Goal: Task Accomplishment & Management: Use online tool/utility

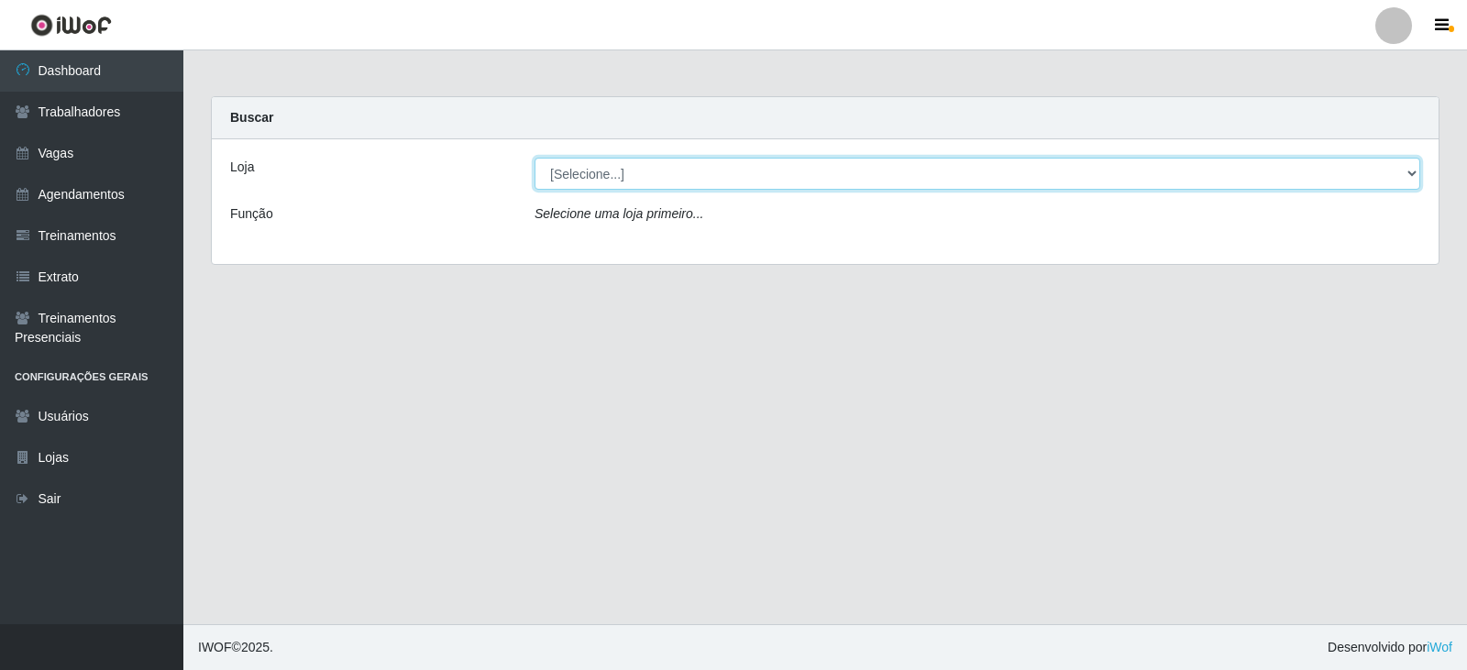
click at [1375, 173] on select "[Selecione...] SuperFácil Atacado - Moema Tinoco SuperFácil Atacado - São Gonça…" at bounding box center [976, 174] width 885 height 32
select select "540"
click at [534, 158] on select "[Selecione...] SuperFácil Atacado - Moema Tinoco SuperFácil Atacado - São Gonça…" at bounding box center [976, 174] width 885 height 32
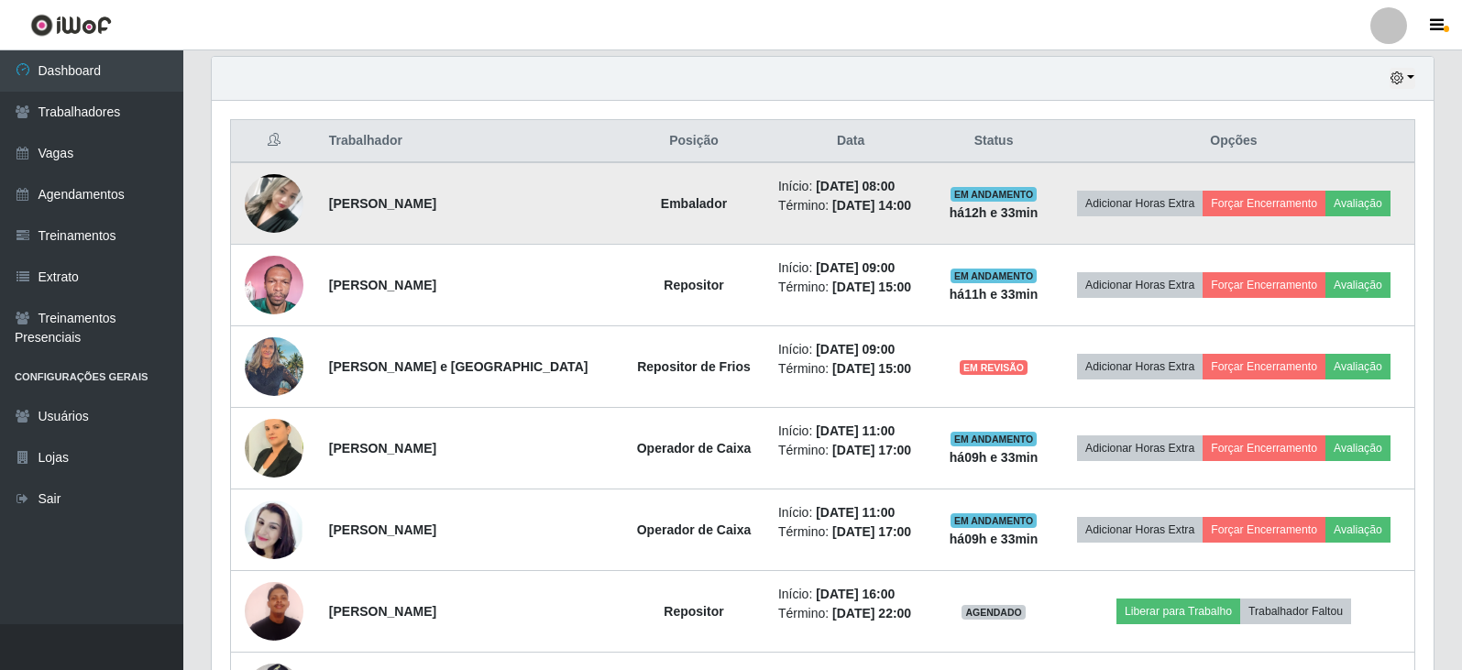
scroll to position [642, 0]
click at [278, 199] on img at bounding box center [274, 202] width 59 height 130
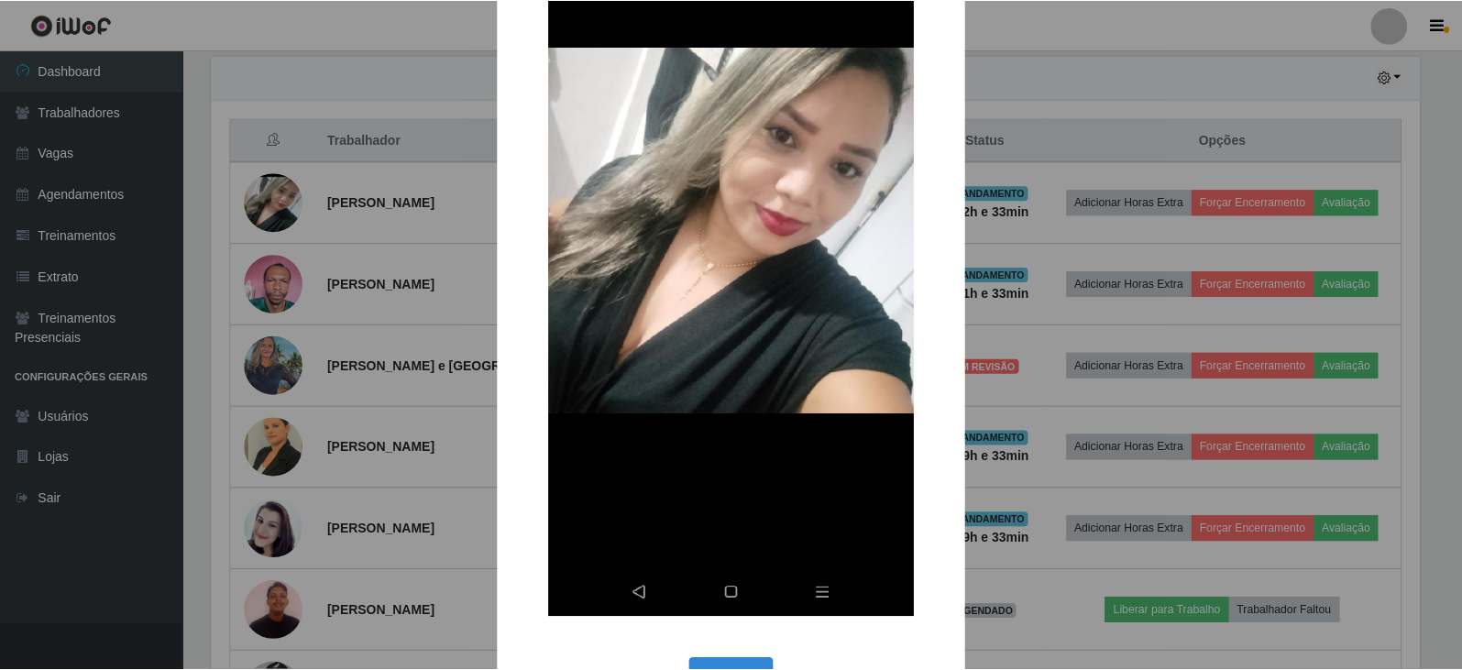
scroll to position [275, 0]
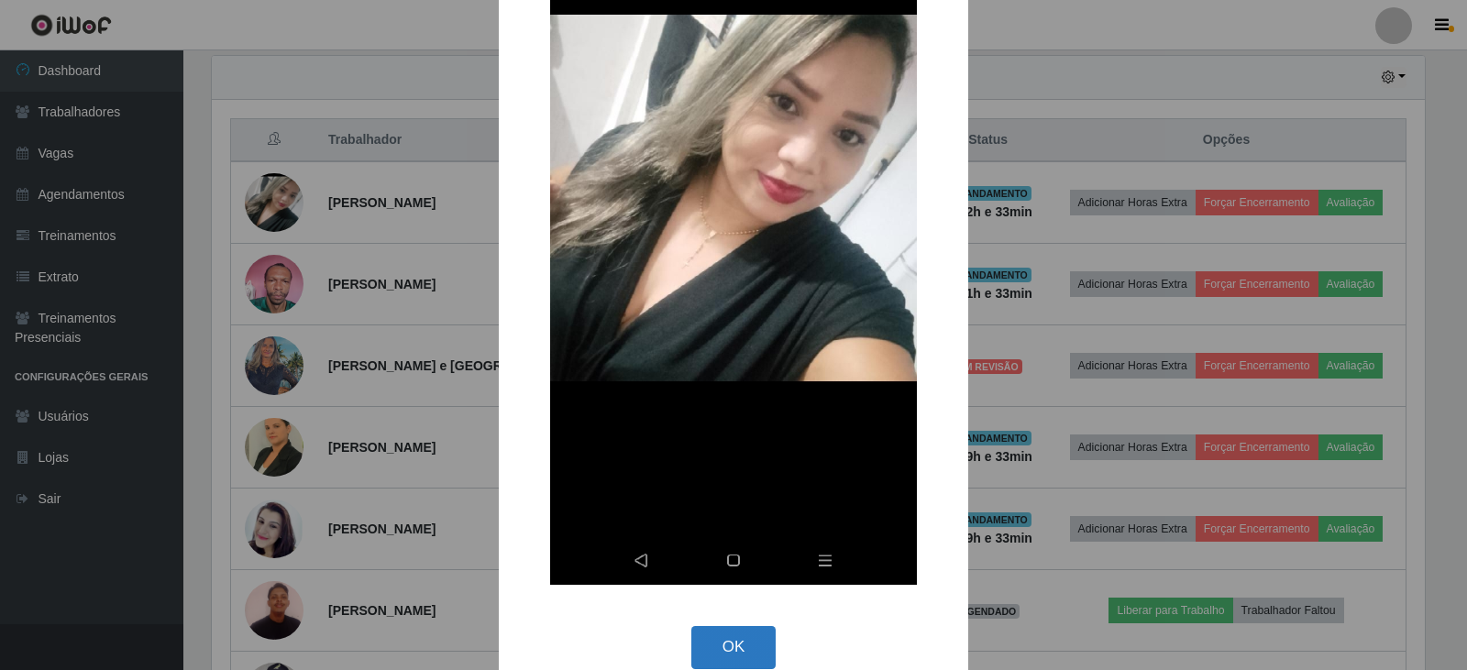
click at [736, 638] on button "OK" at bounding box center [733, 647] width 85 height 43
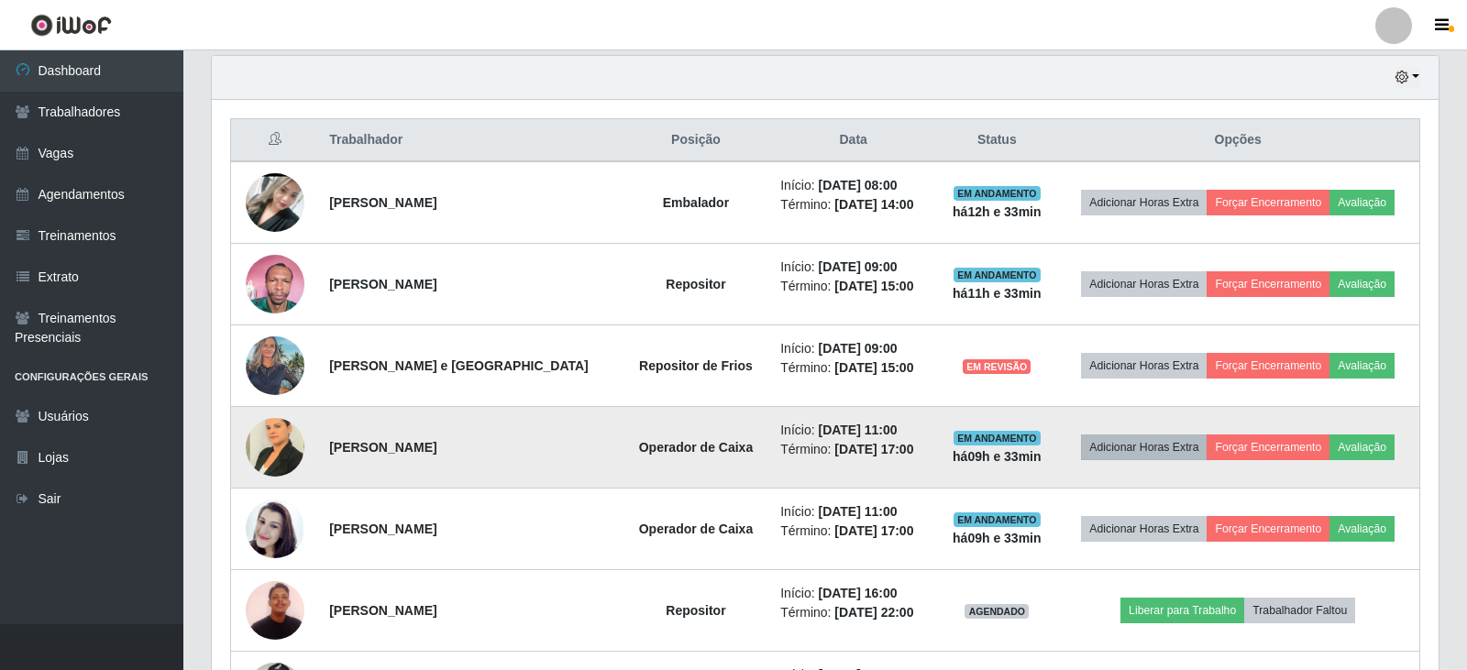
scroll to position [380, 1222]
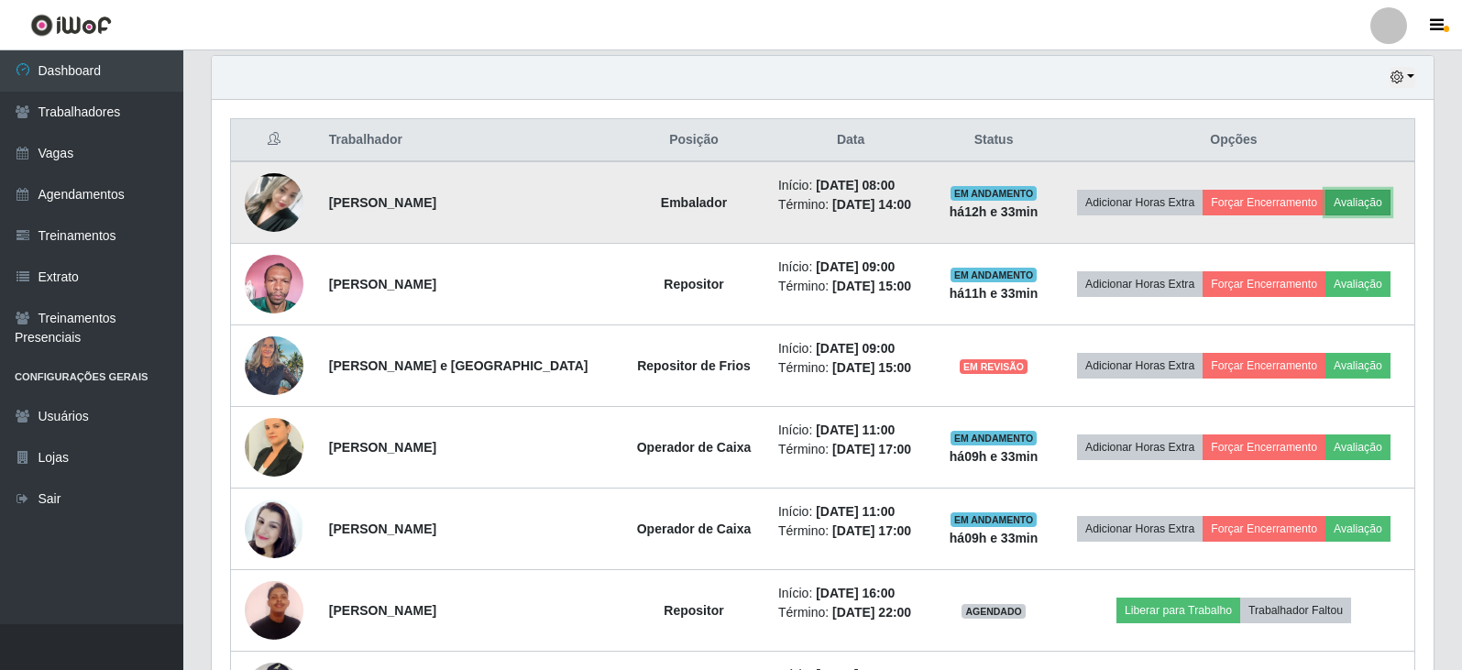
click at [1354, 196] on button "Avaliação" at bounding box center [1357, 203] width 65 height 26
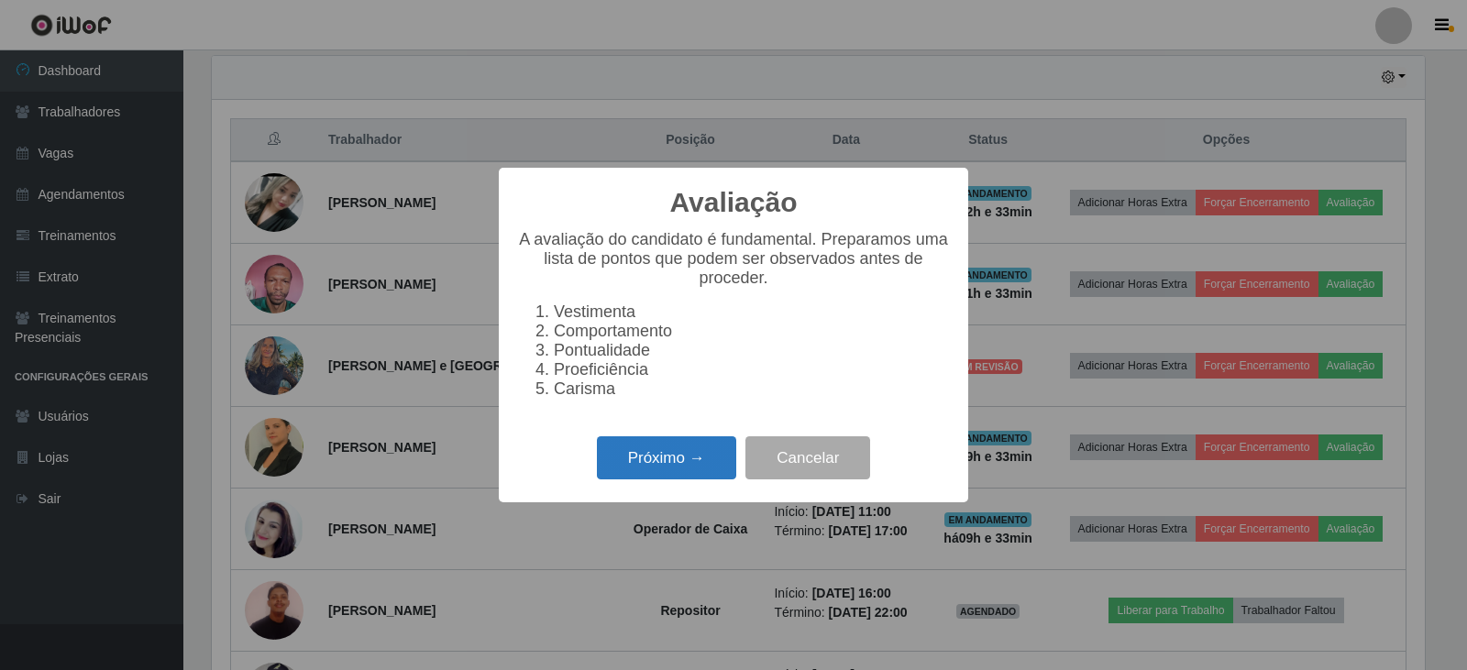
click at [679, 459] on button "Próximo →" at bounding box center [666, 457] width 139 height 43
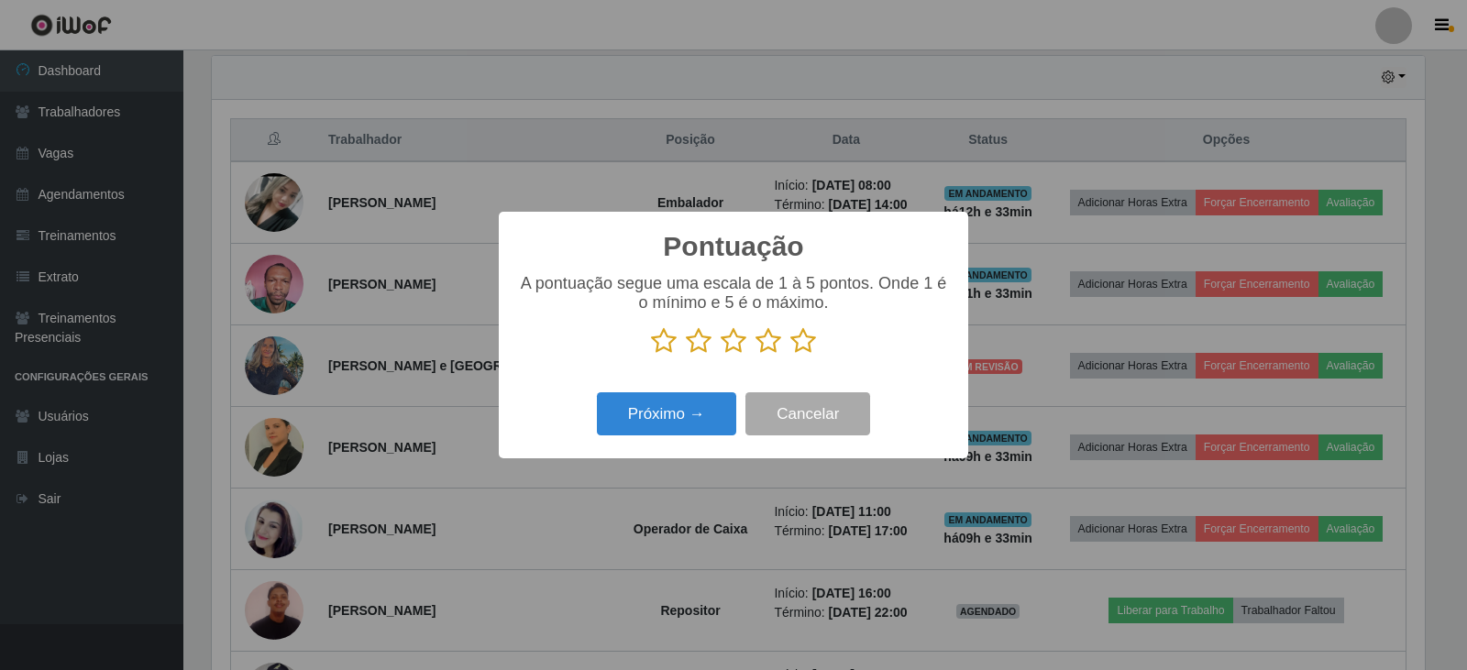
click at [772, 340] on icon at bounding box center [768, 340] width 26 height 27
click at [755, 355] on input "radio" at bounding box center [755, 355] width 0 height 0
click at [679, 405] on button "Próximo →" at bounding box center [666, 413] width 139 height 43
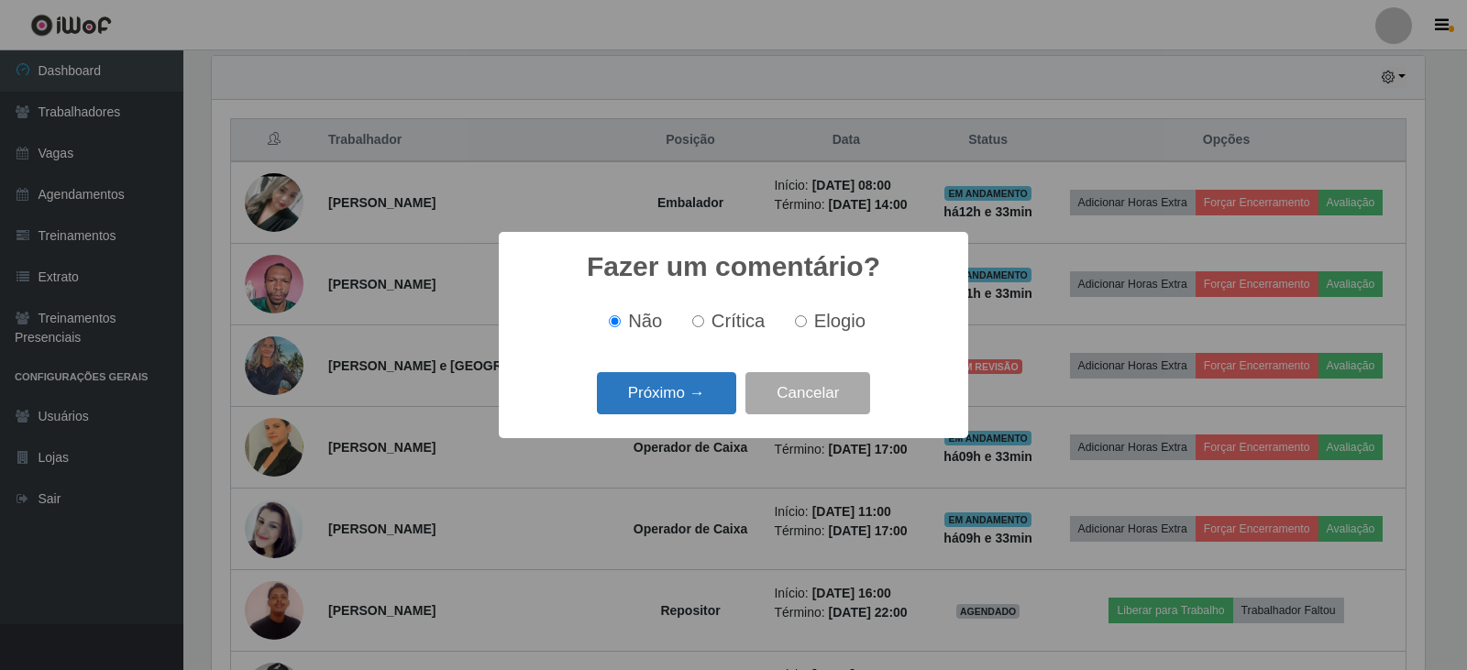
click at [698, 397] on button "Próximo →" at bounding box center [666, 393] width 139 height 43
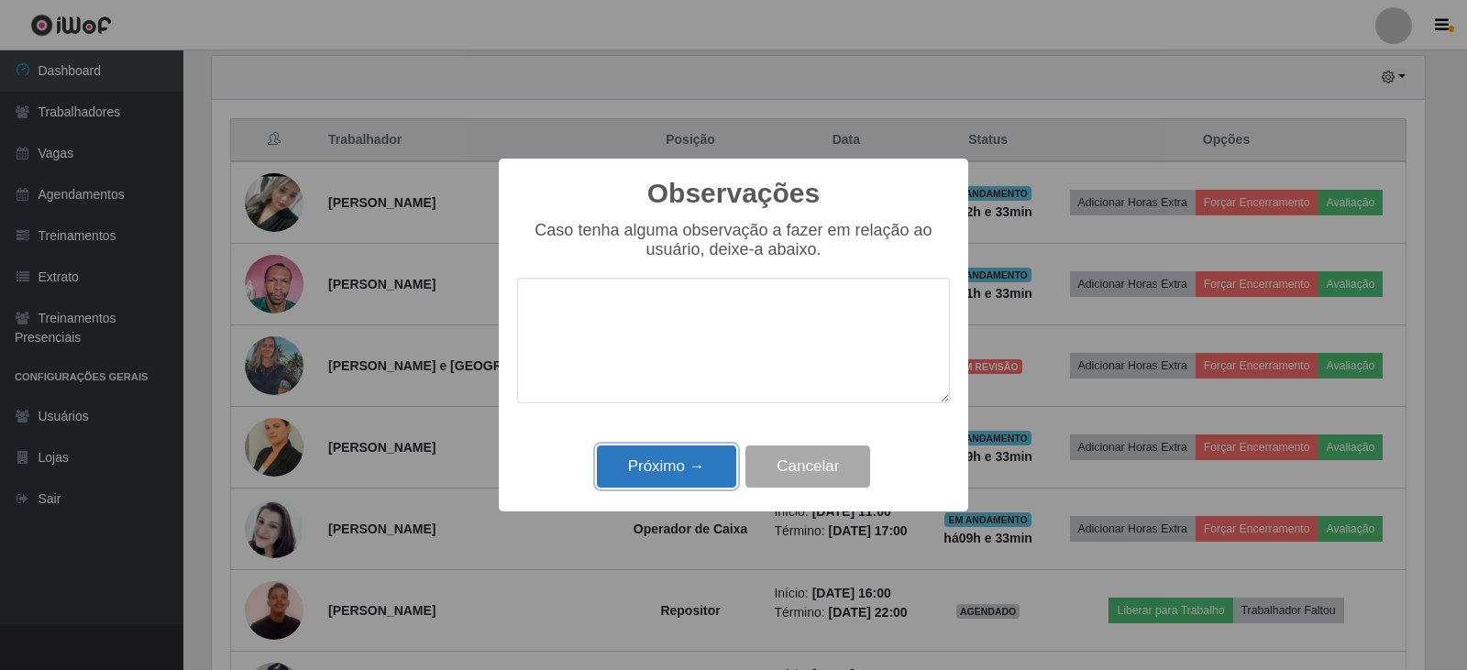
click at [687, 464] on button "Próximo →" at bounding box center [666, 466] width 139 height 43
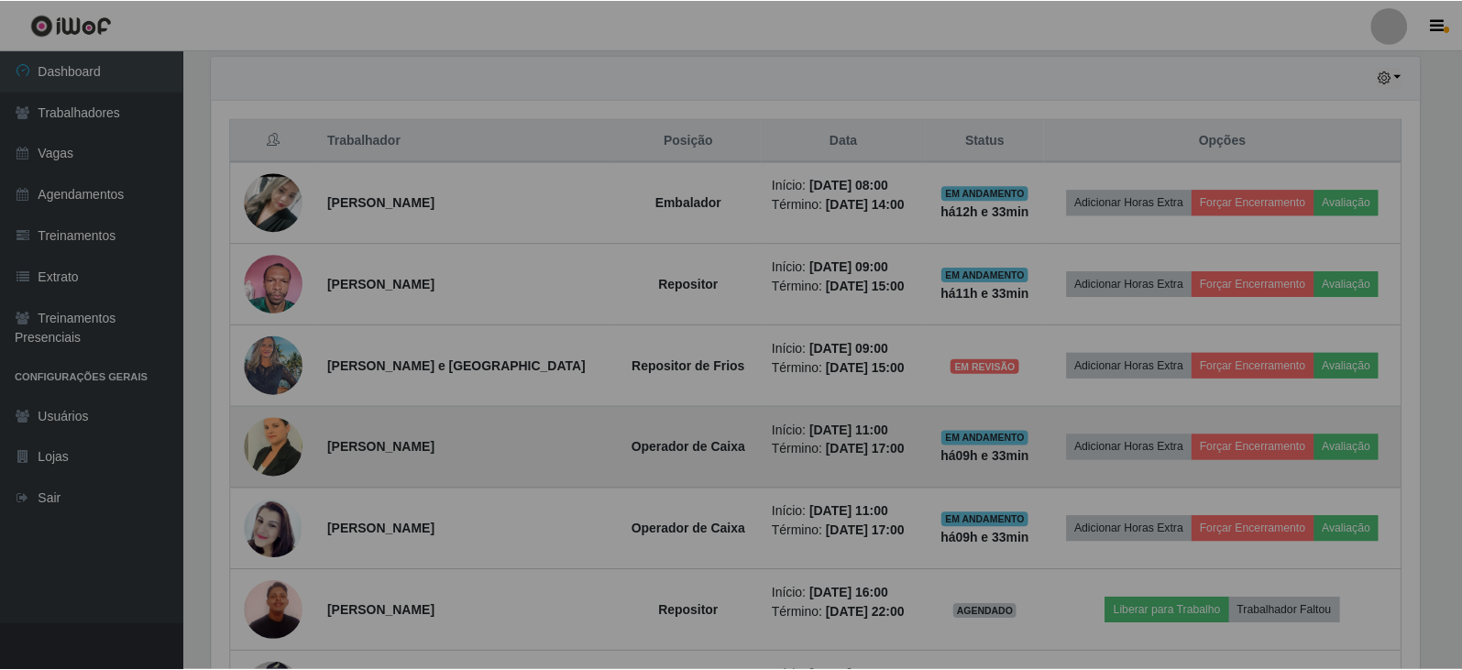
scroll to position [380, 1222]
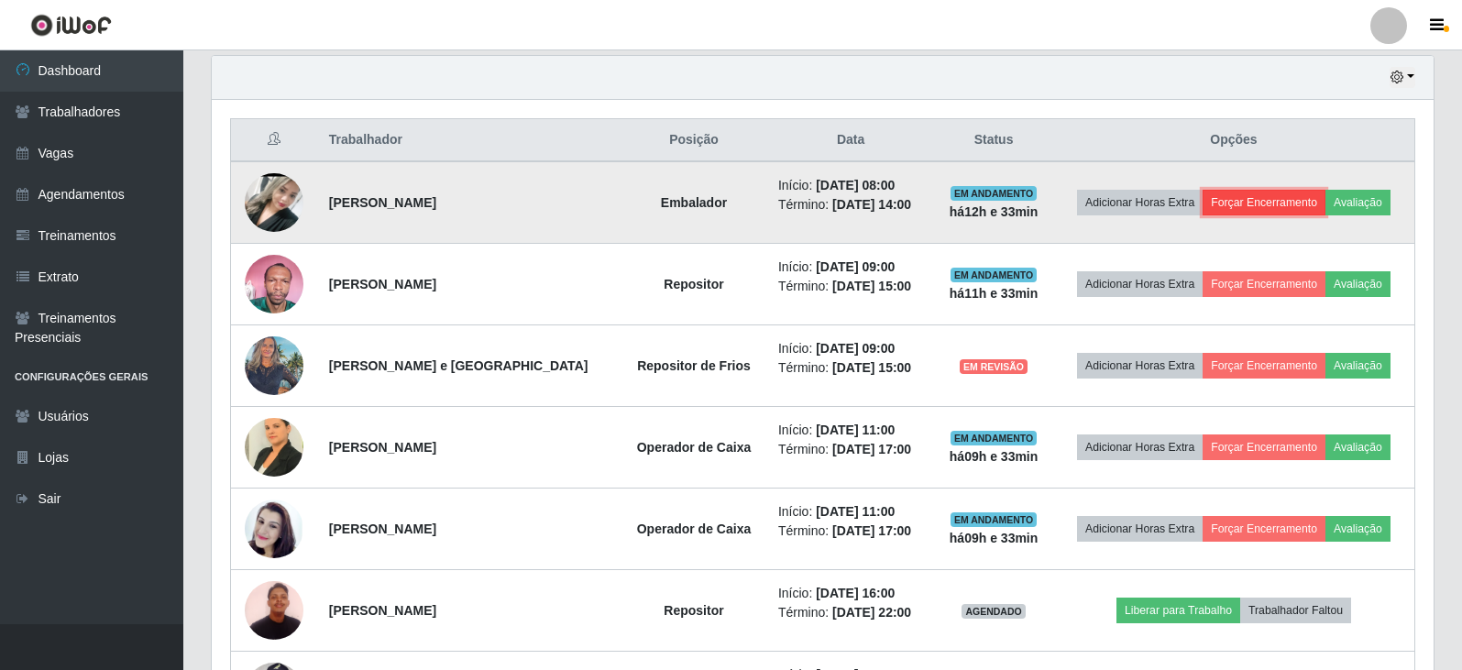
click at [1251, 206] on button "Forçar Encerramento" at bounding box center [1264, 203] width 123 height 26
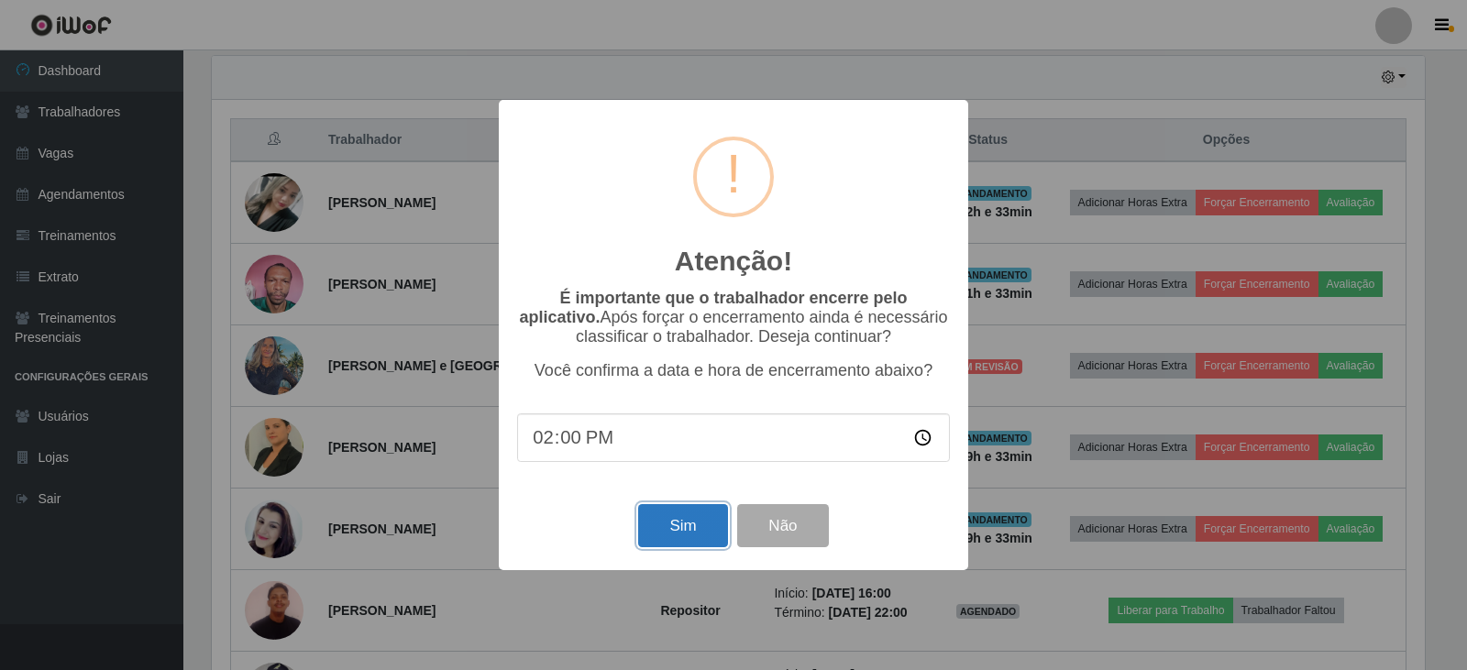
click at [678, 516] on button "Sim" at bounding box center [682, 525] width 89 height 43
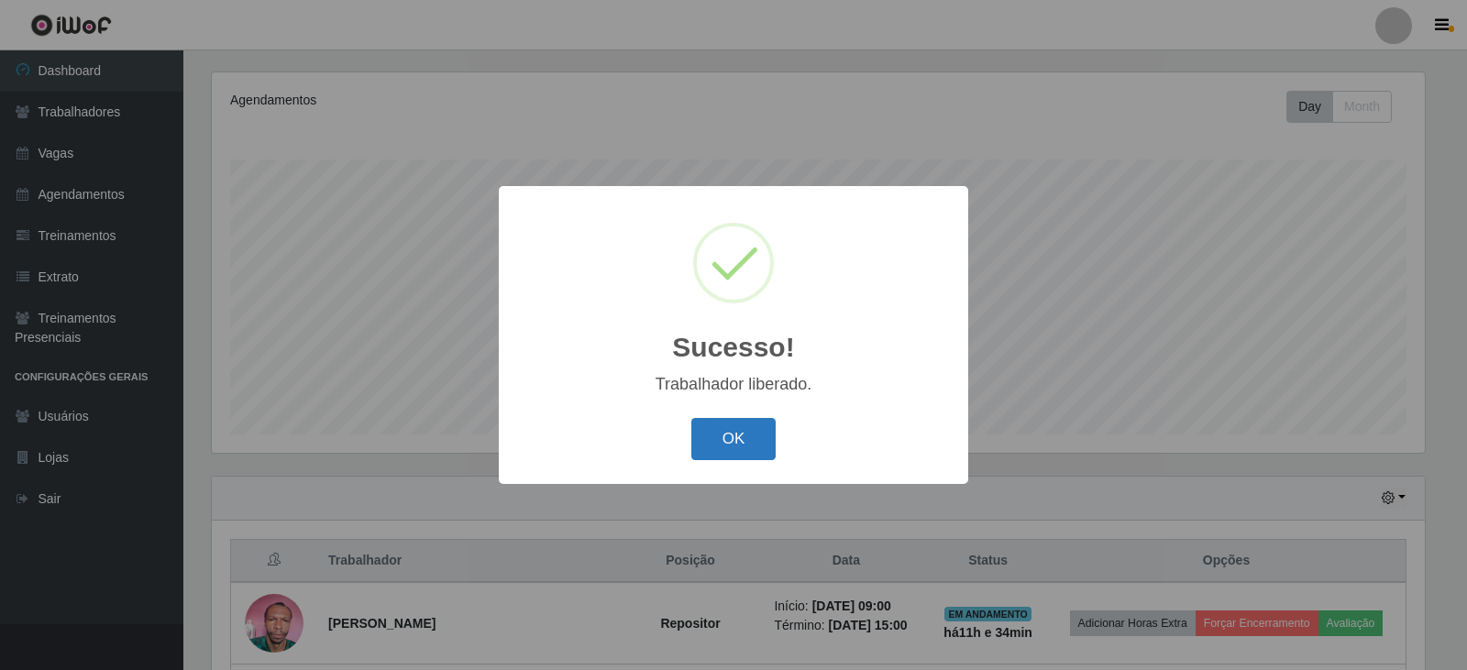
click at [742, 442] on button "OK" at bounding box center [733, 439] width 85 height 43
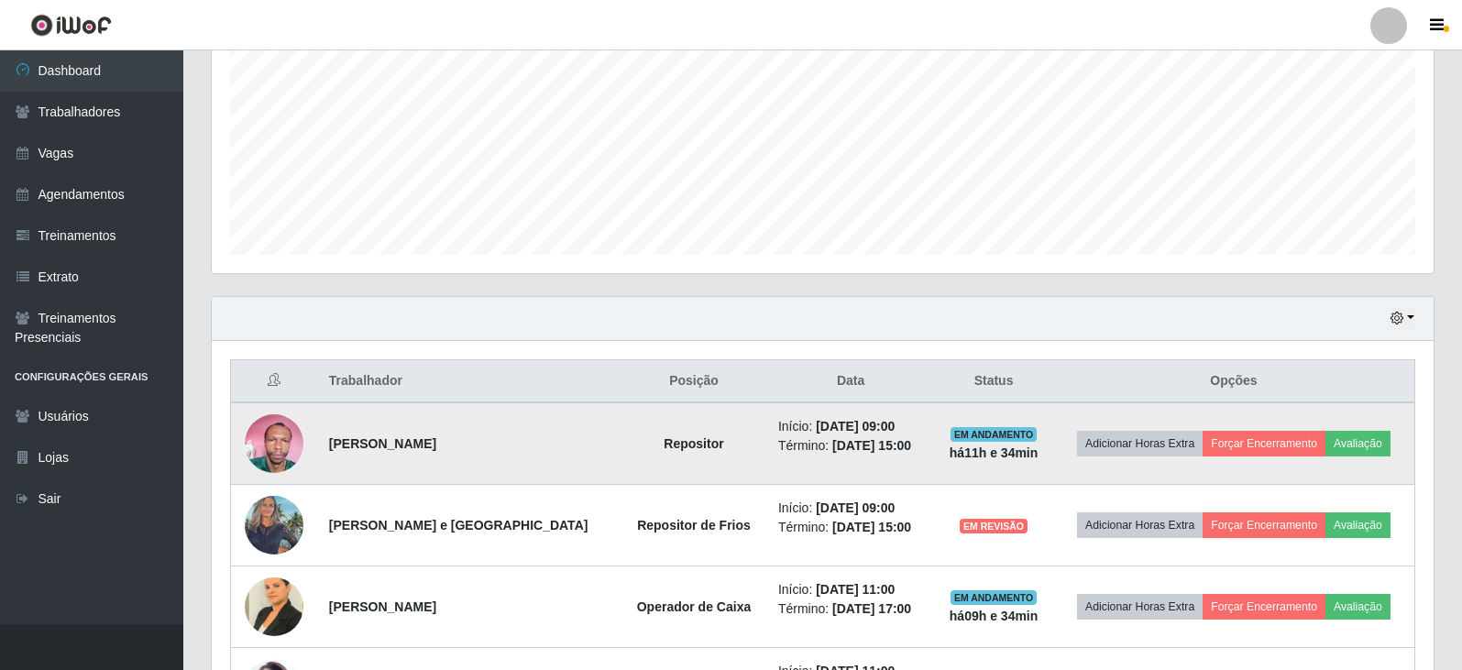
scroll to position [404, 0]
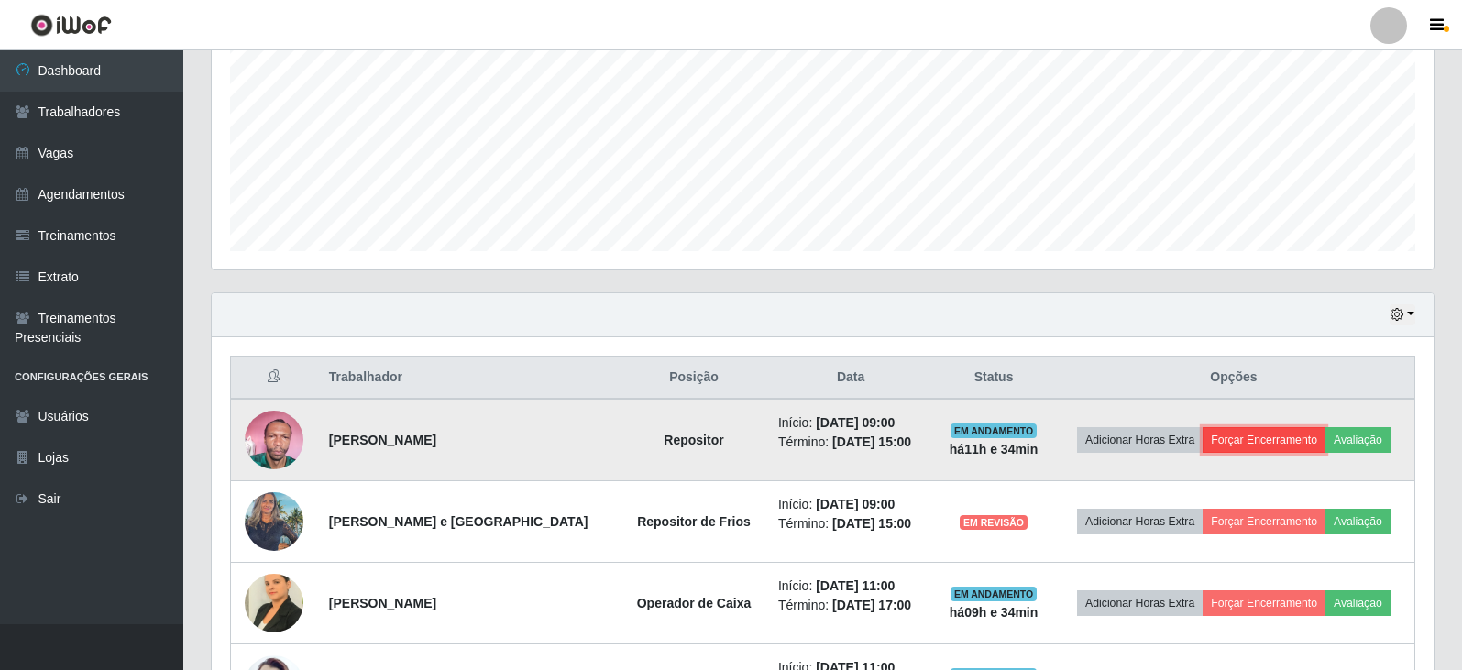
click at [1275, 437] on button "Forçar Encerramento" at bounding box center [1264, 440] width 123 height 26
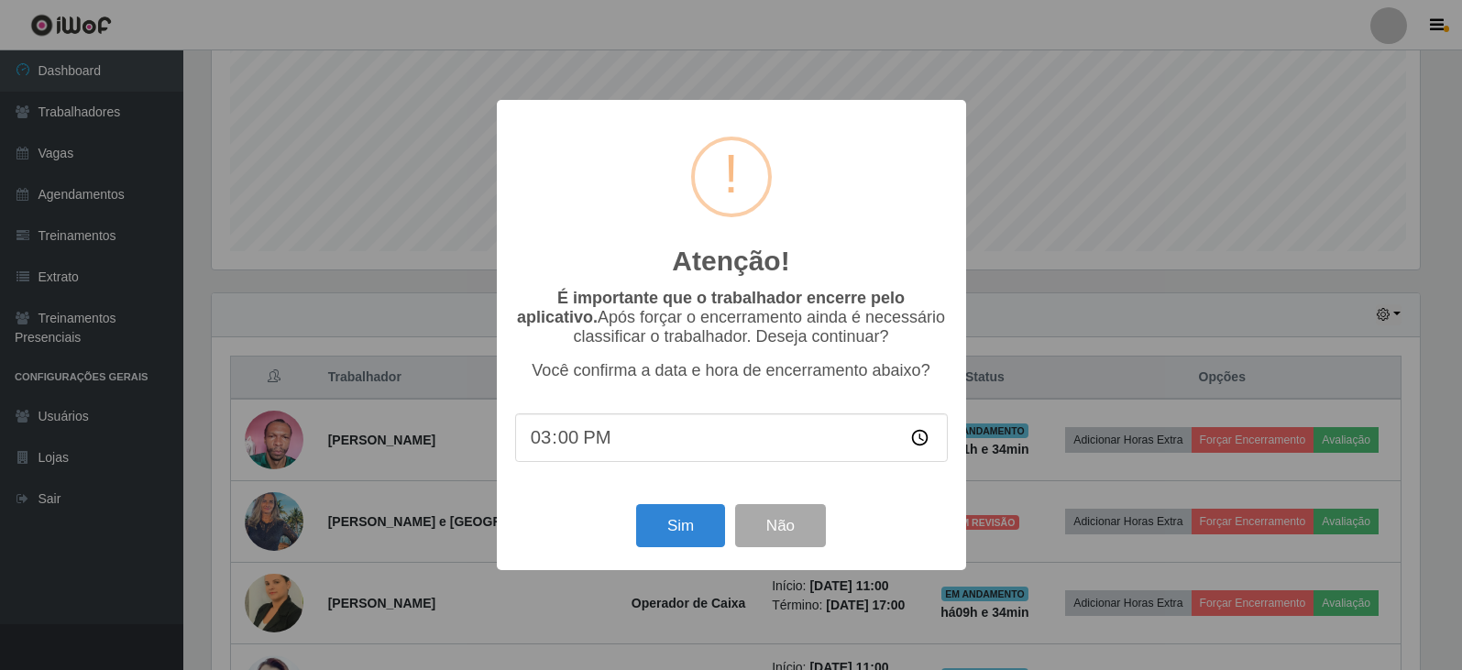
scroll to position [380, 1213]
click at [681, 525] on button "Sim" at bounding box center [682, 525] width 89 height 43
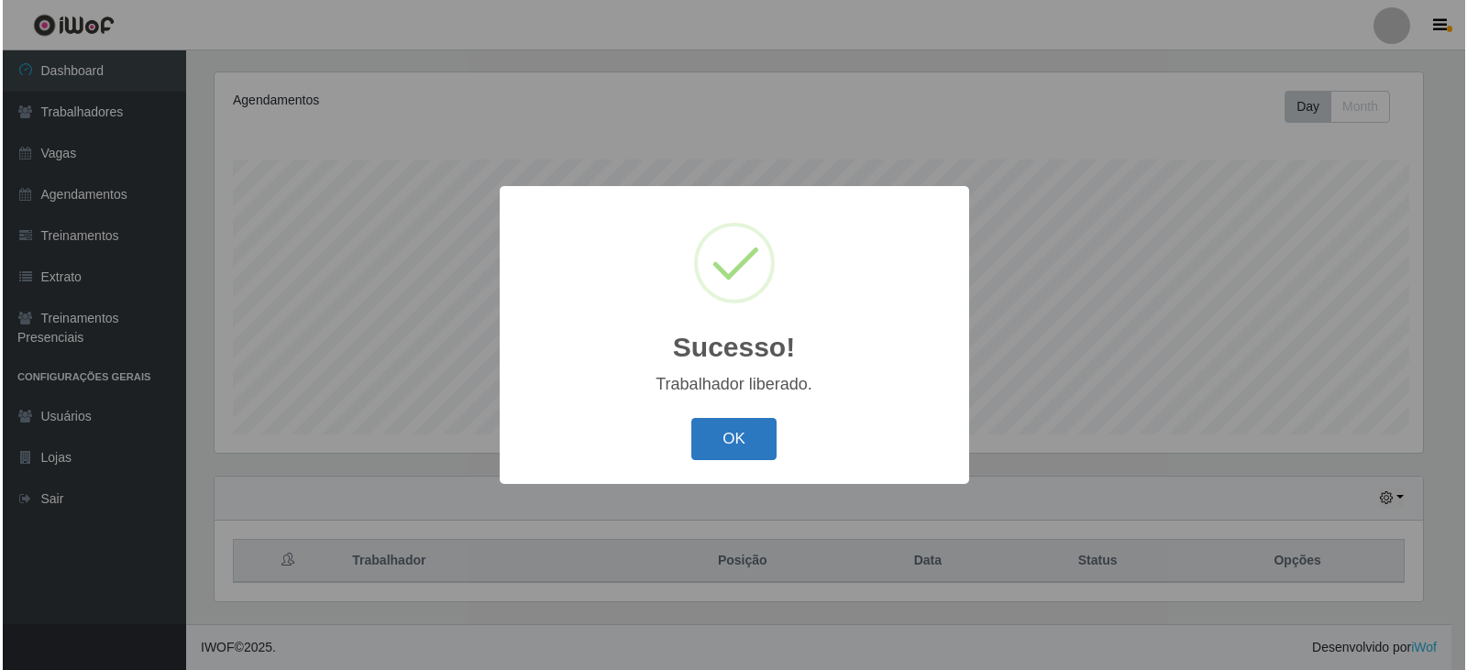
scroll to position [0, 0]
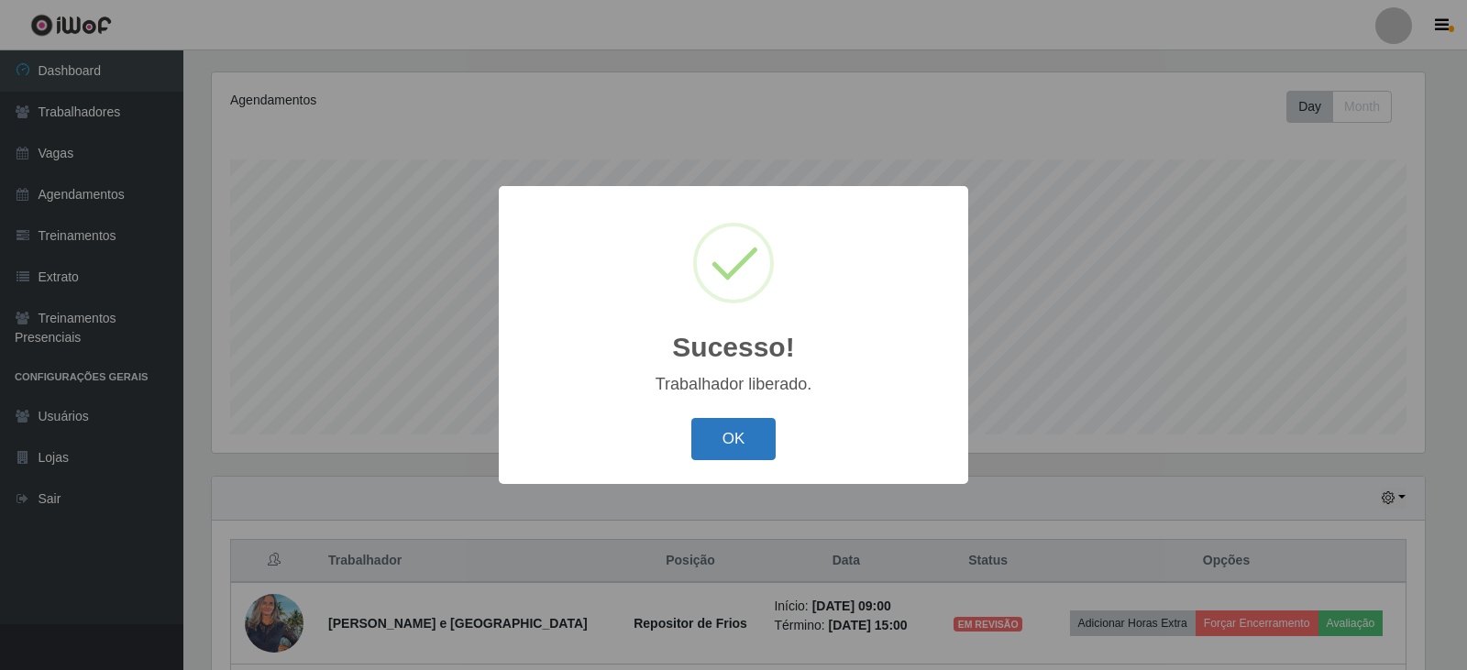
click at [733, 441] on button "OK" at bounding box center [733, 439] width 85 height 43
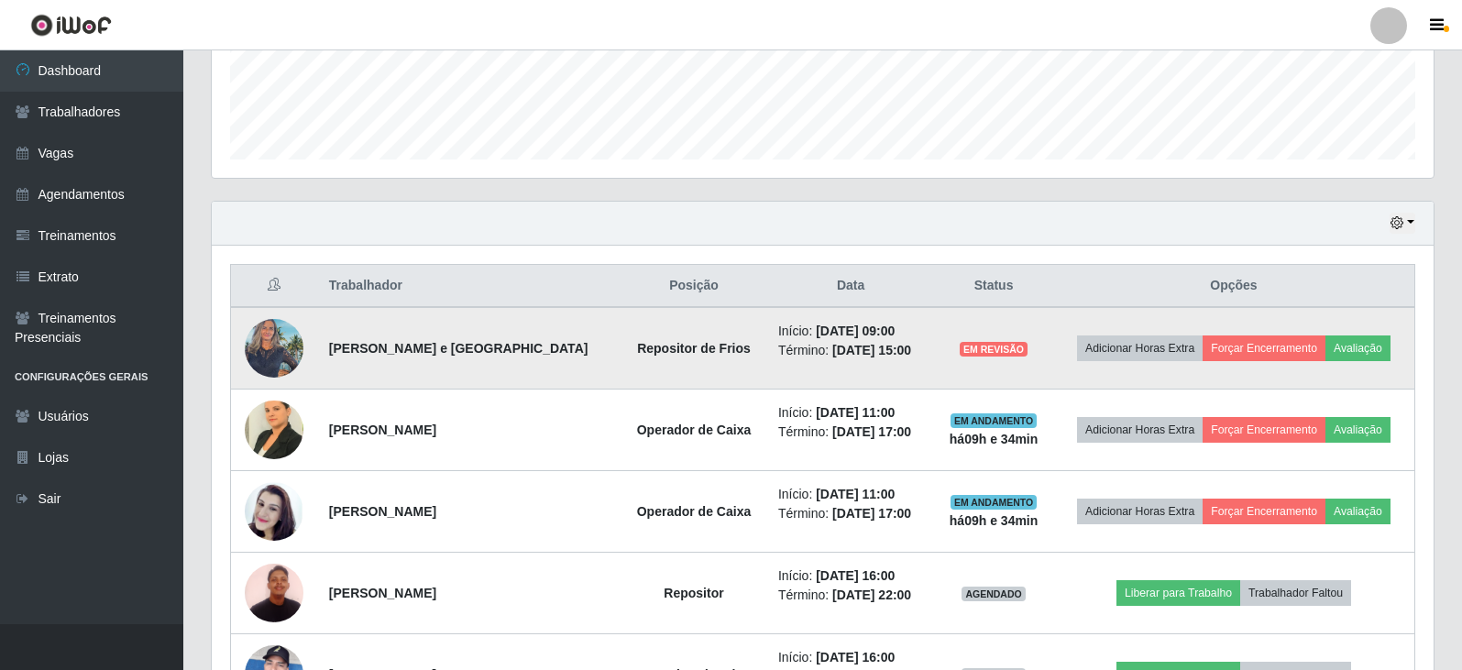
click at [273, 354] on img at bounding box center [274, 348] width 59 height 78
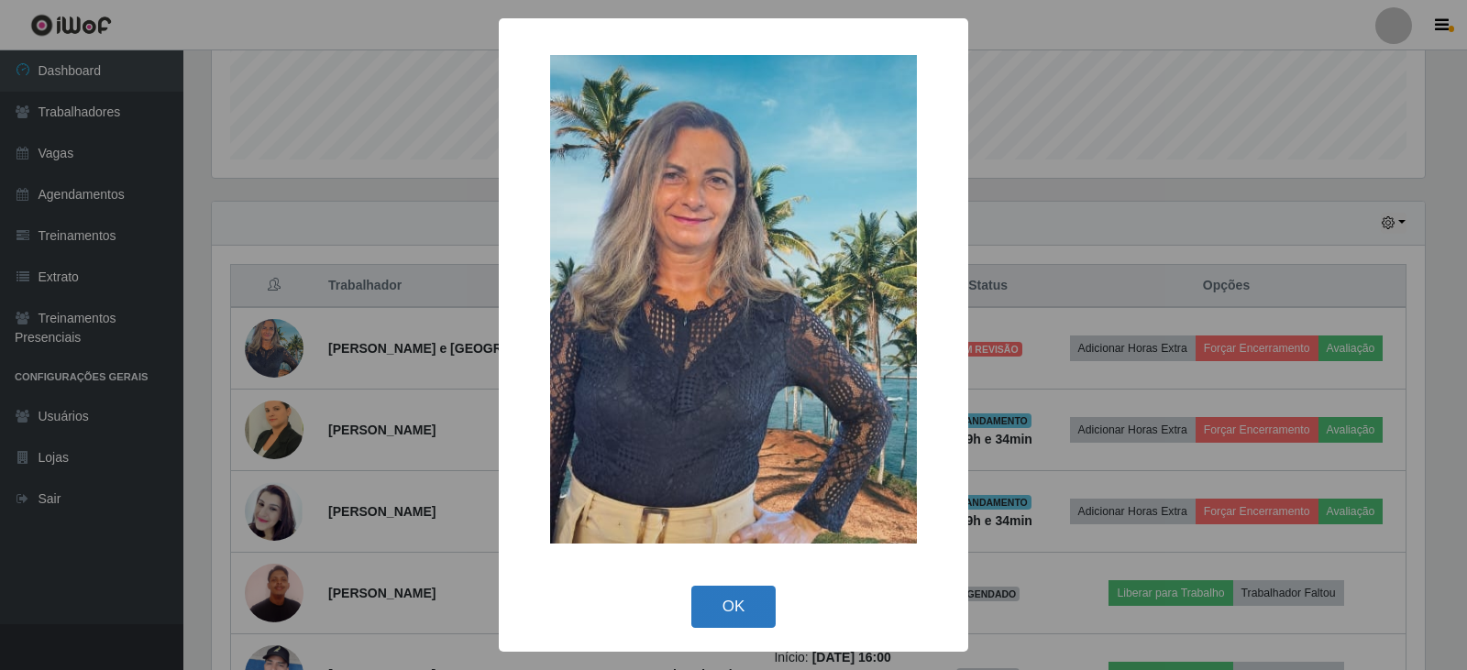
click at [726, 621] on button "OK" at bounding box center [733, 607] width 85 height 43
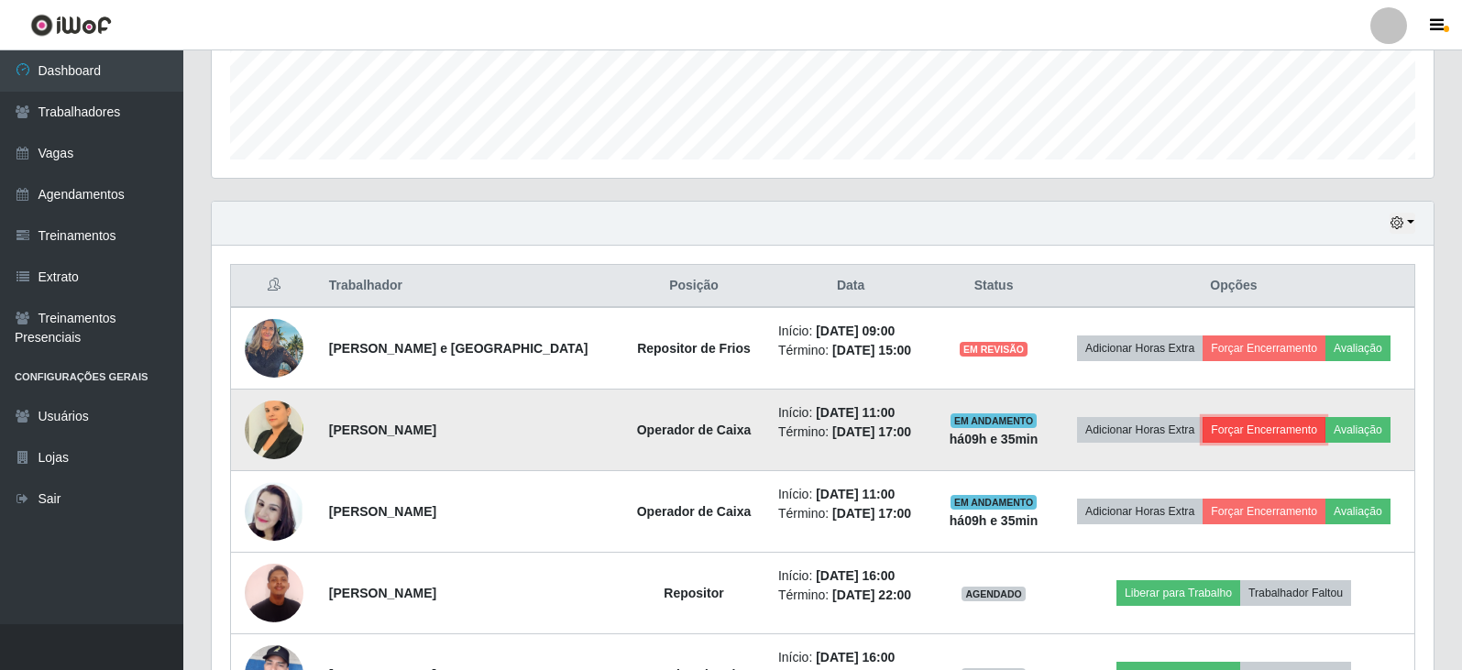
click at [1264, 424] on button "Forçar Encerramento" at bounding box center [1264, 430] width 123 height 26
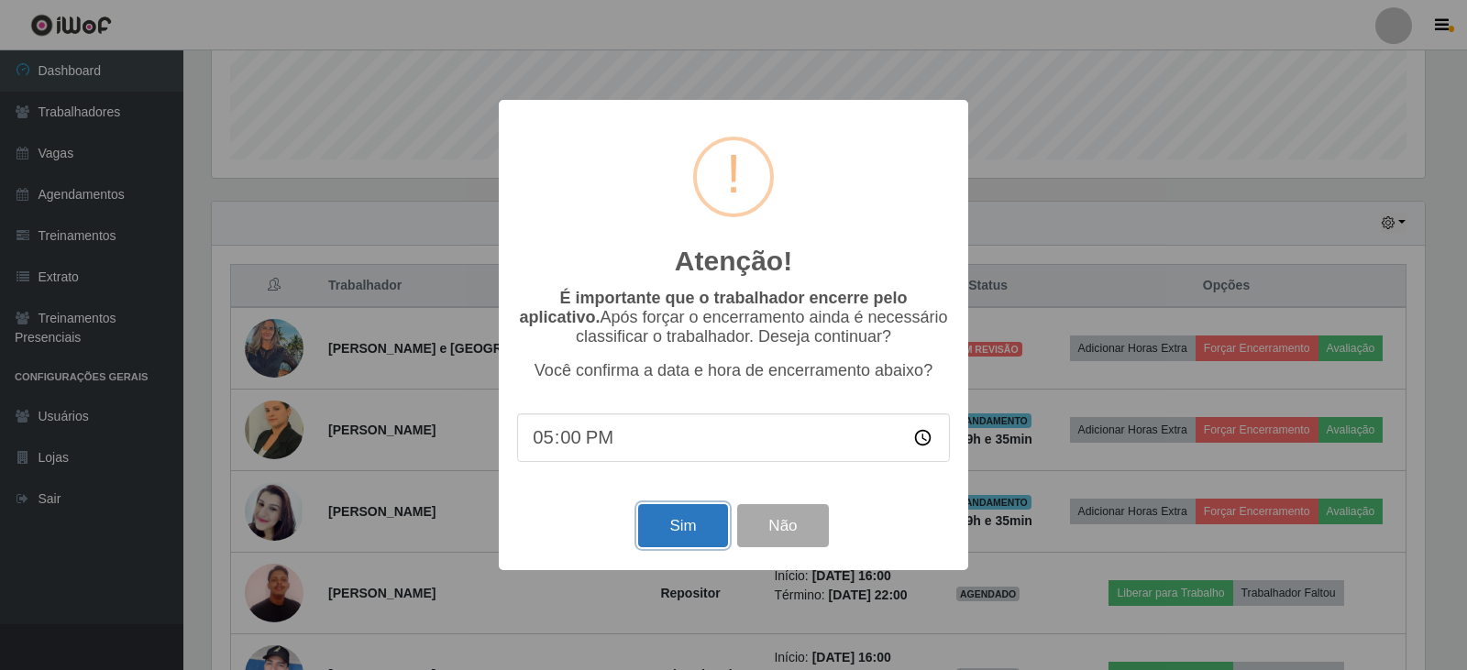
click at [687, 539] on button "Sim" at bounding box center [682, 525] width 89 height 43
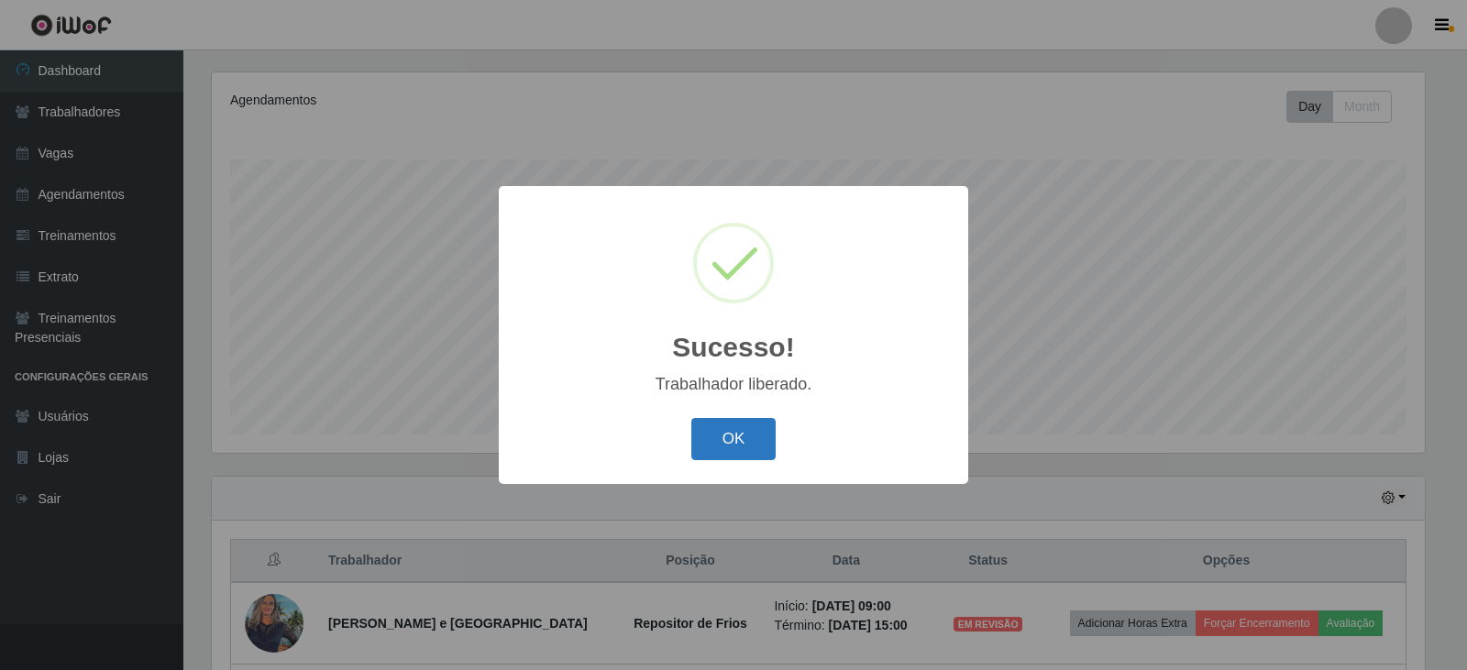
click at [712, 440] on button "OK" at bounding box center [733, 439] width 85 height 43
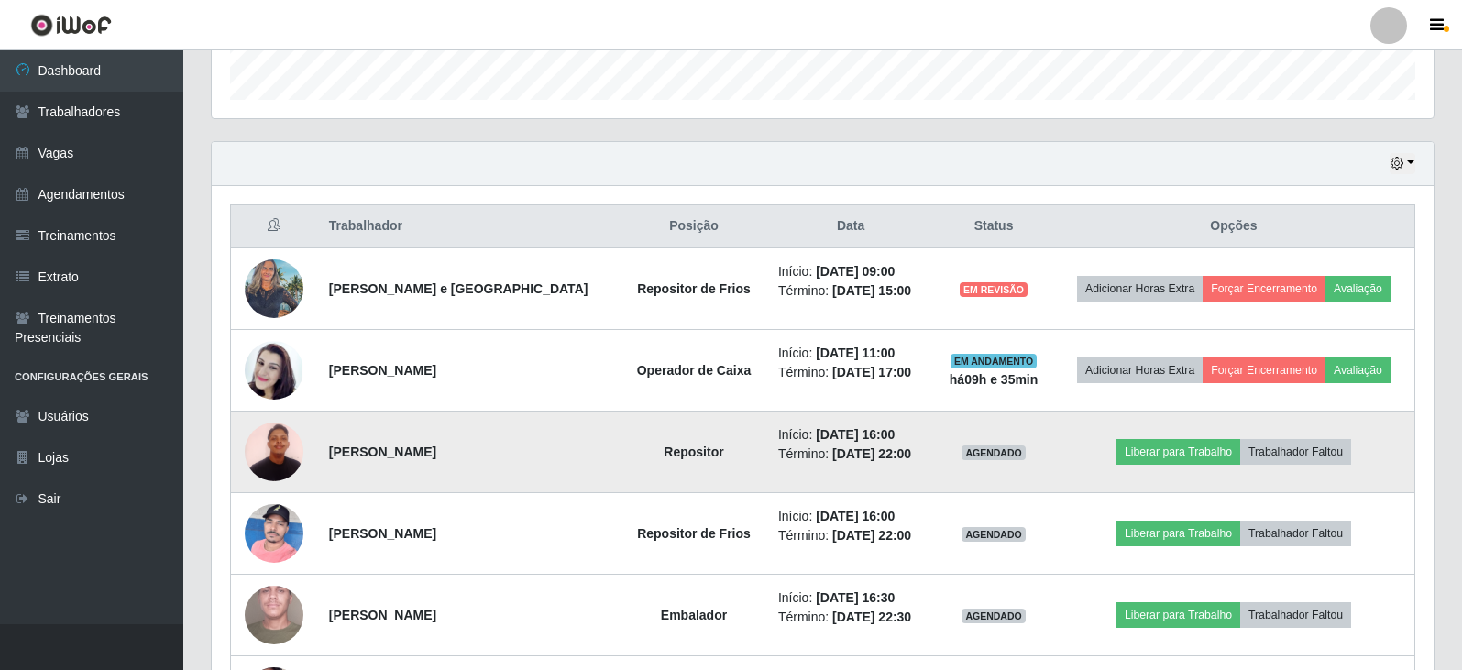
scroll to position [588, 0]
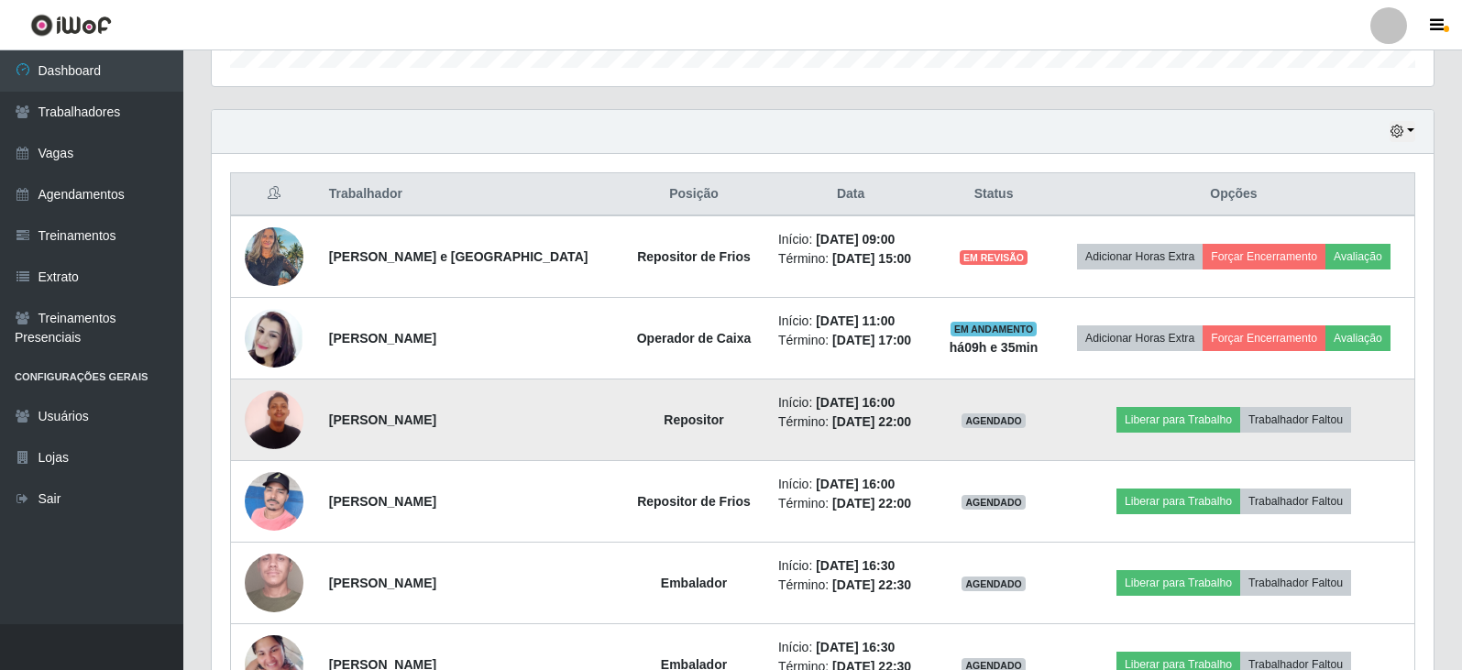
click at [292, 412] on img at bounding box center [274, 419] width 59 height 78
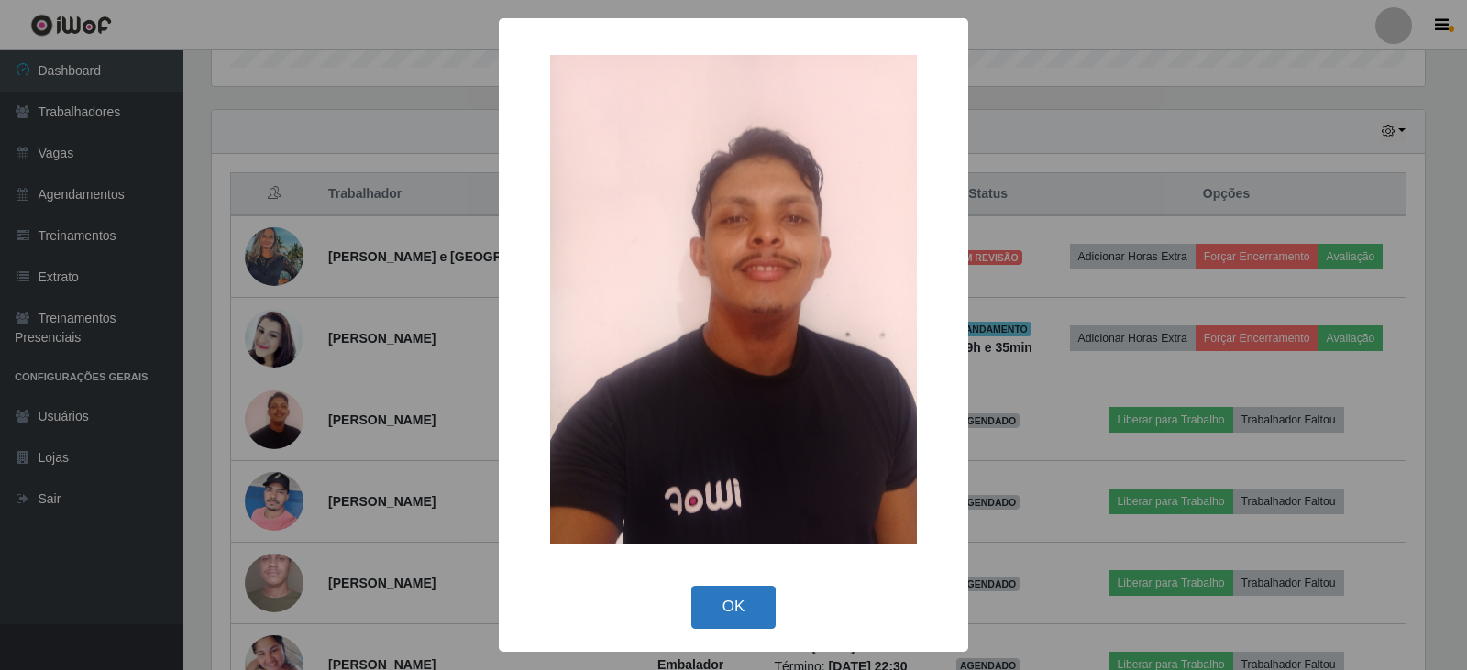
click at [757, 604] on button "OK" at bounding box center [733, 607] width 85 height 43
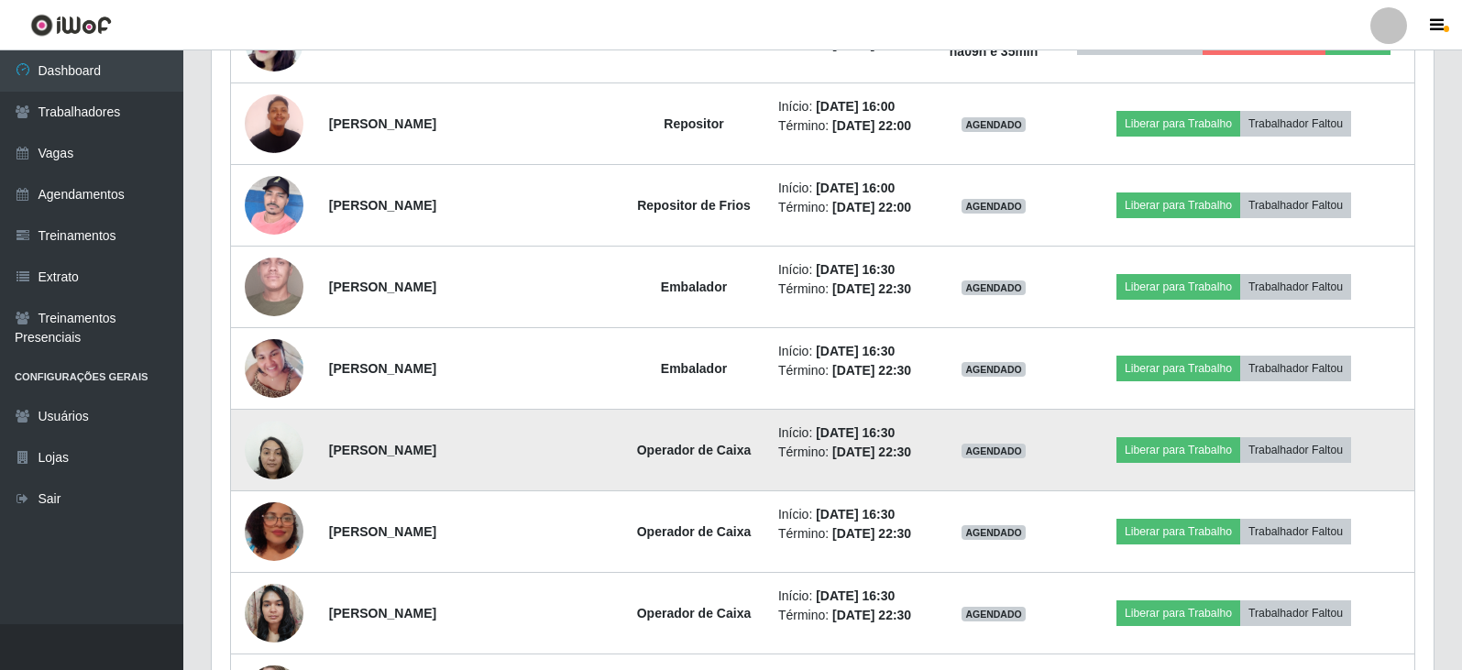
scroll to position [954, 0]
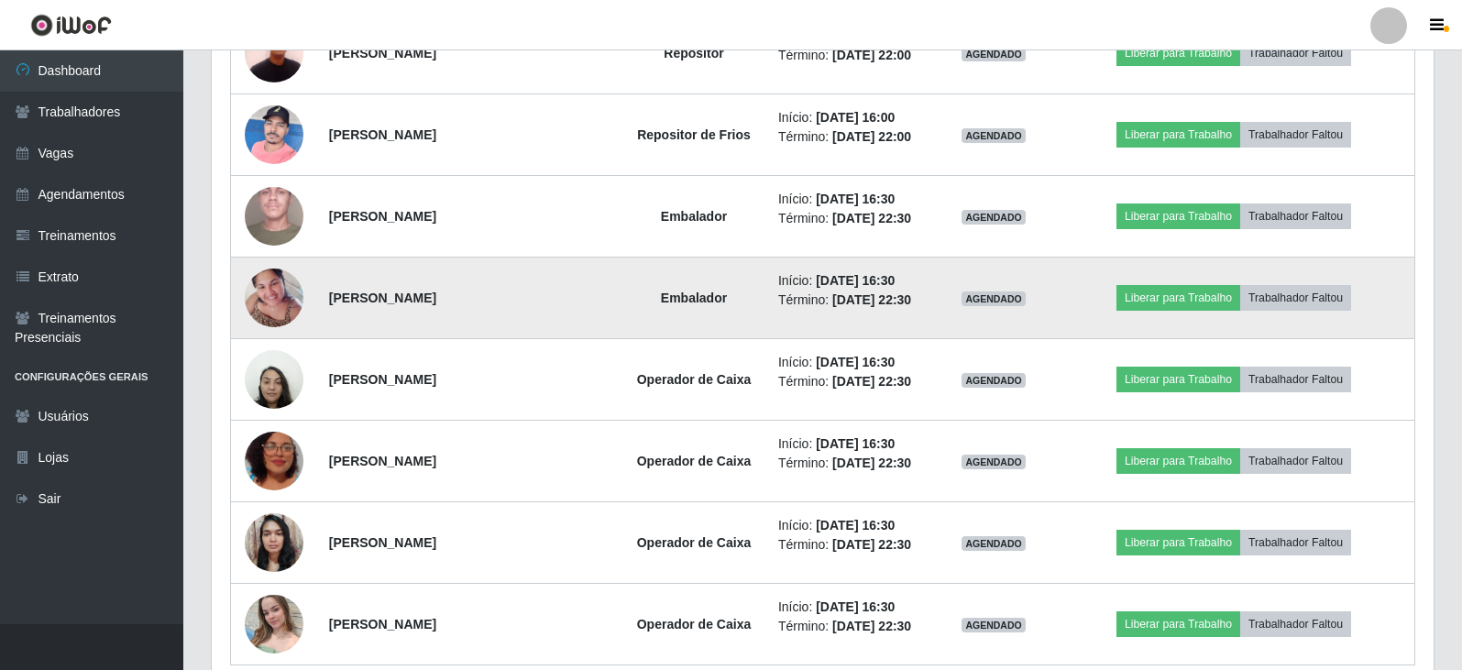
click at [281, 291] on img at bounding box center [274, 297] width 59 height 78
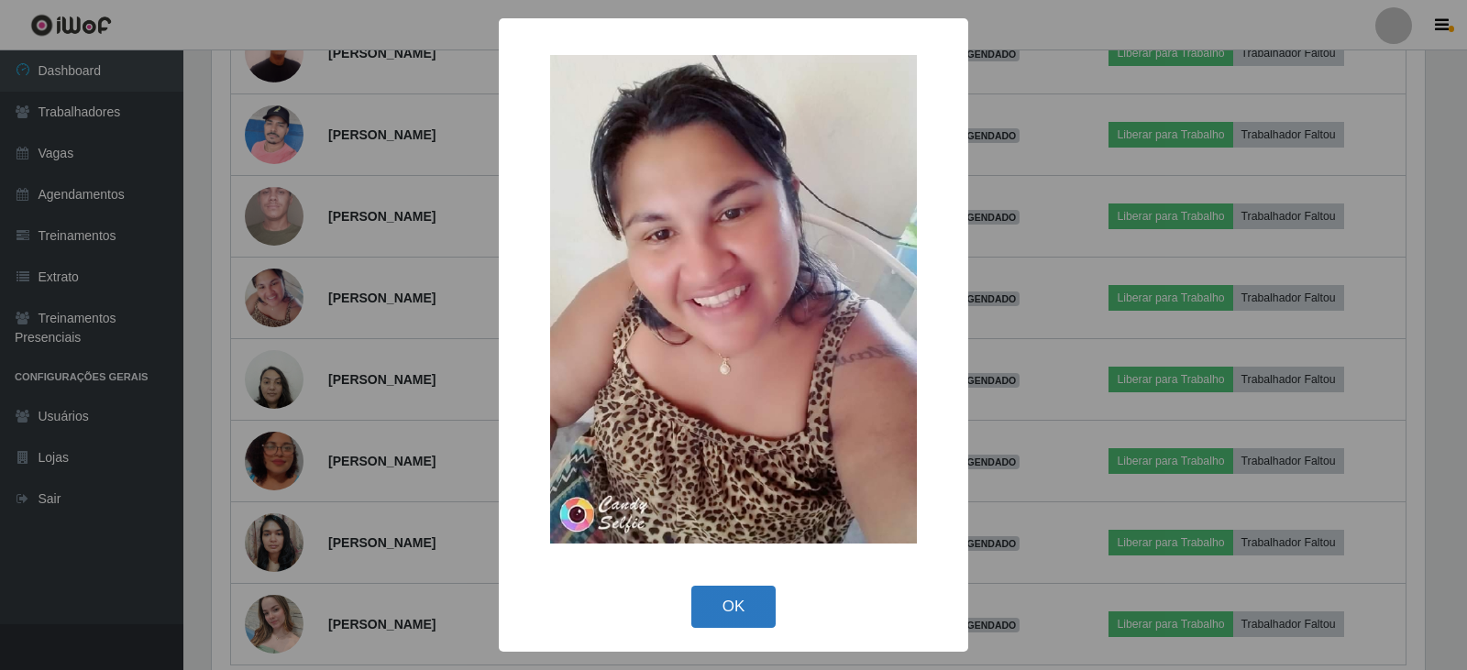
click at [742, 594] on button "OK" at bounding box center [733, 607] width 85 height 43
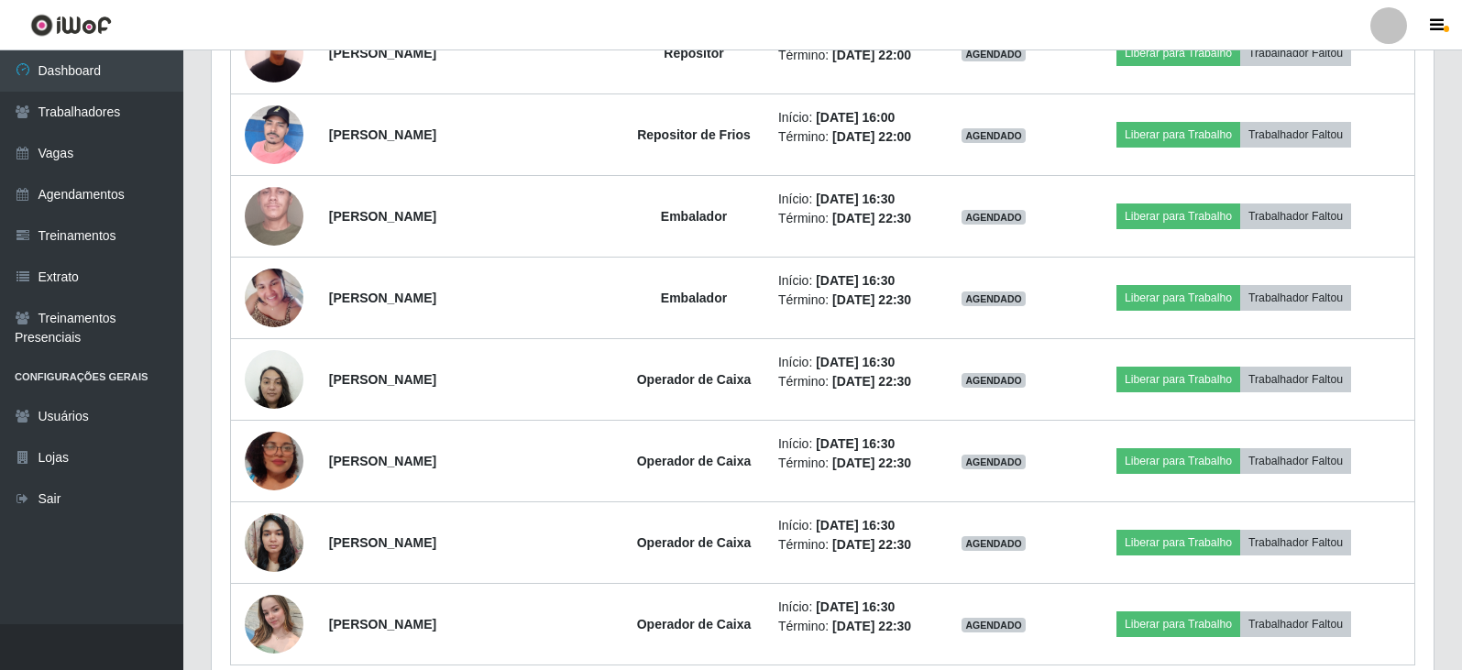
scroll to position [380, 1222]
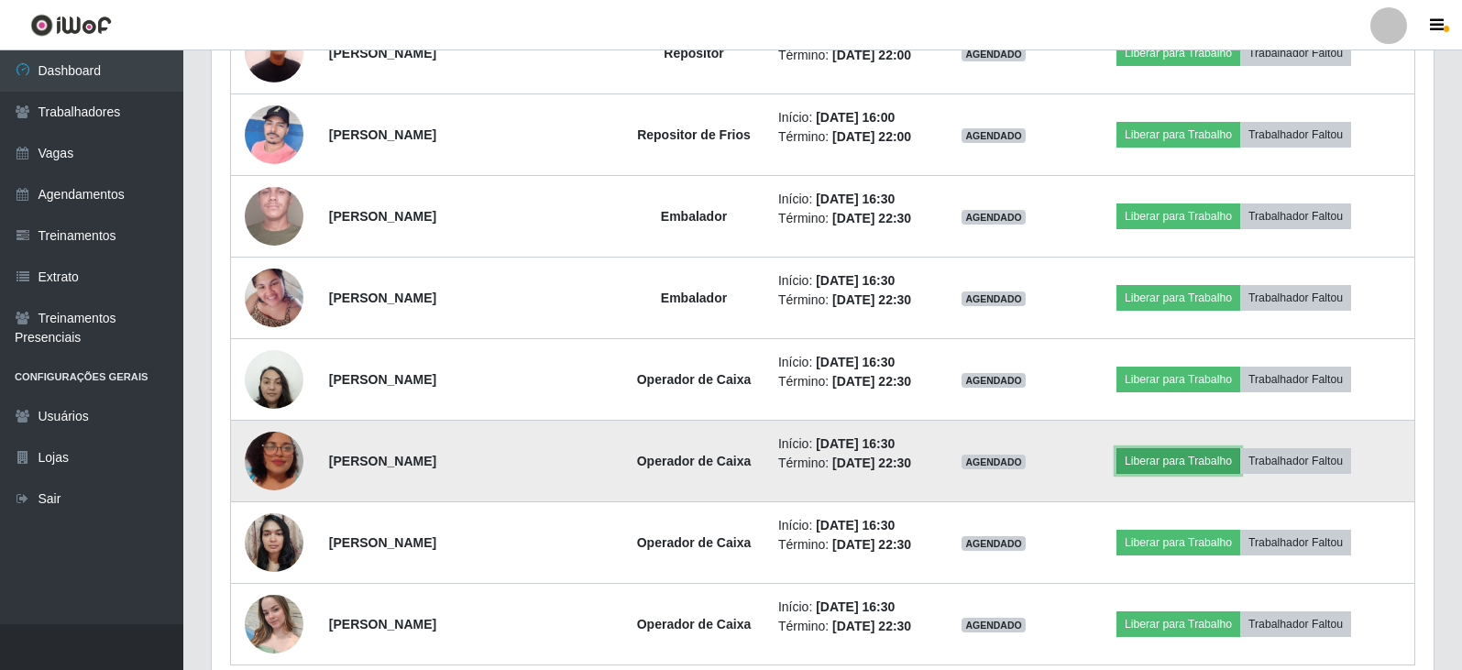
click at [1165, 462] on button "Liberar para Trabalho" at bounding box center [1178, 461] width 124 height 26
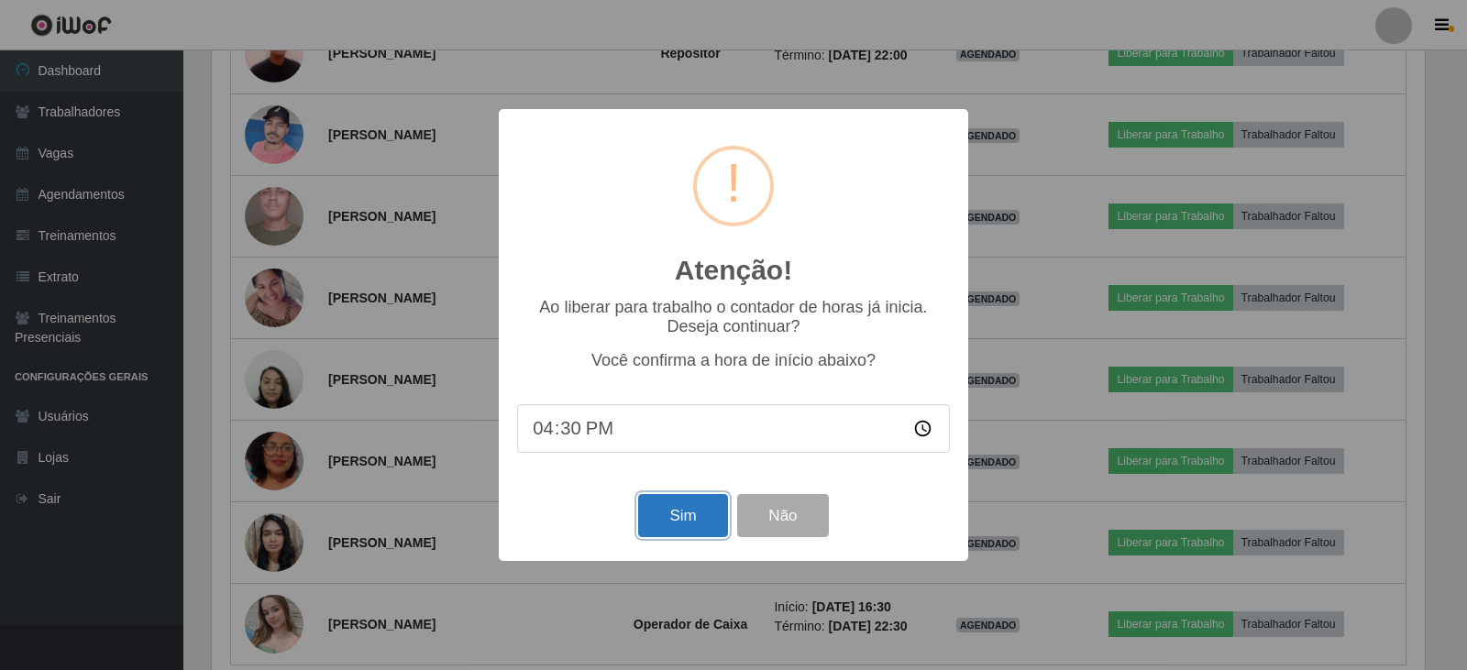
click at [678, 525] on button "Sim" at bounding box center [682, 515] width 89 height 43
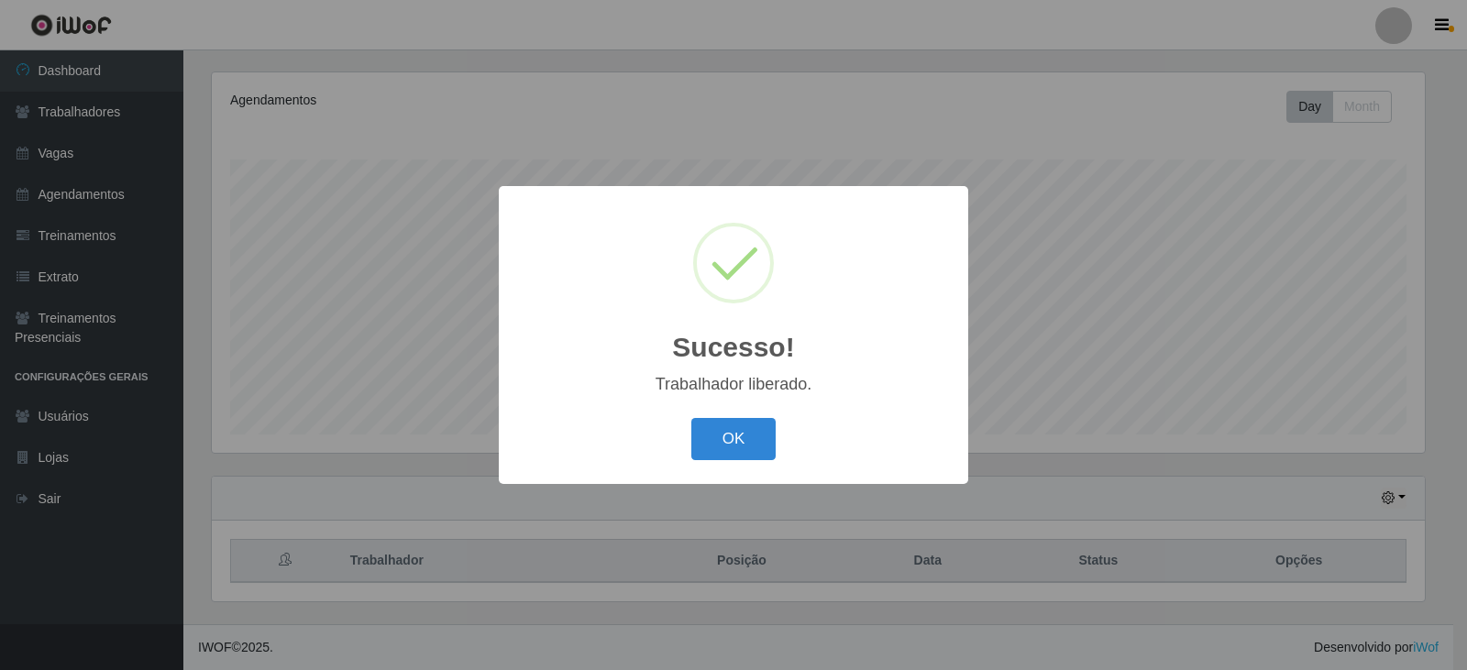
click at [280, 456] on div "Sucesso! × Trabalhador liberado. OK Cancel" at bounding box center [733, 335] width 1467 height 670
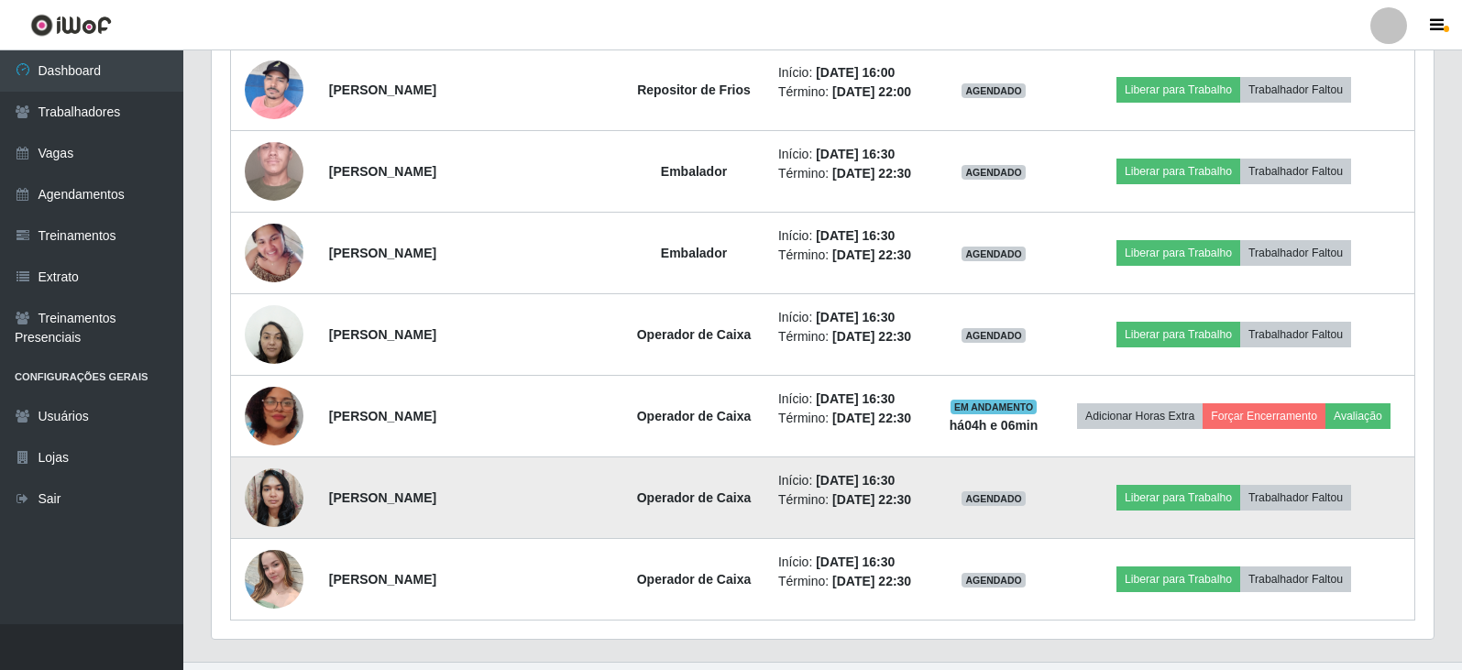
scroll to position [1037, 0]
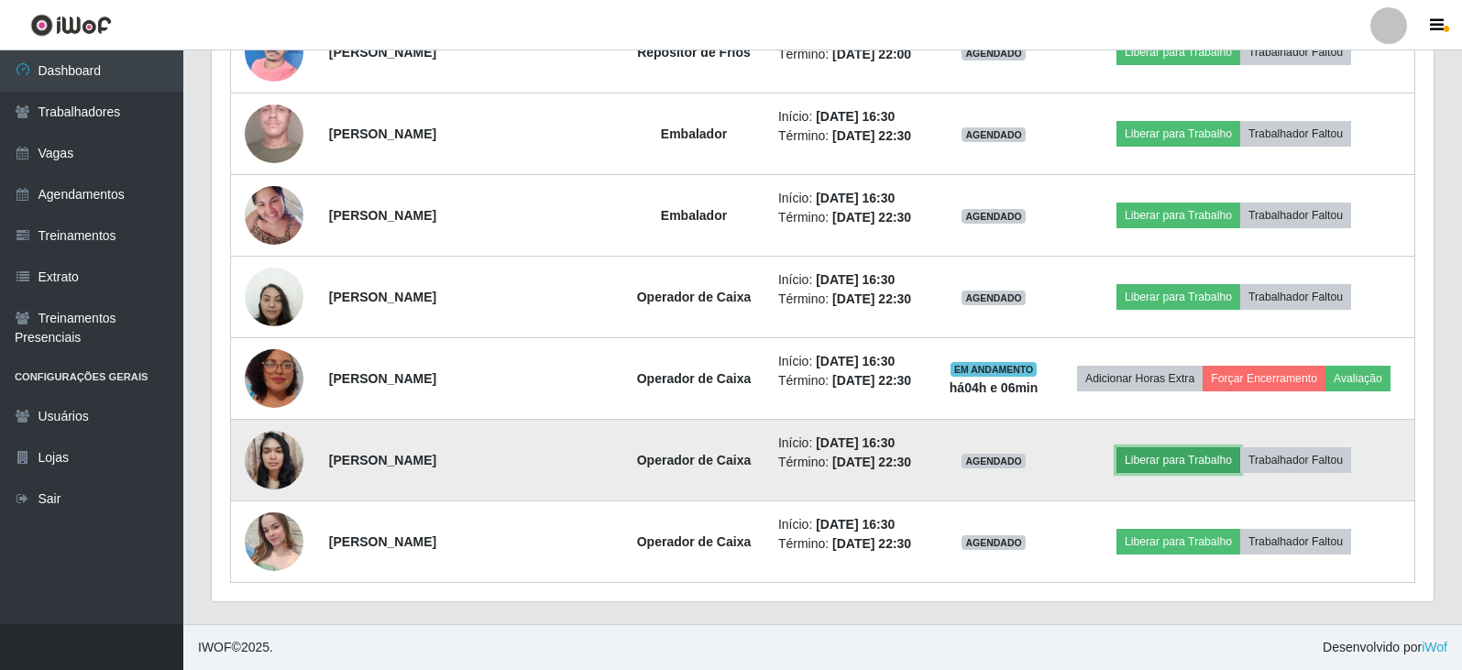
click at [1150, 467] on button "Liberar para Trabalho" at bounding box center [1178, 460] width 124 height 26
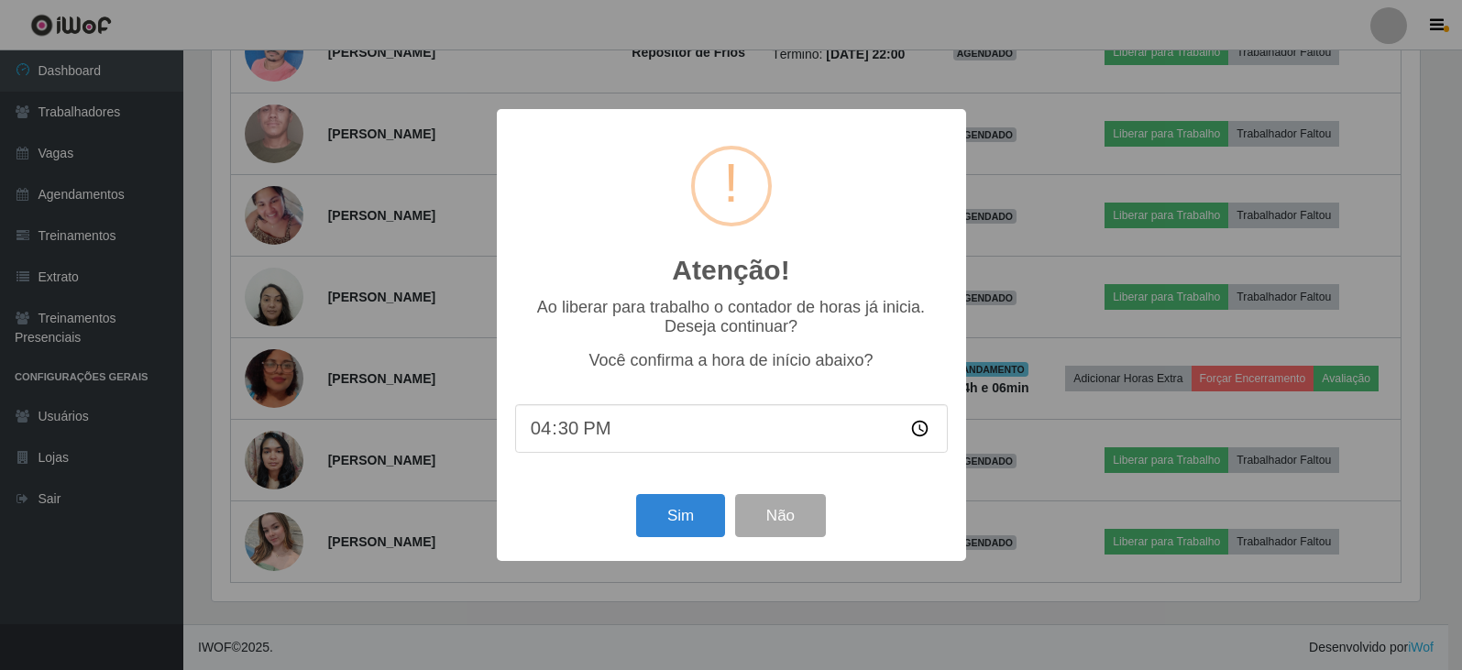
scroll to position [380, 1213]
click at [680, 520] on button "Sim" at bounding box center [682, 515] width 89 height 43
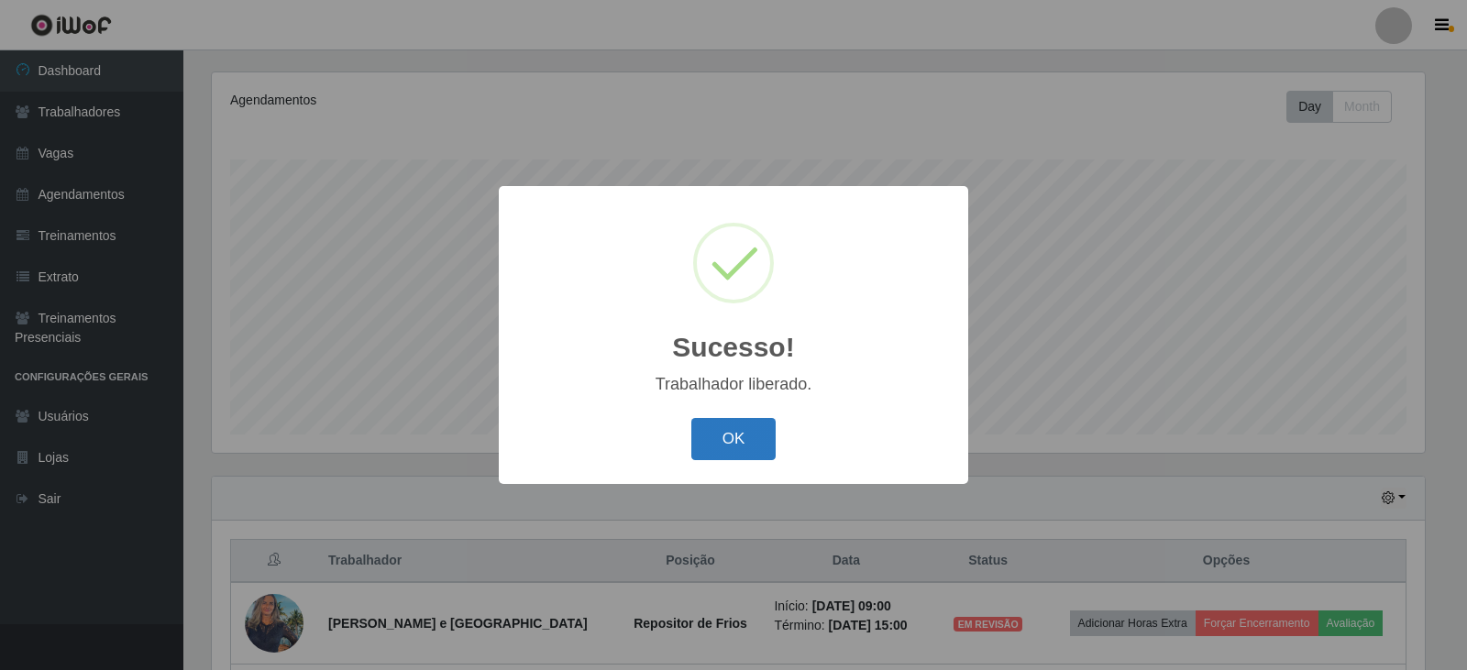
click at [722, 454] on button "OK" at bounding box center [733, 439] width 85 height 43
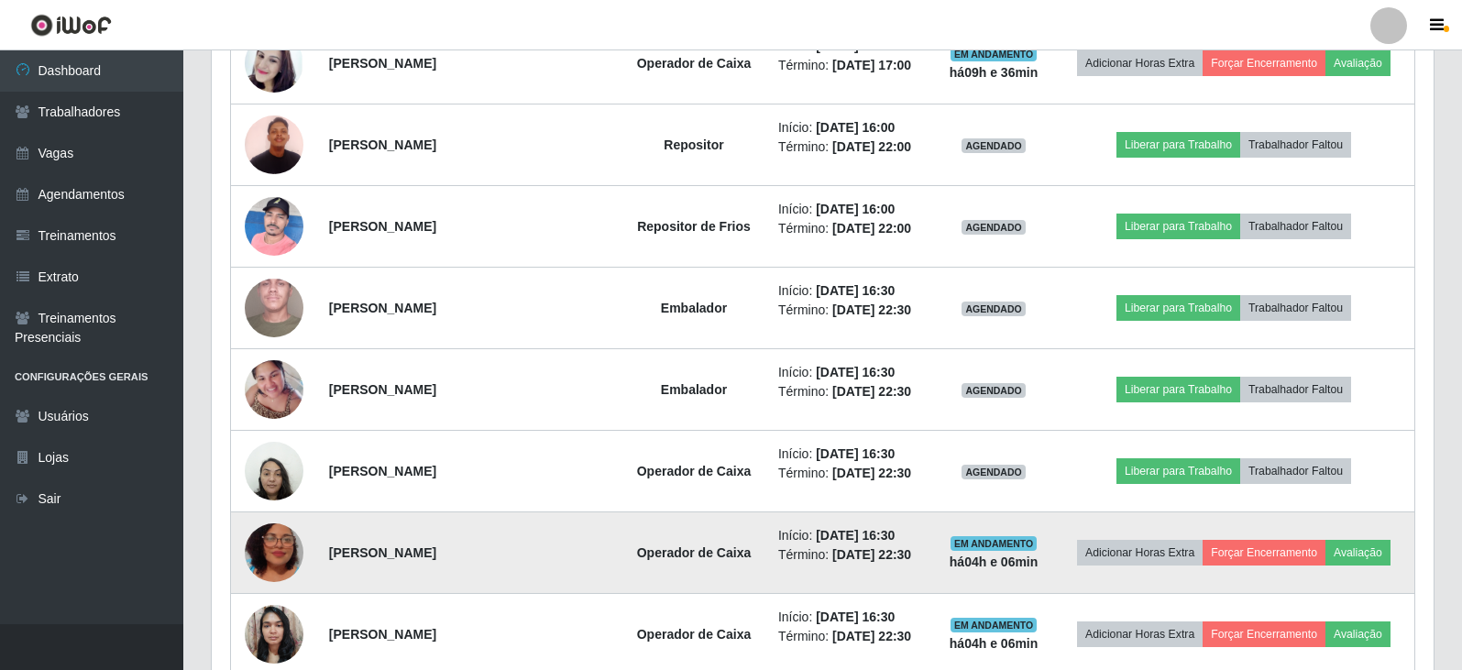
scroll to position [1037, 0]
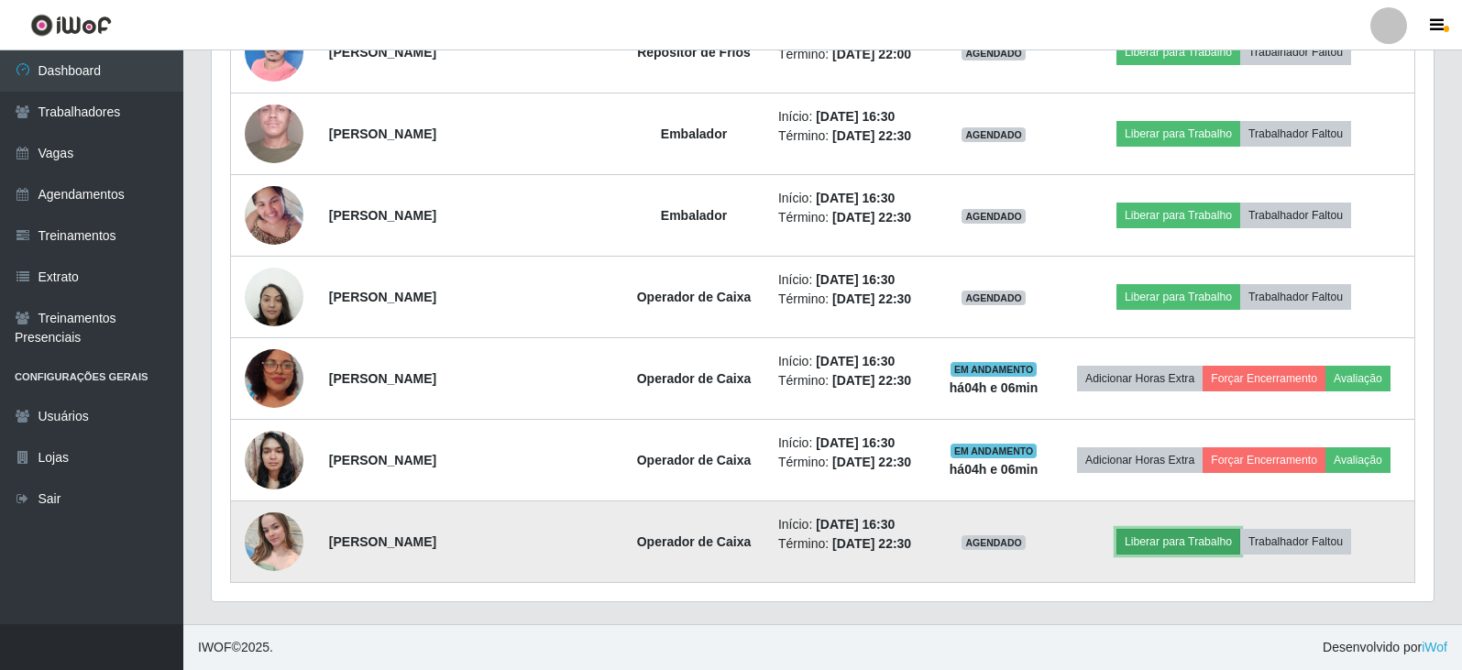
click at [1149, 541] on button "Liberar para Trabalho" at bounding box center [1178, 542] width 124 height 26
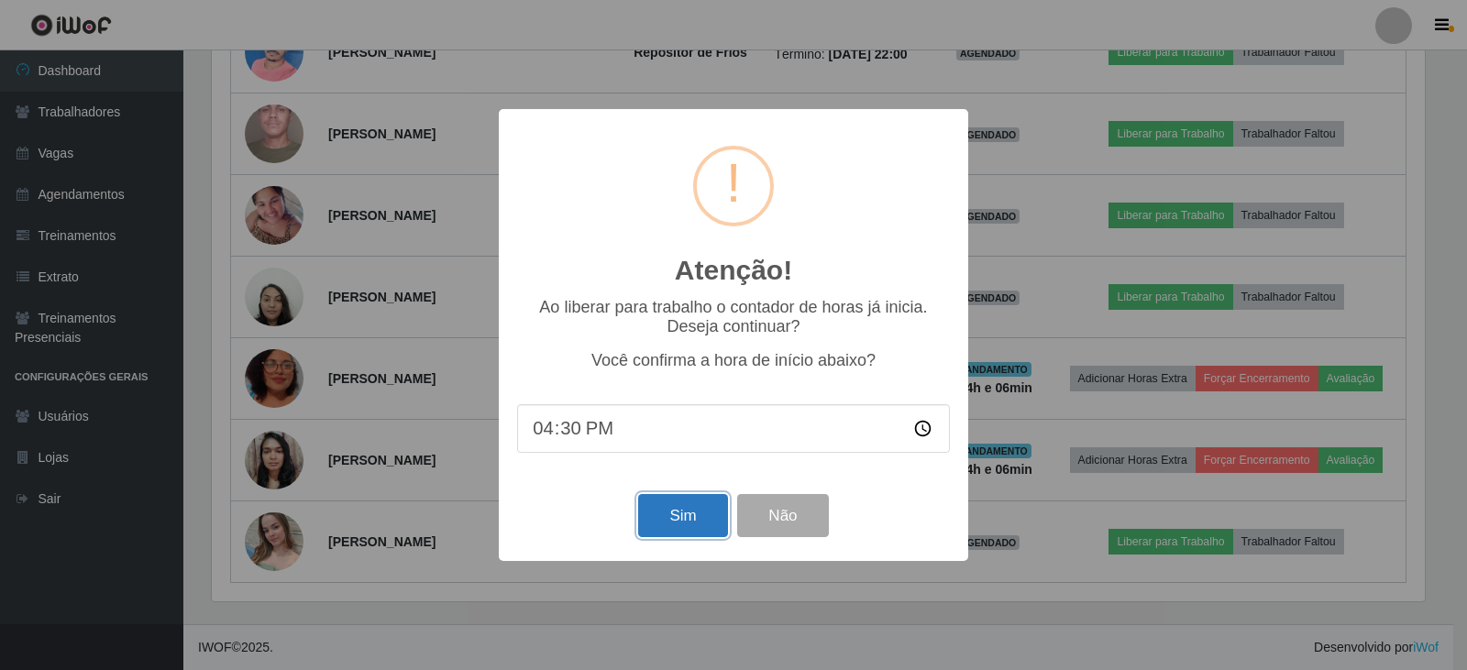
click at [682, 521] on button "Sim" at bounding box center [682, 515] width 89 height 43
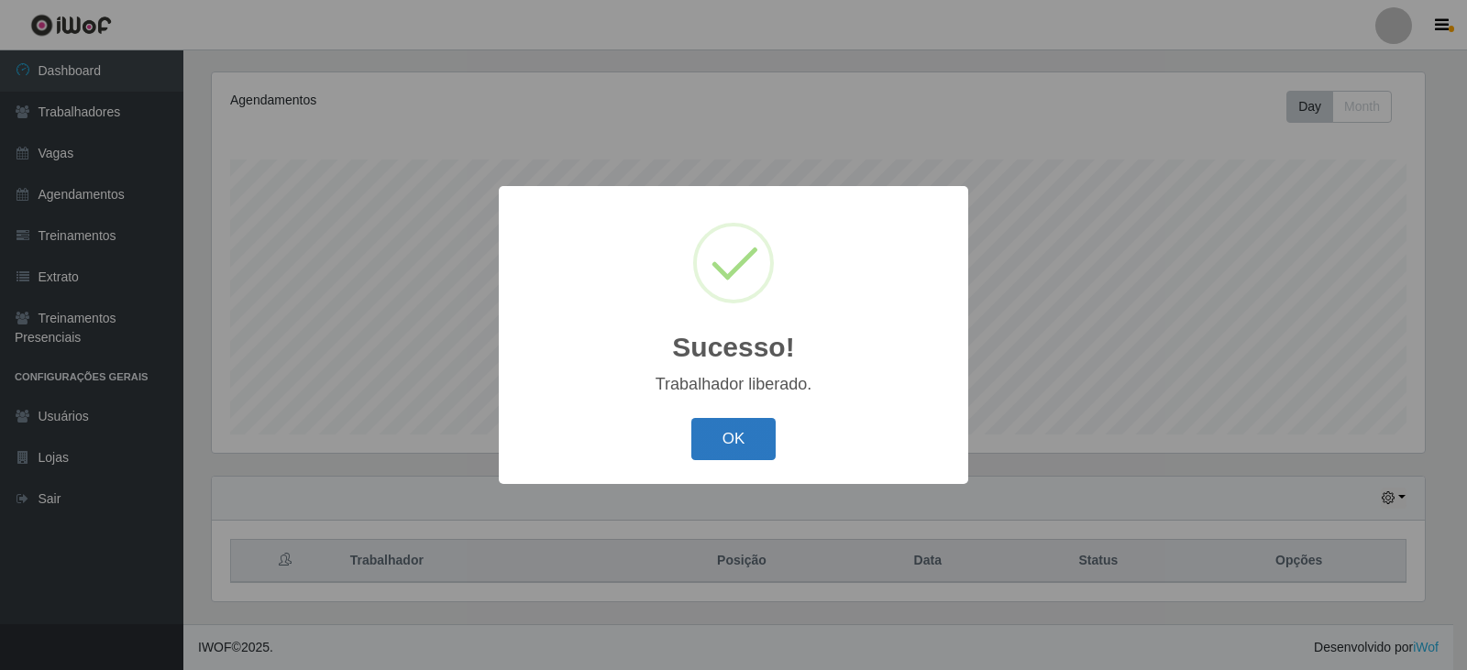
click at [720, 442] on button "OK" at bounding box center [733, 439] width 85 height 43
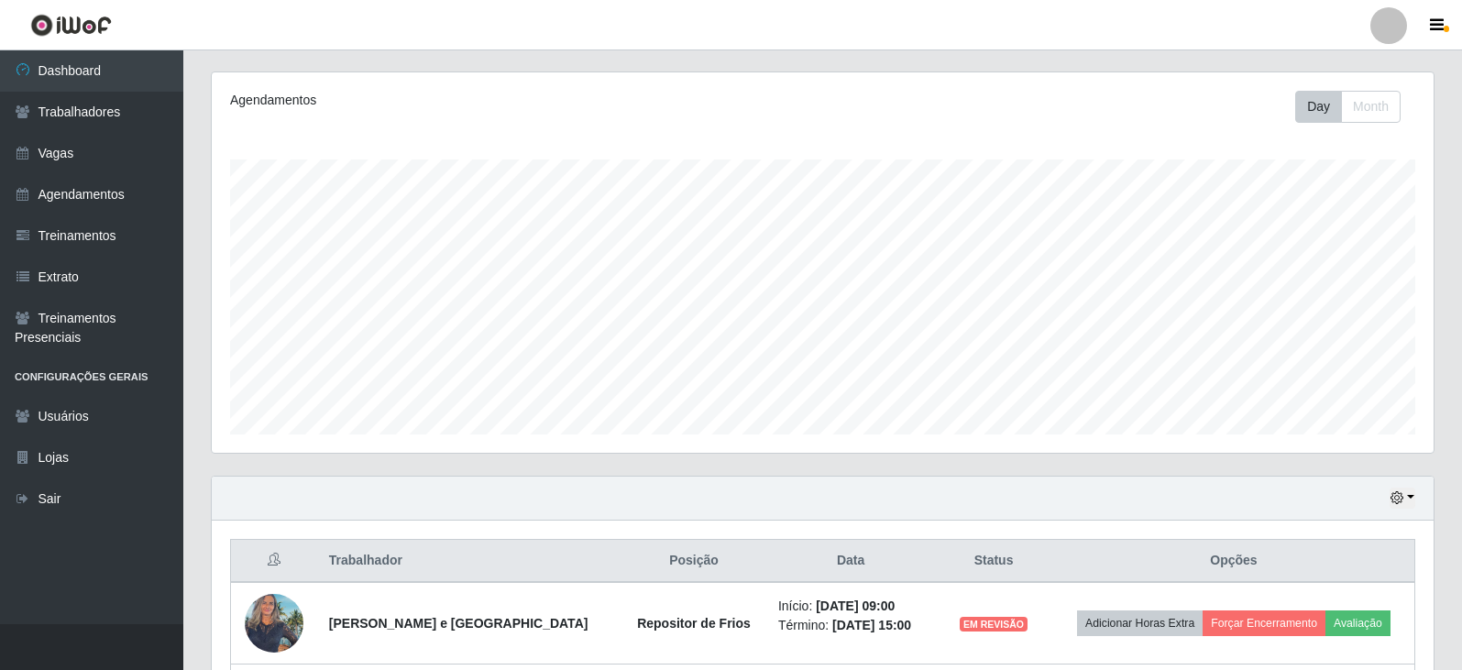
scroll to position [916232, 915390]
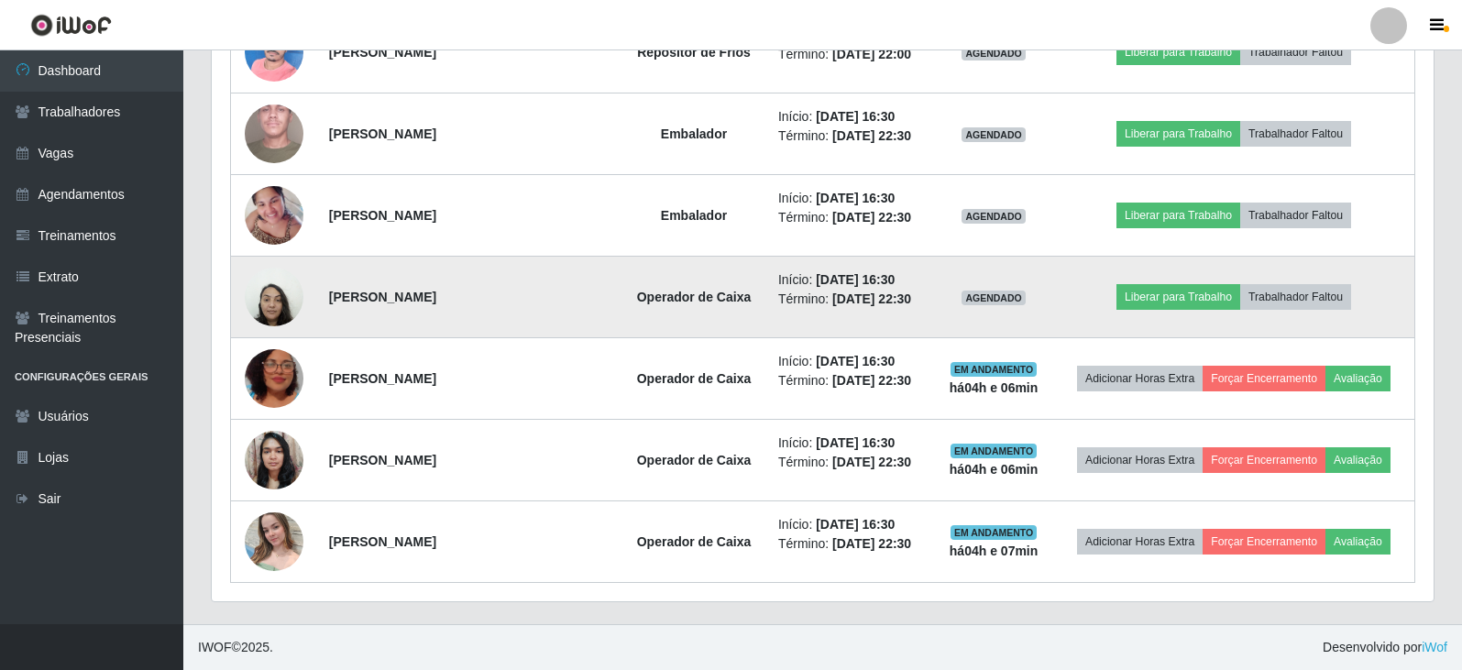
click at [289, 299] on img at bounding box center [274, 297] width 59 height 78
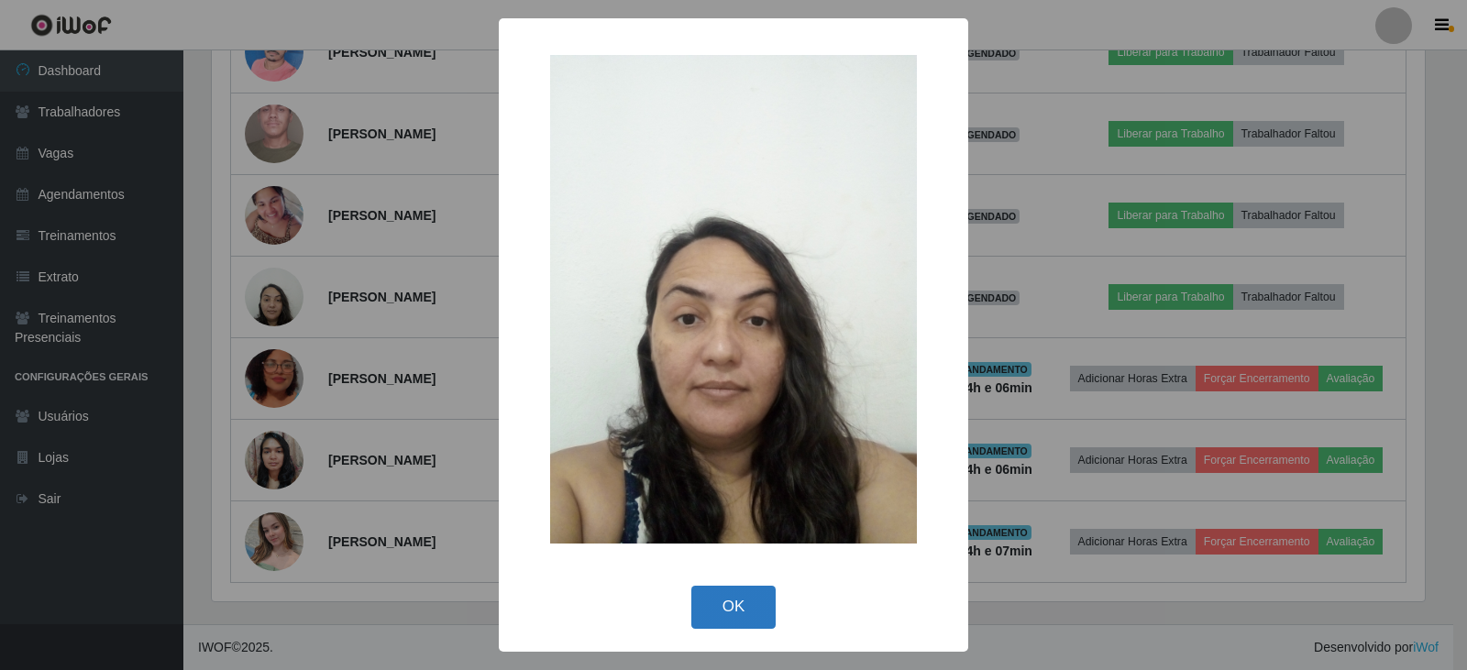
click at [746, 608] on button "OK" at bounding box center [733, 607] width 85 height 43
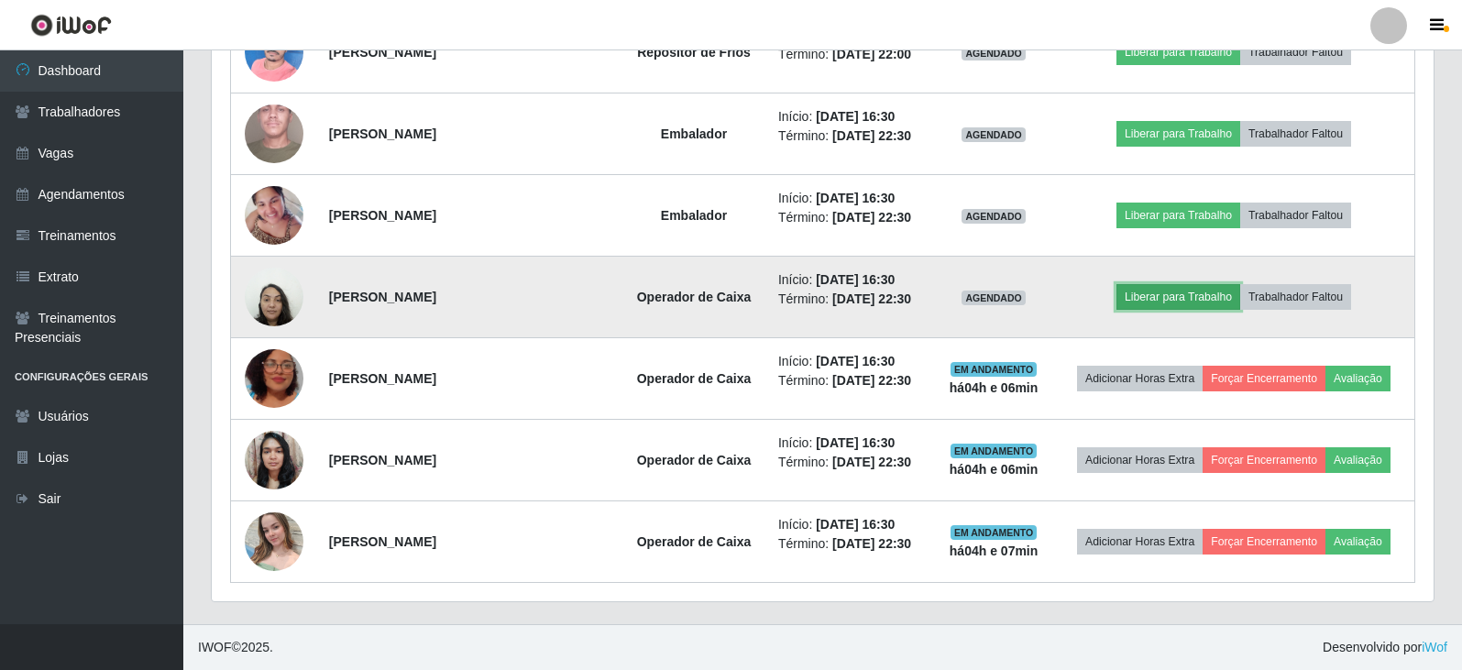
click at [1184, 302] on button "Liberar para Trabalho" at bounding box center [1178, 297] width 124 height 26
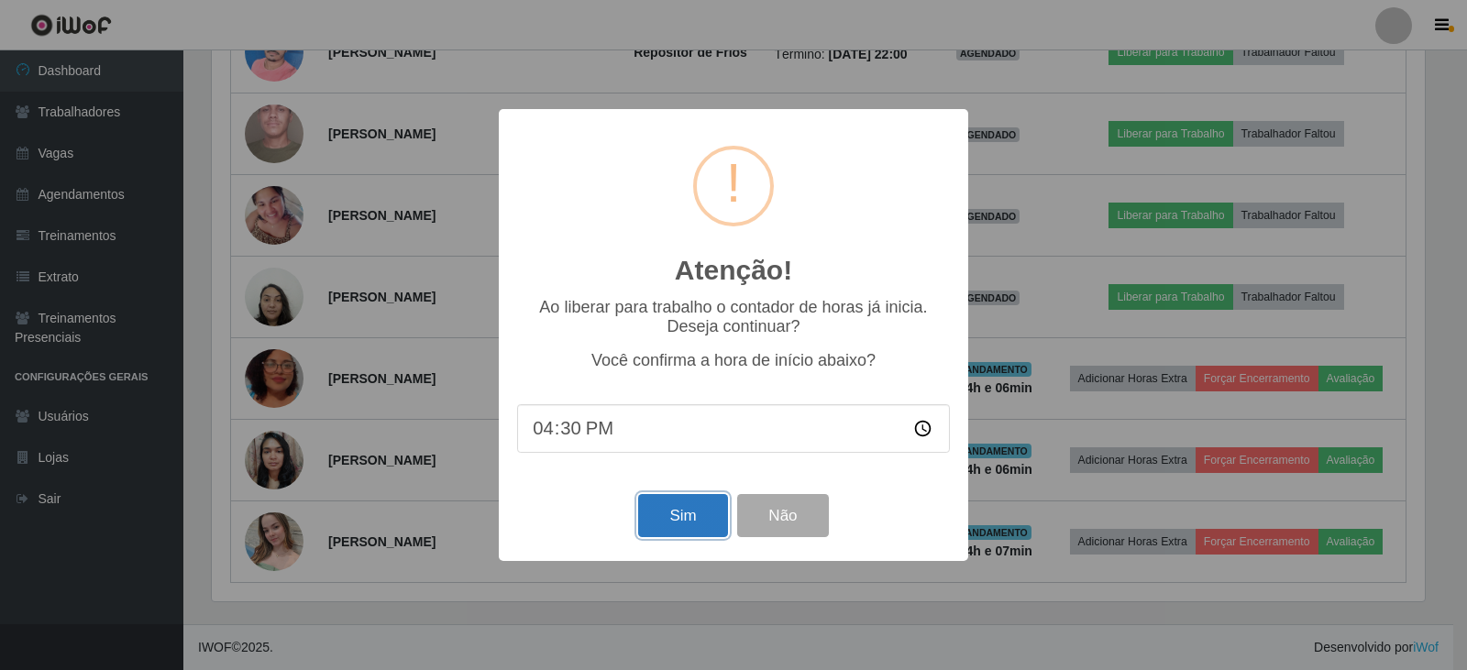
click at [648, 519] on button "Sim" at bounding box center [682, 515] width 89 height 43
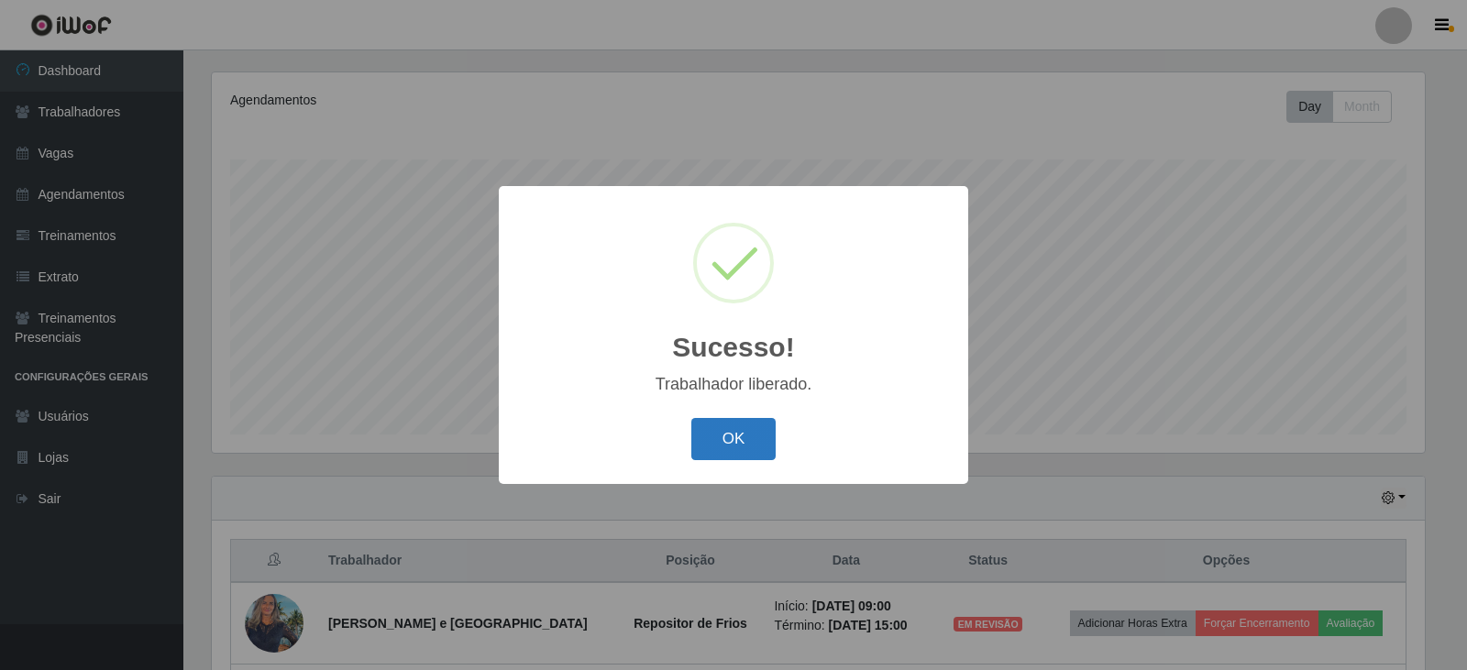
click at [732, 432] on button "OK" at bounding box center [733, 439] width 85 height 43
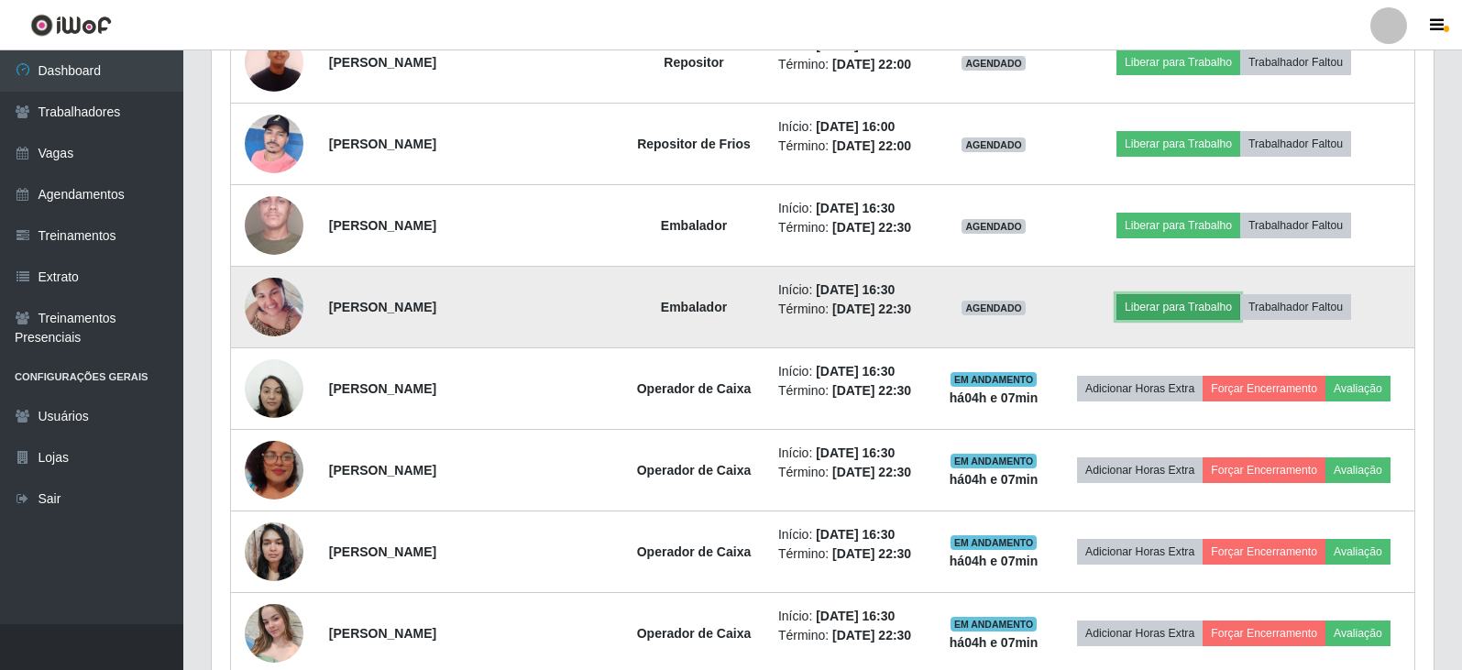
click at [1155, 302] on button "Liberar para Trabalho" at bounding box center [1178, 307] width 124 height 26
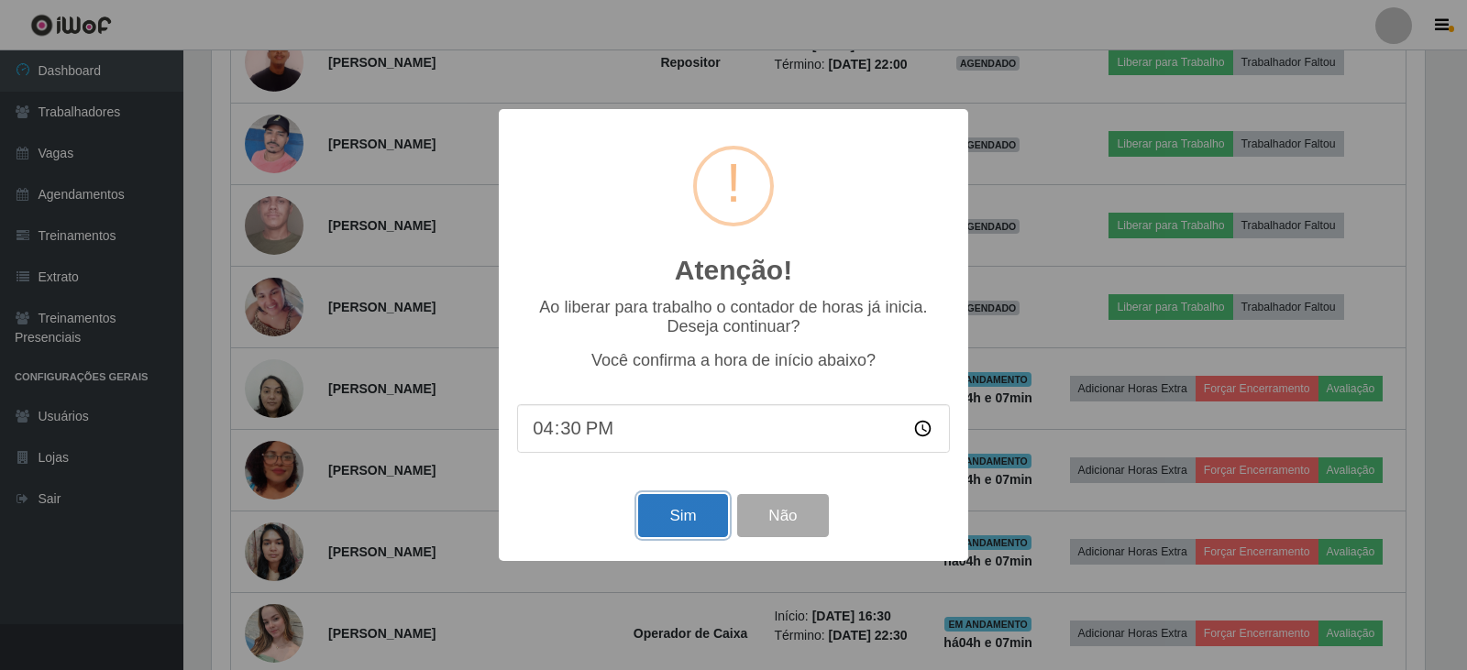
click at [677, 525] on button "Sim" at bounding box center [682, 515] width 89 height 43
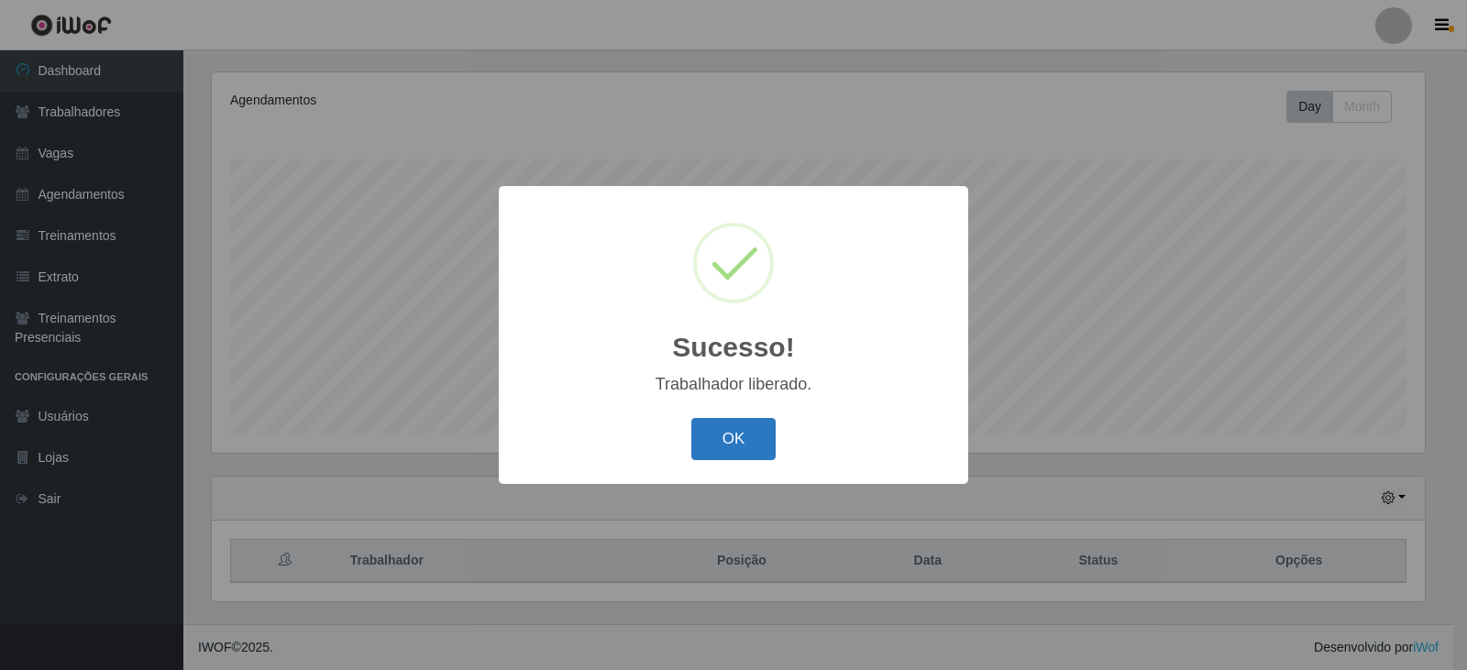
click at [715, 443] on button "OK" at bounding box center [733, 439] width 85 height 43
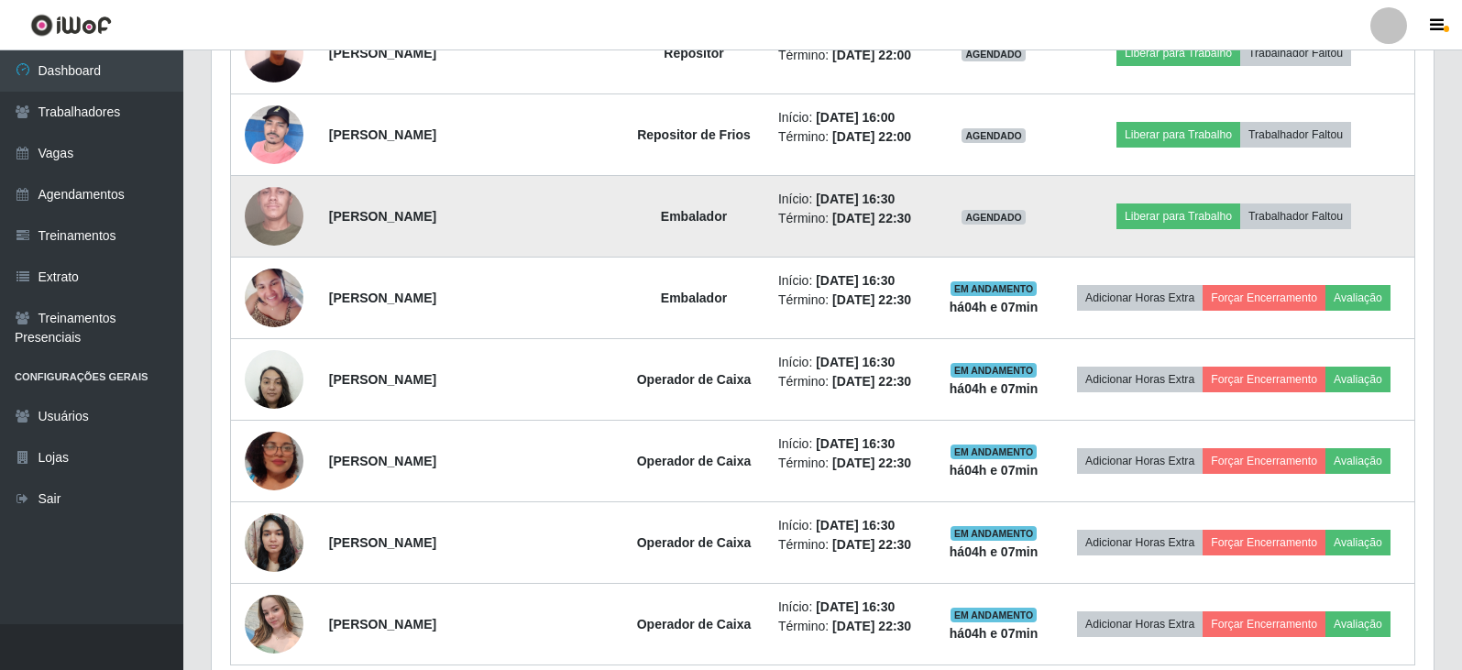
click at [283, 213] on img at bounding box center [274, 216] width 59 height 130
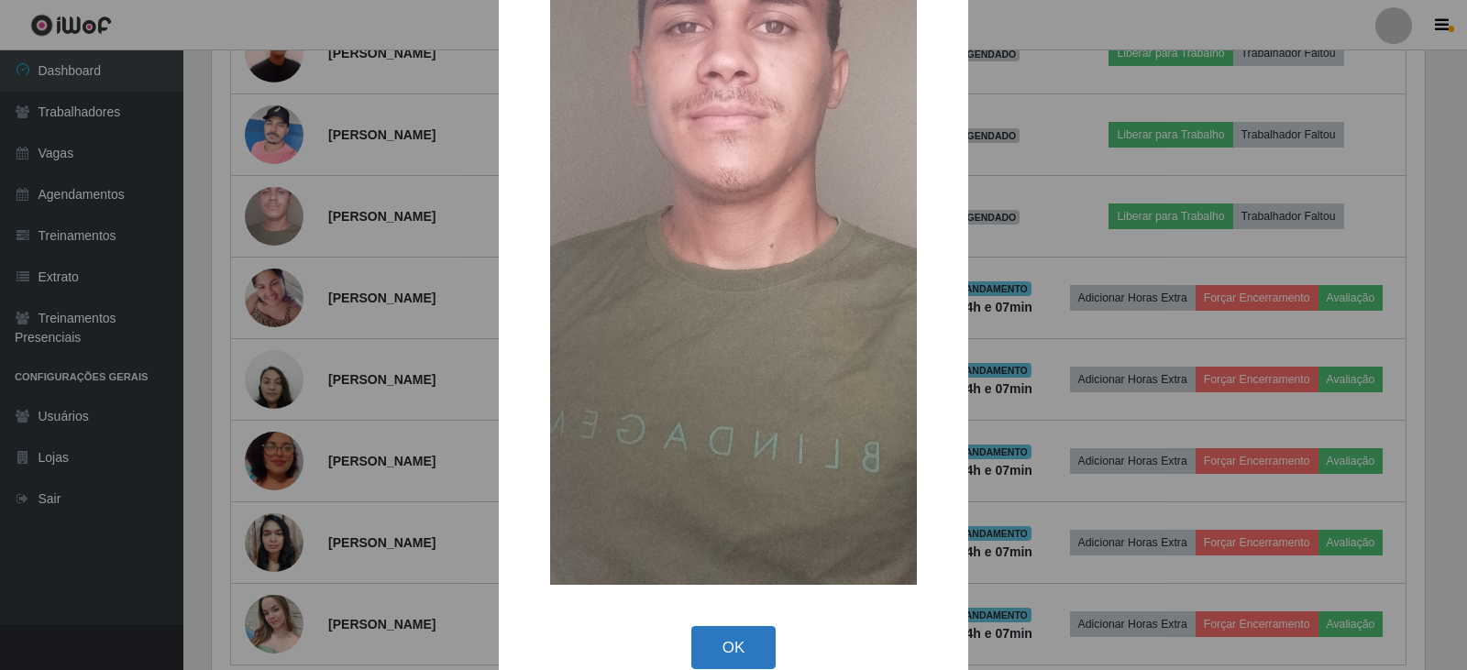
click at [737, 632] on button "OK" at bounding box center [733, 647] width 85 height 43
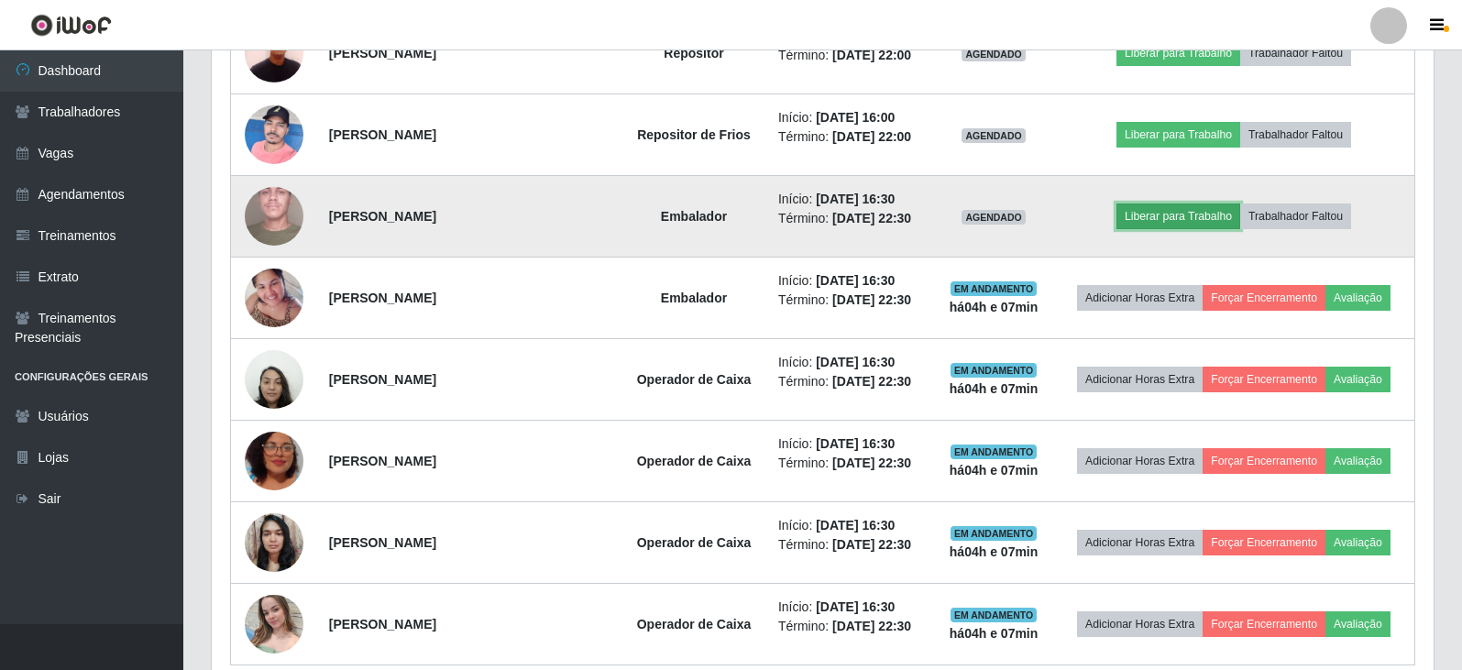
click at [1156, 211] on button "Liberar para Trabalho" at bounding box center [1178, 216] width 124 height 26
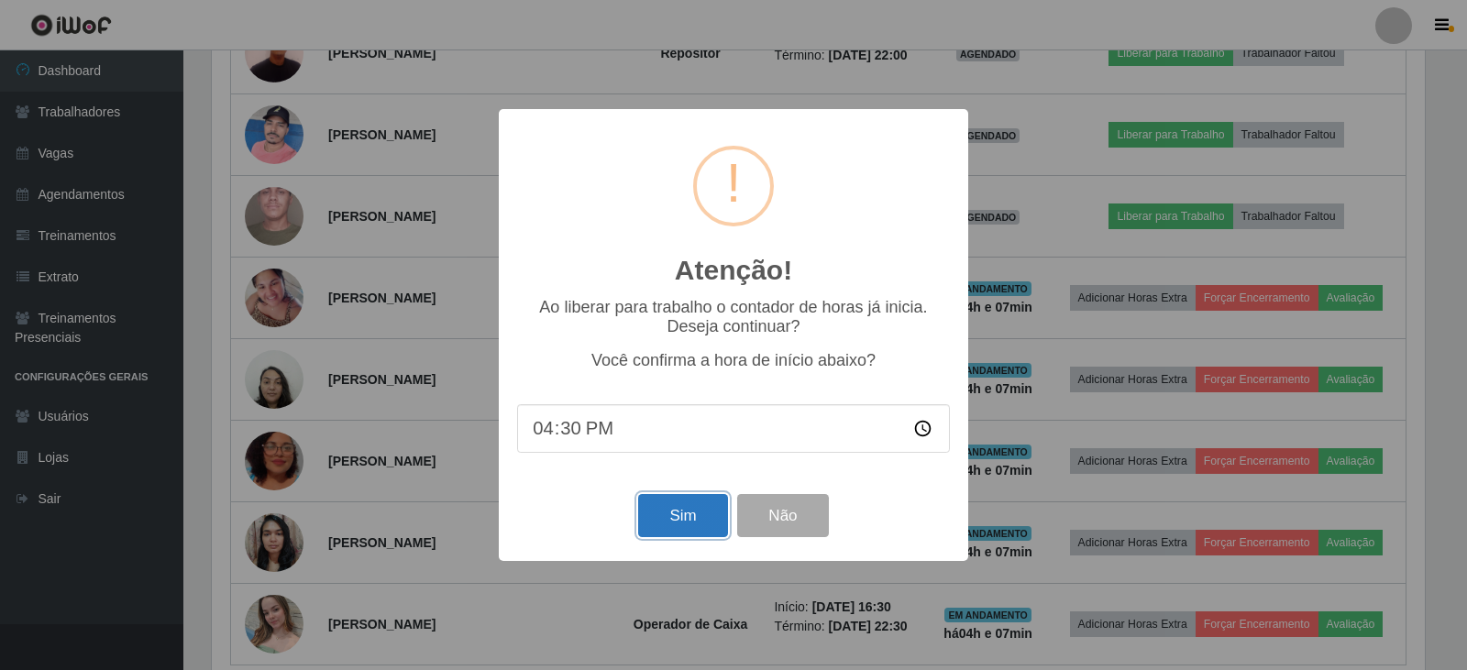
click at [686, 536] on button "Sim" at bounding box center [682, 515] width 89 height 43
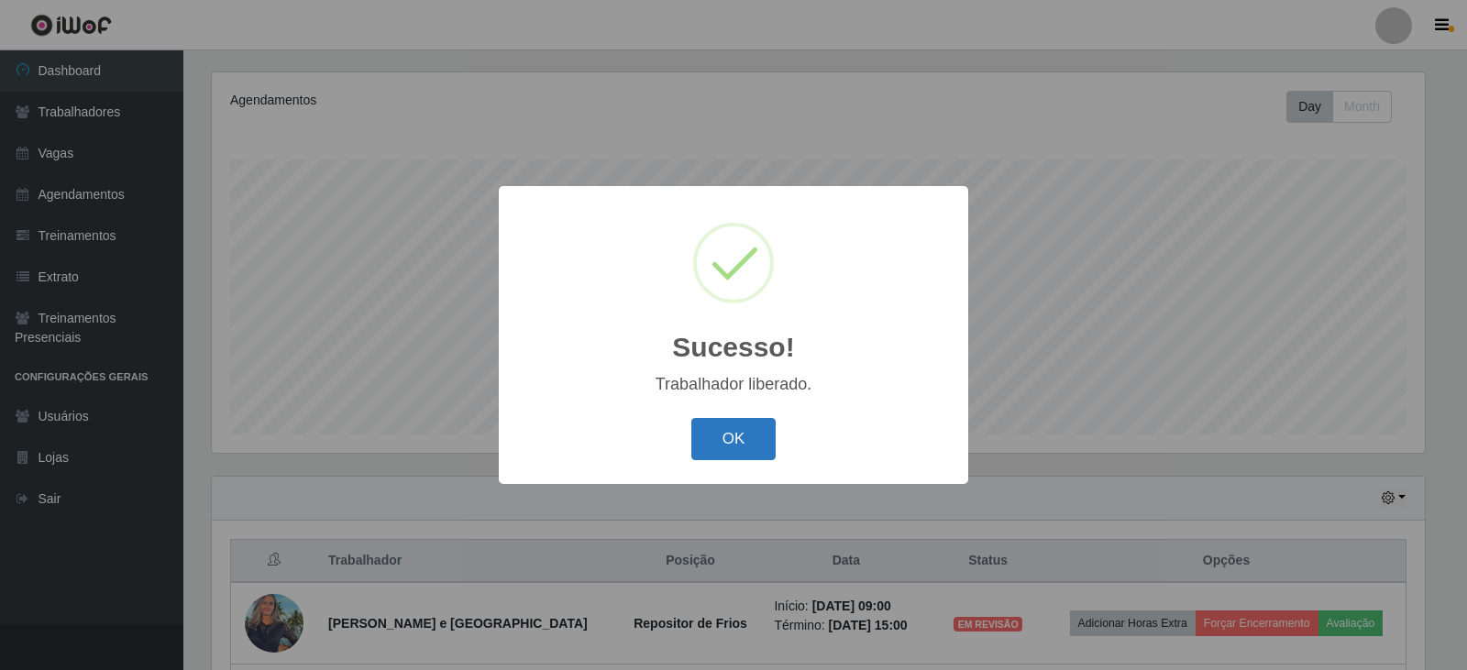
click at [748, 436] on button "OK" at bounding box center [733, 439] width 85 height 43
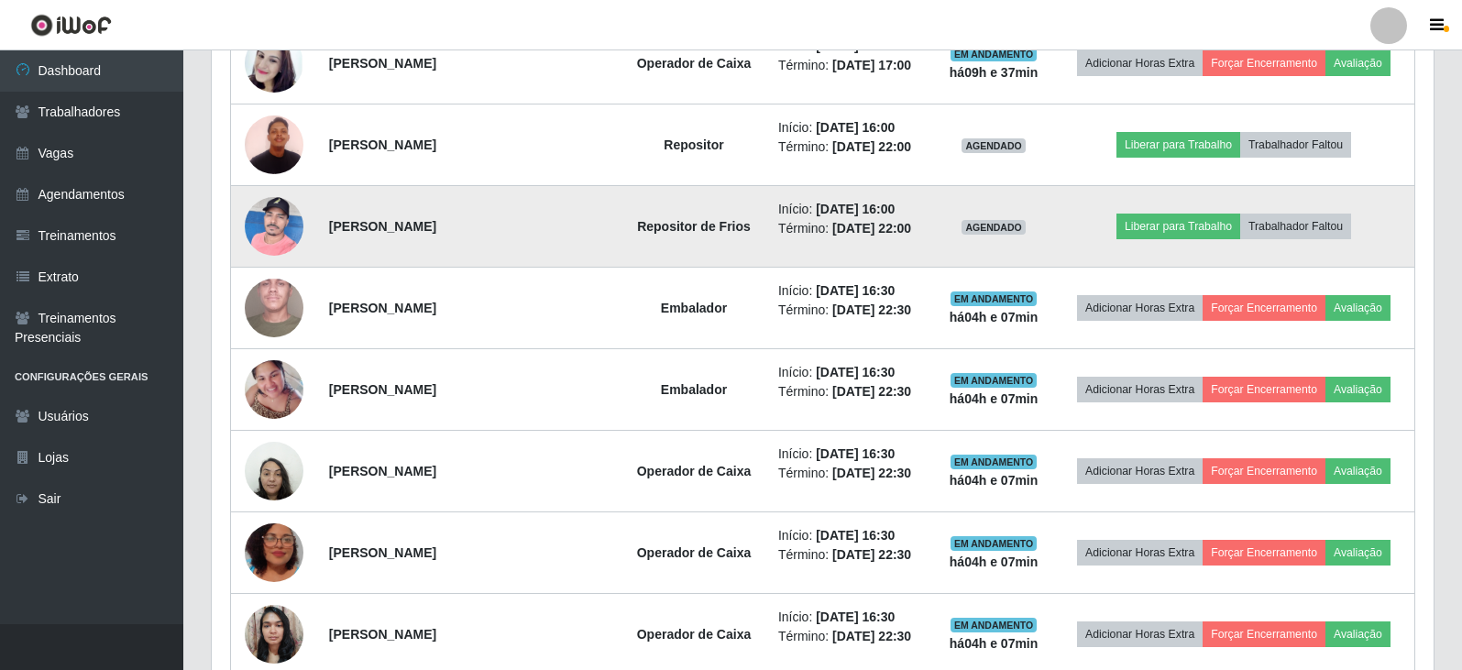
click at [296, 223] on img at bounding box center [274, 226] width 59 height 78
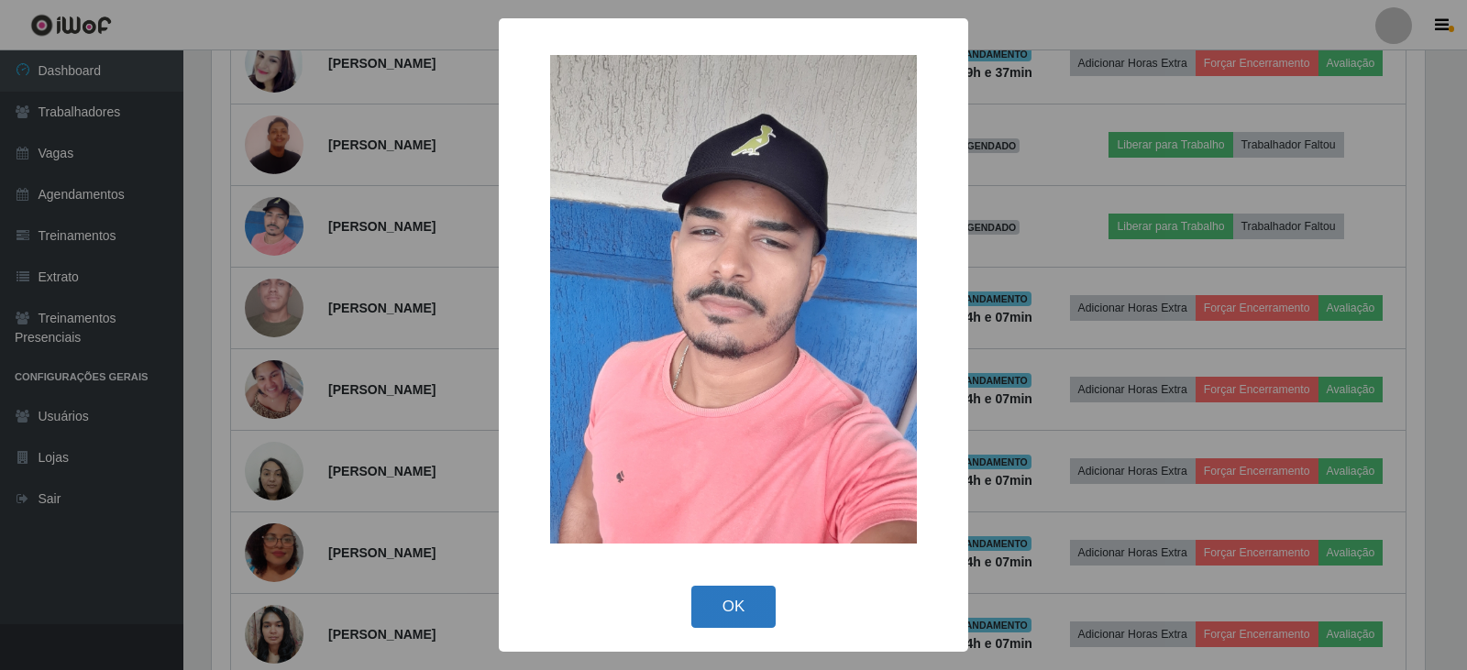
click at [720, 599] on button "OK" at bounding box center [733, 607] width 85 height 43
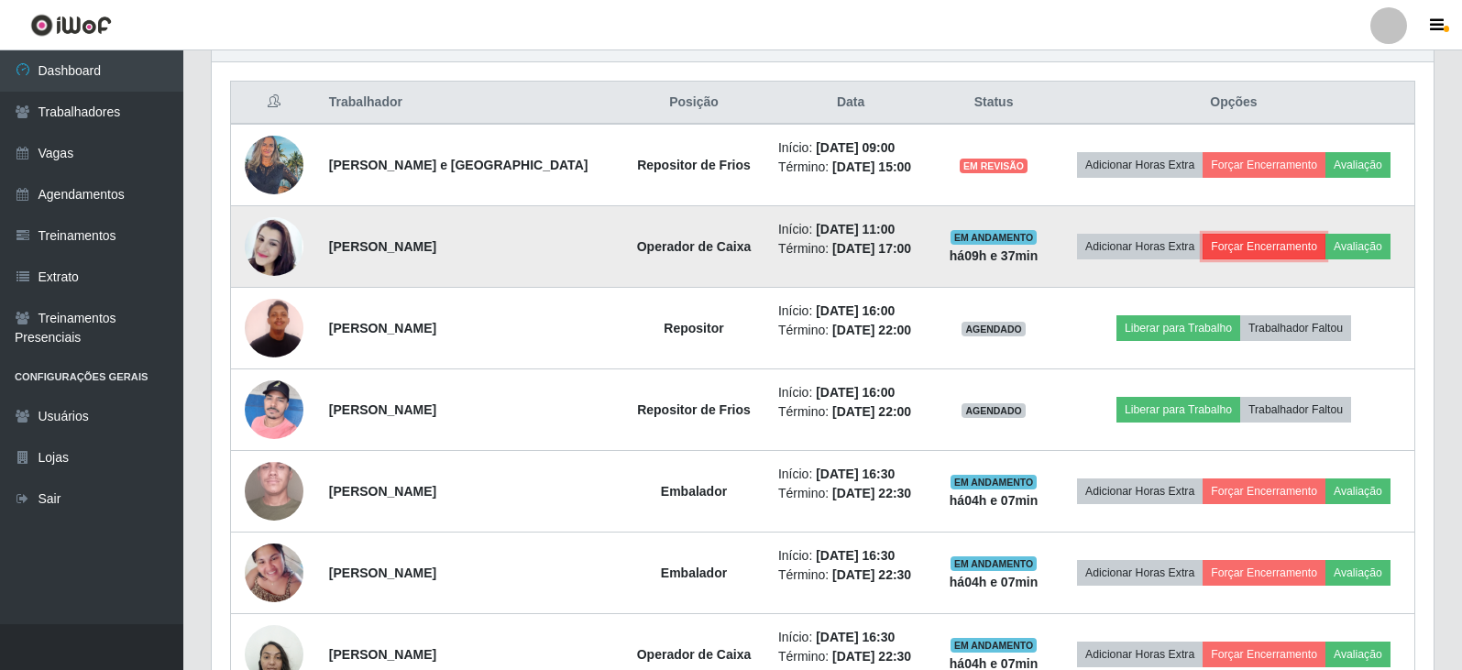
click at [1253, 247] on button "Forçar Encerramento" at bounding box center [1264, 247] width 123 height 26
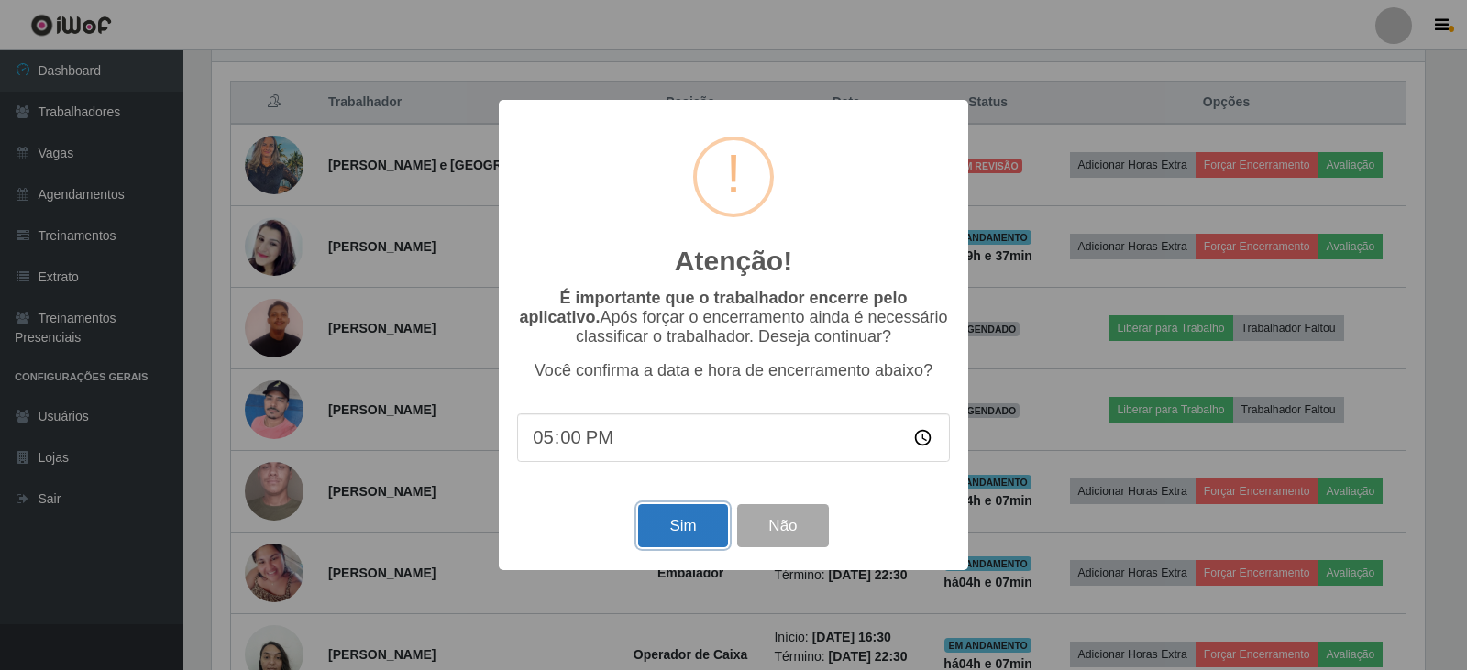
click at [681, 525] on button "Sim" at bounding box center [682, 525] width 89 height 43
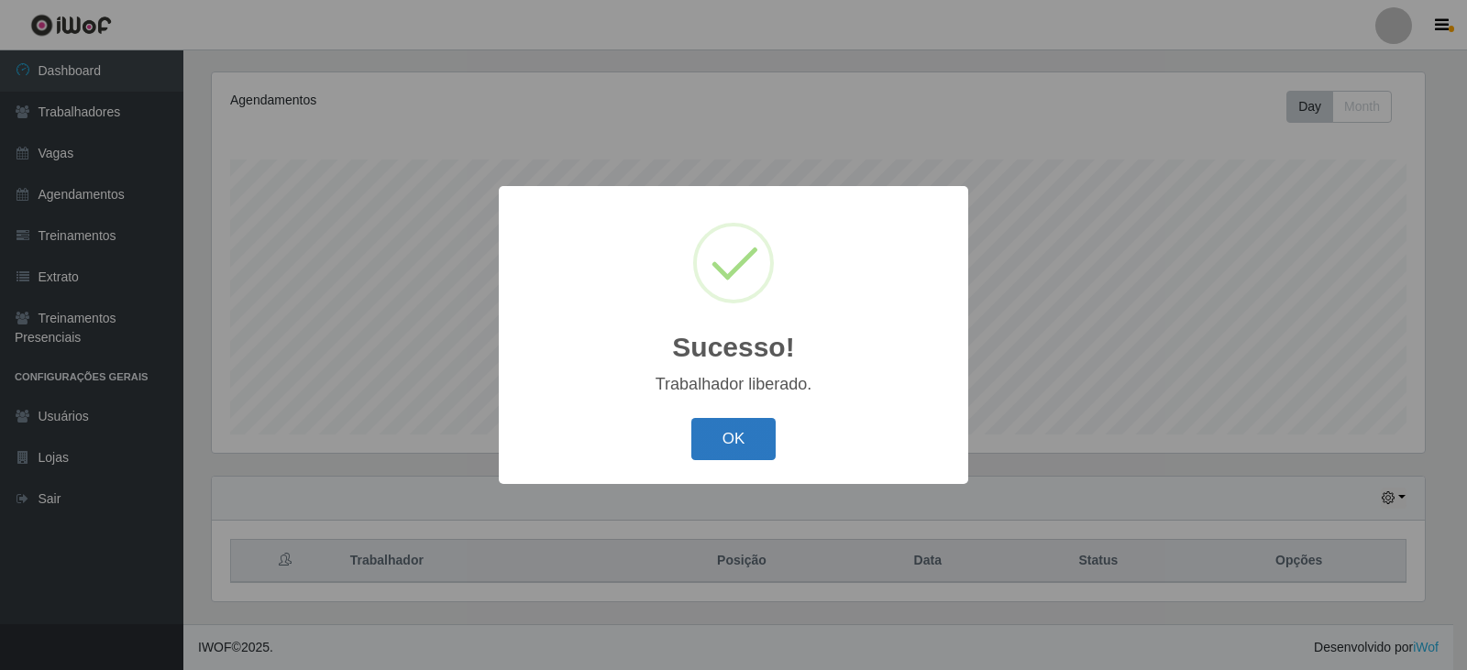
click at [749, 434] on button "OK" at bounding box center [733, 439] width 85 height 43
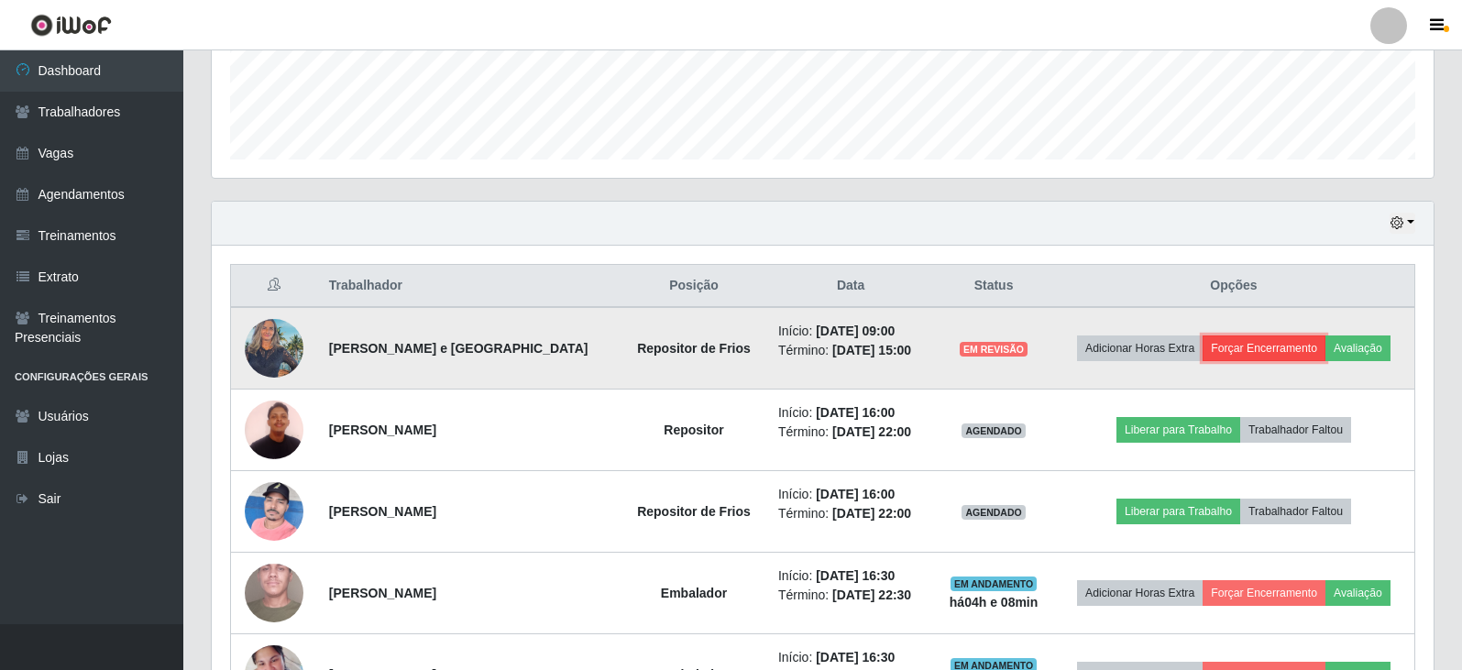
click at [1243, 348] on button "Forçar Encerramento" at bounding box center [1264, 348] width 123 height 26
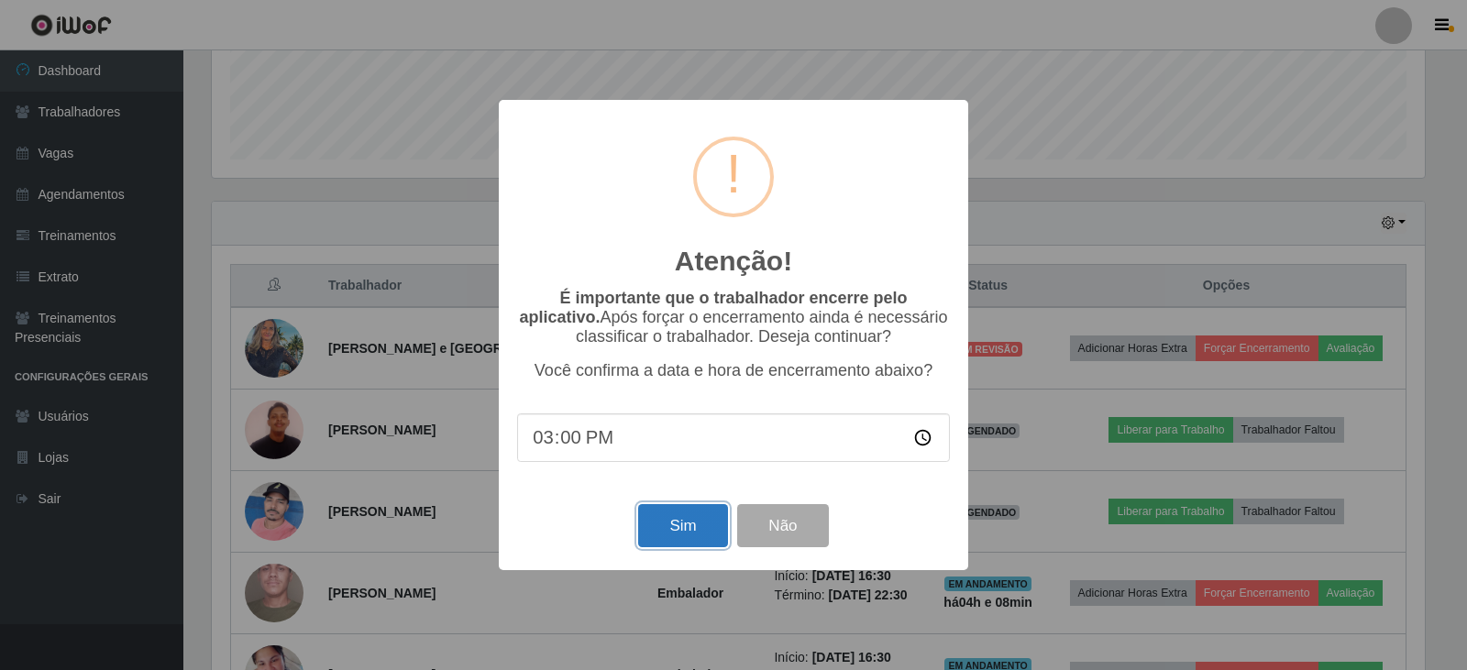
click at [676, 526] on button "Sim" at bounding box center [682, 525] width 89 height 43
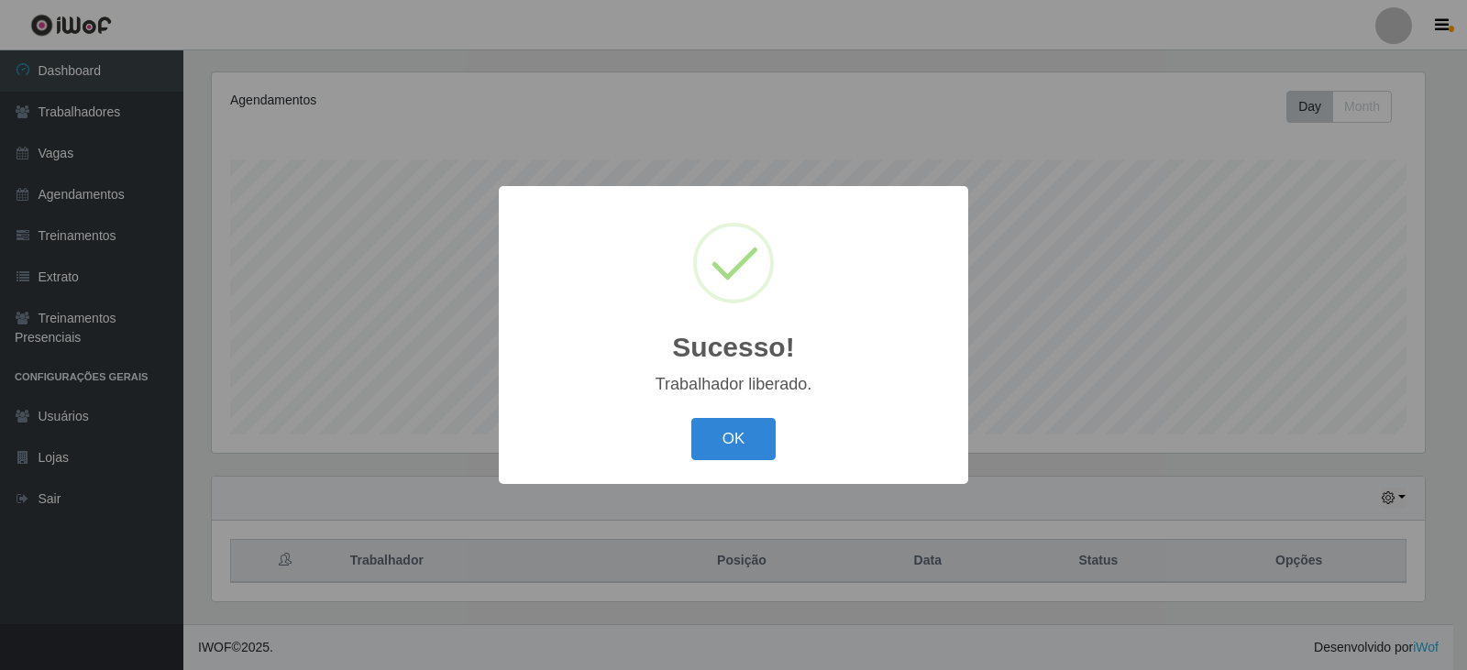
click at [711, 434] on button "OK" at bounding box center [733, 439] width 85 height 43
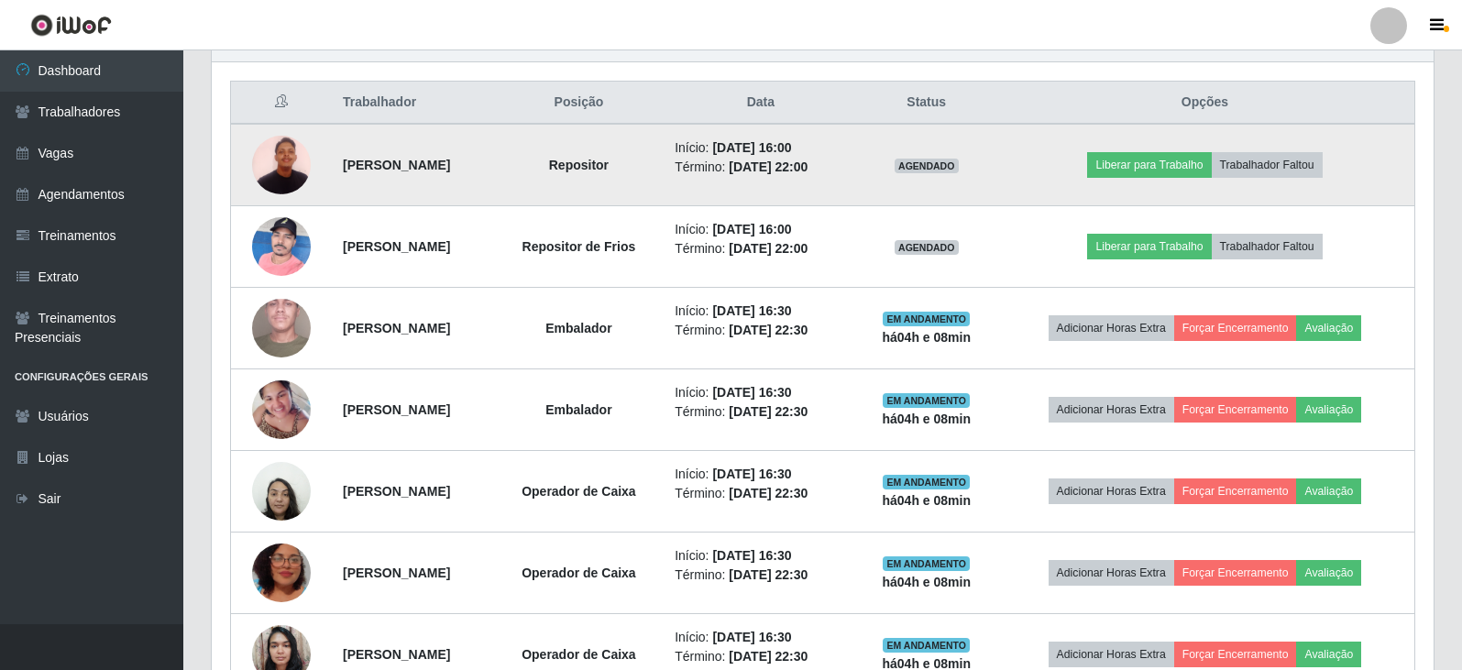
click at [281, 148] on img at bounding box center [281, 165] width 59 height 78
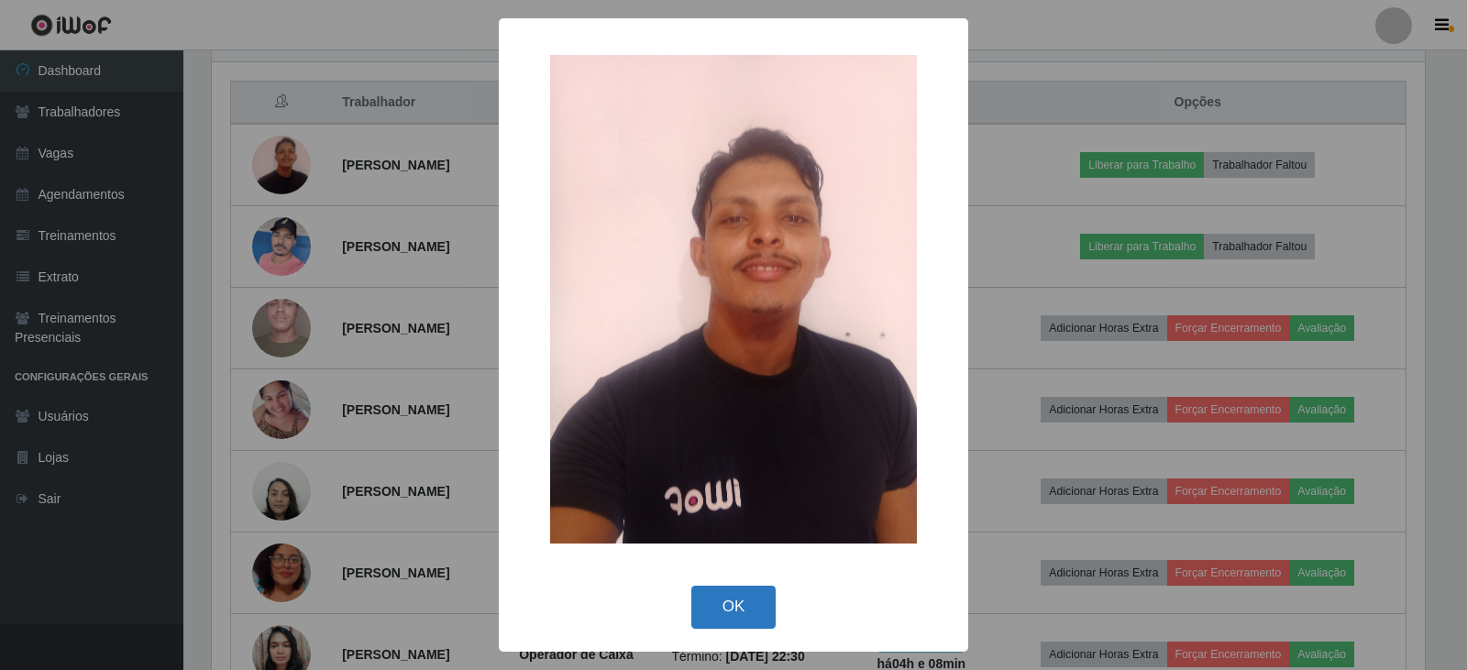
click at [729, 604] on button "OK" at bounding box center [733, 607] width 85 height 43
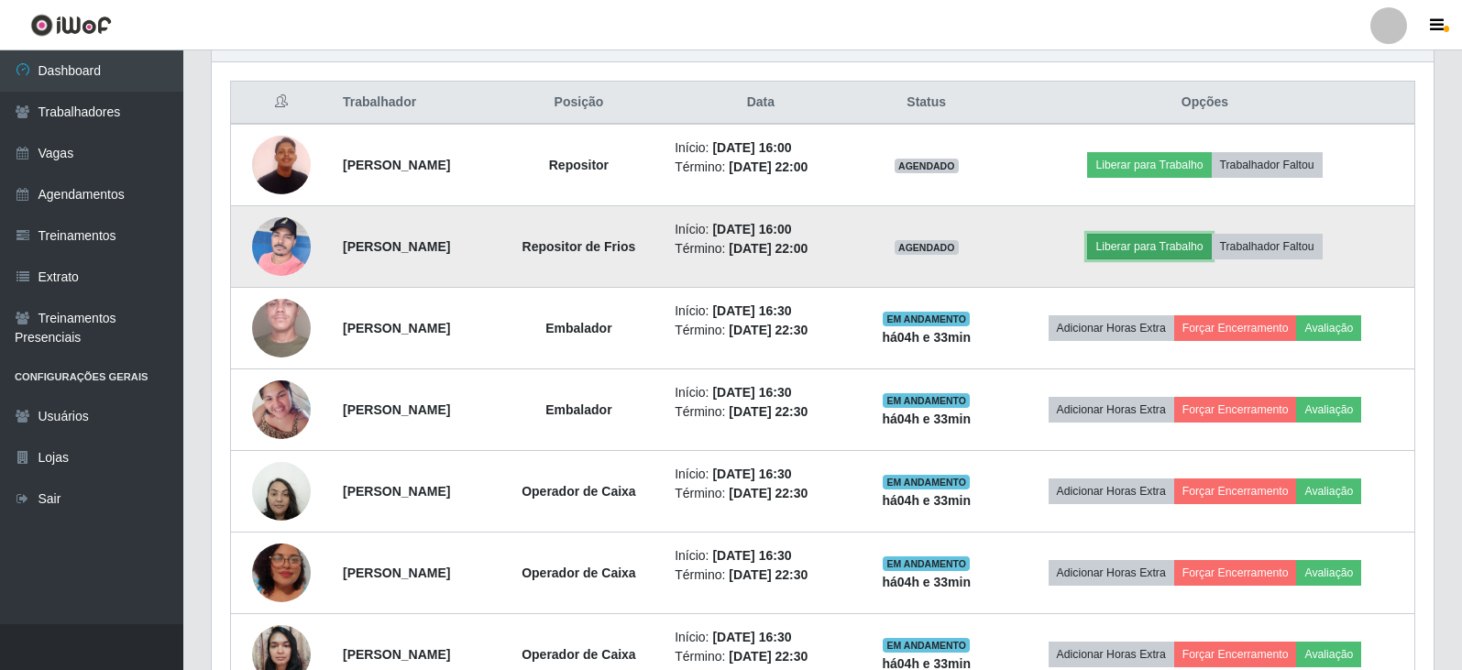
click at [1176, 247] on button "Liberar para Trabalho" at bounding box center [1149, 247] width 124 height 26
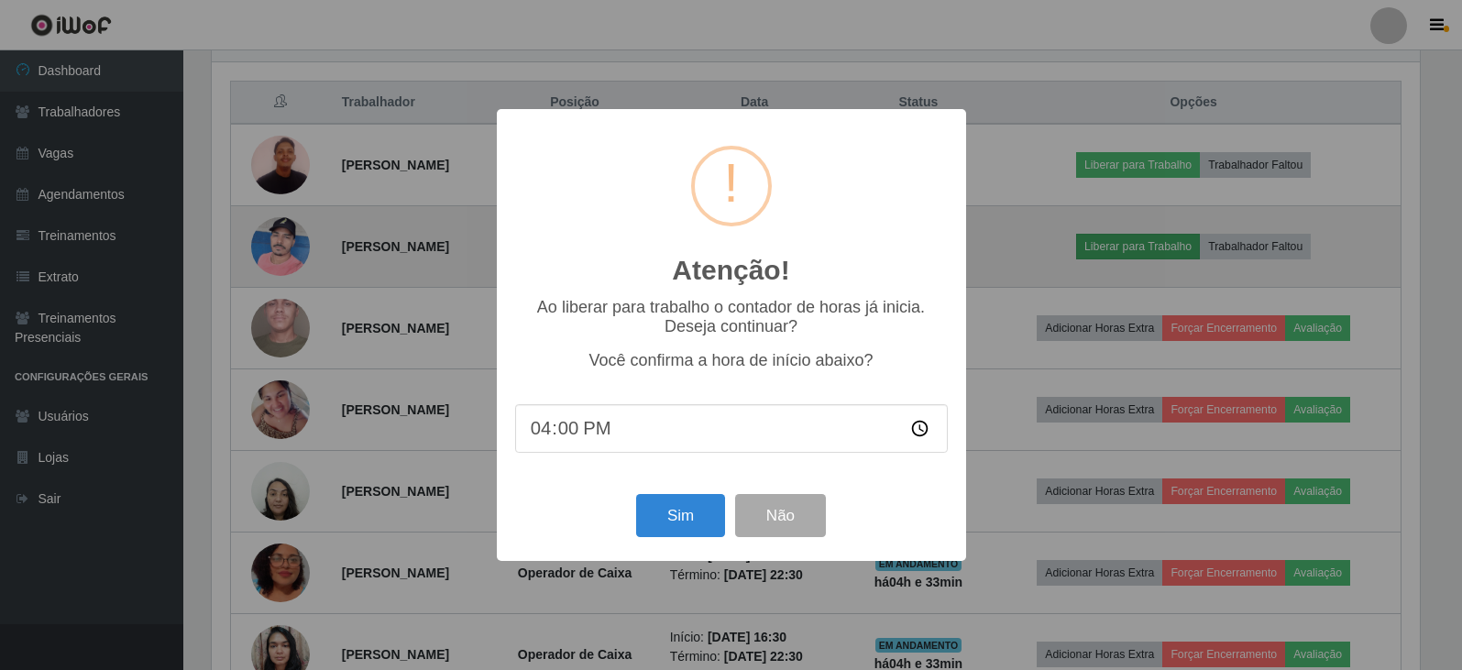
scroll to position [380, 1213]
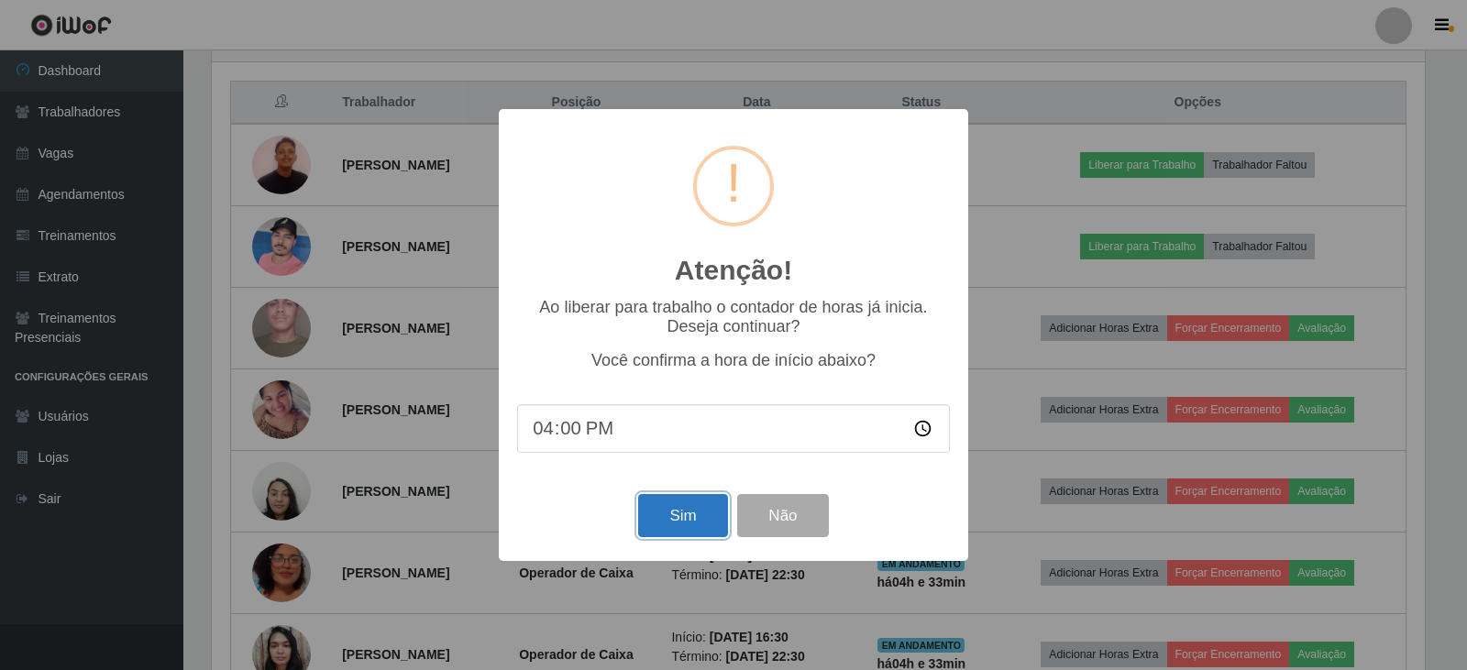
click at [664, 525] on button "Sim" at bounding box center [682, 515] width 89 height 43
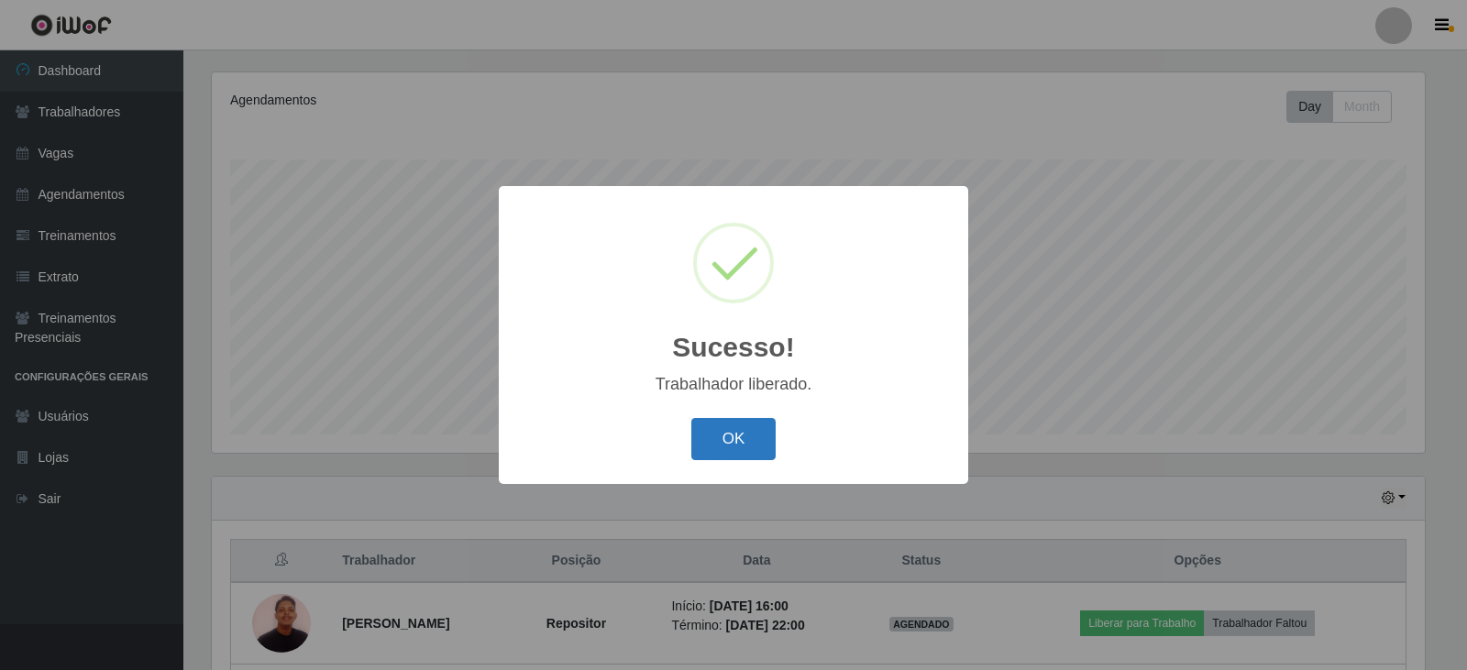
click at [743, 446] on button "OK" at bounding box center [733, 439] width 85 height 43
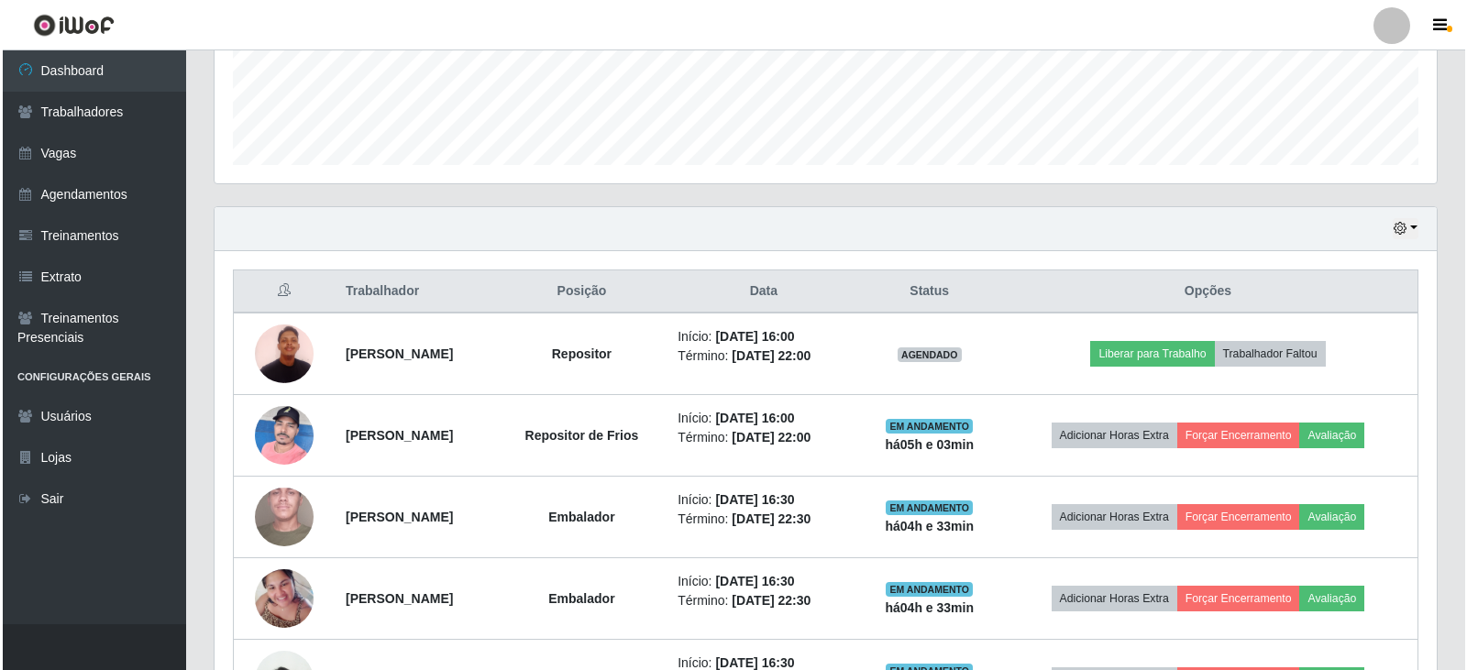
scroll to position [496, 0]
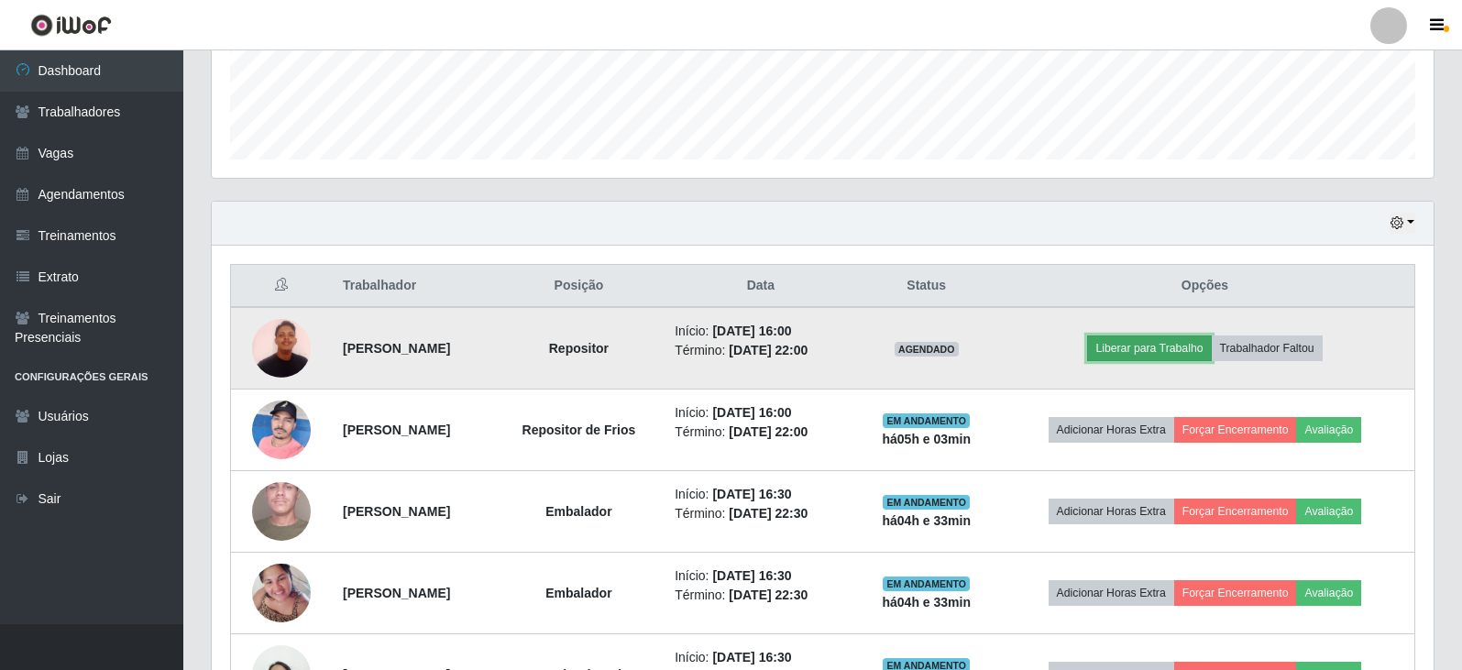
click at [1161, 345] on button "Liberar para Trabalho" at bounding box center [1149, 348] width 124 height 26
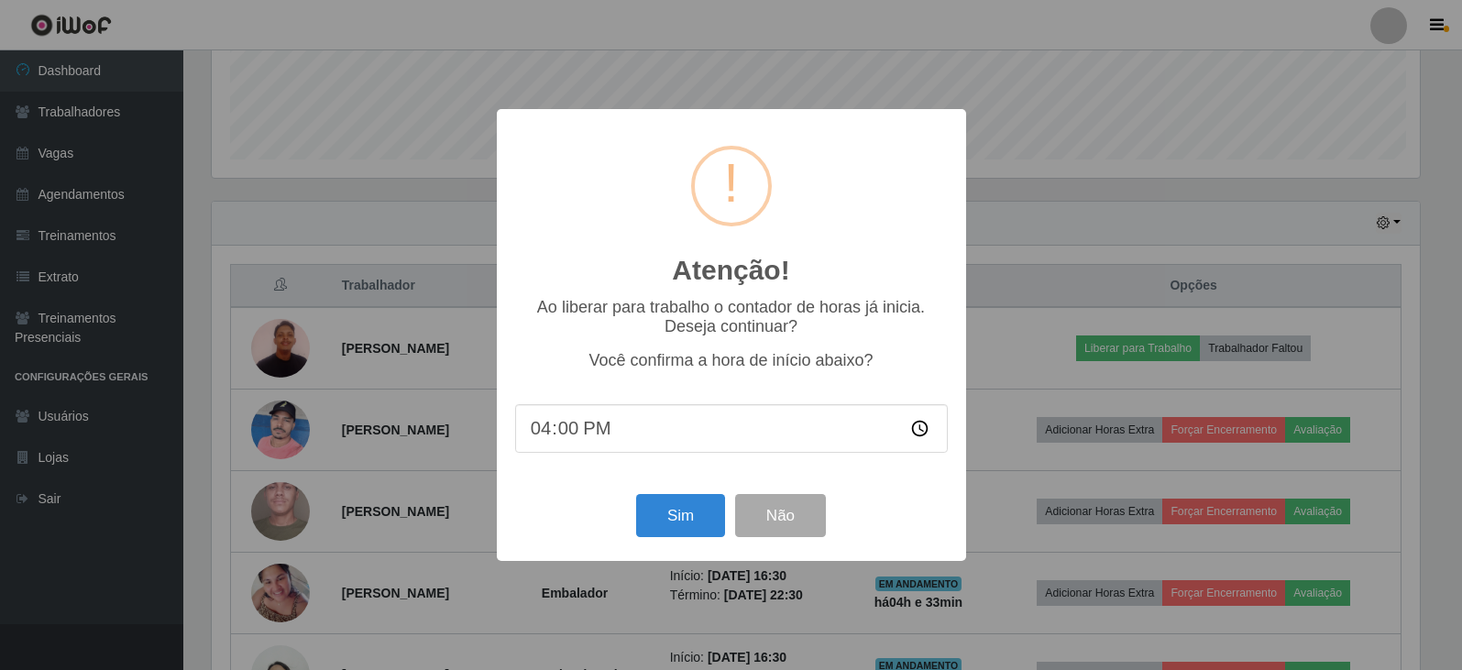
scroll to position [380, 1213]
click at [683, 511] on button "Sim" at bounding box center [682, 515] width 89 height 43
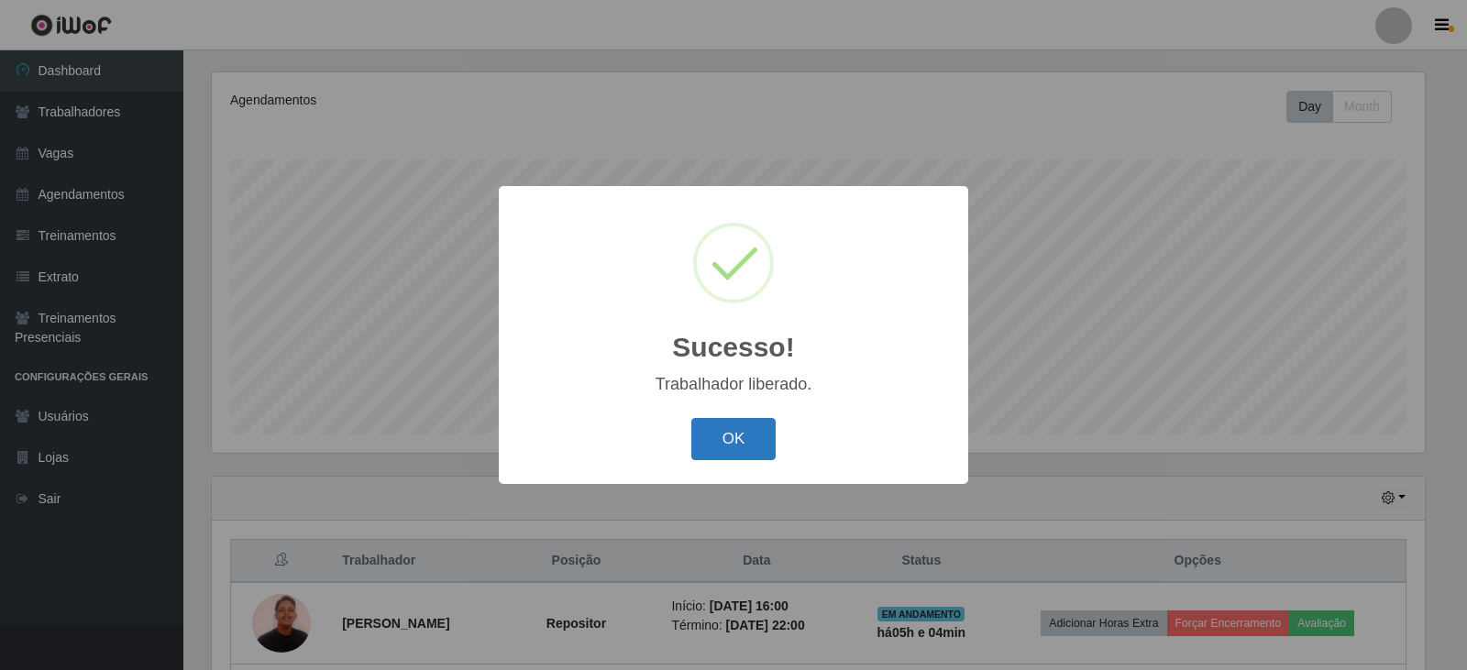
click at [762, 446] on button "OK" at bounding box center [733, 439] width 85 height 43
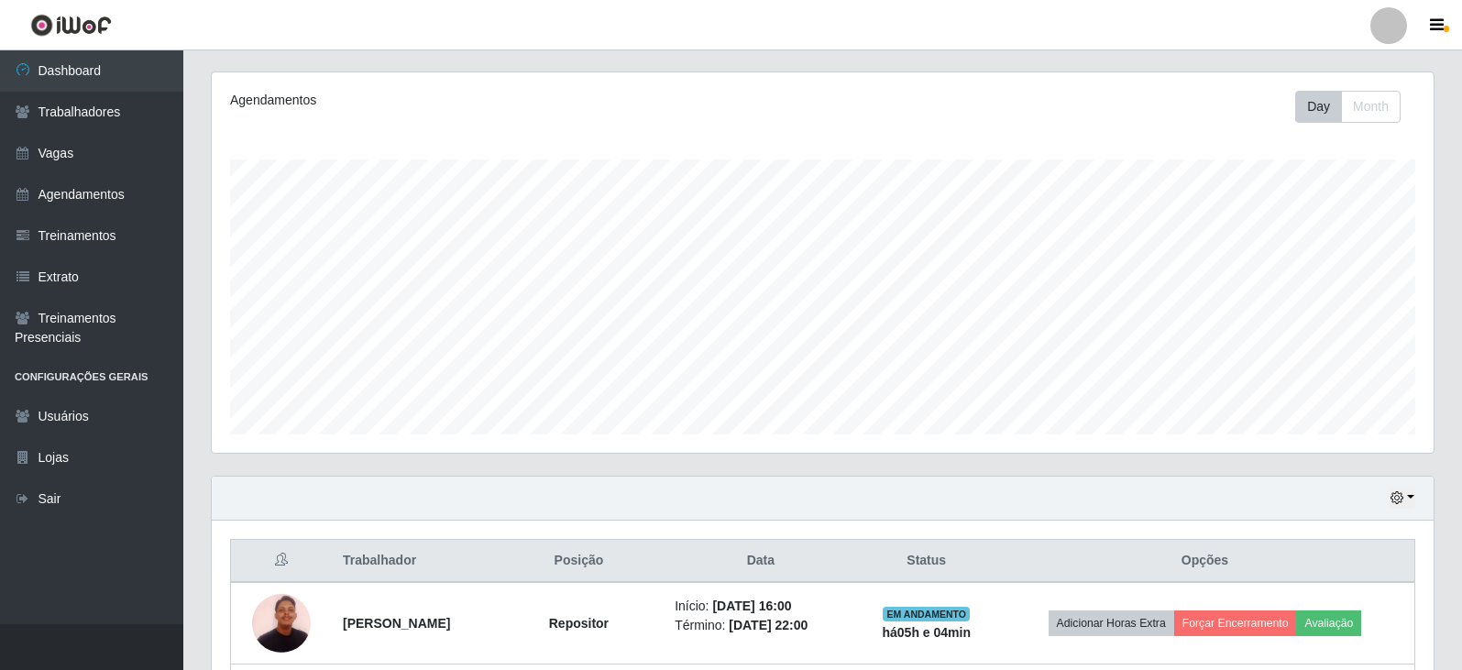
scroll to position [496, 0]
